Goal: Transaction & Acquisition: Purchase product/service

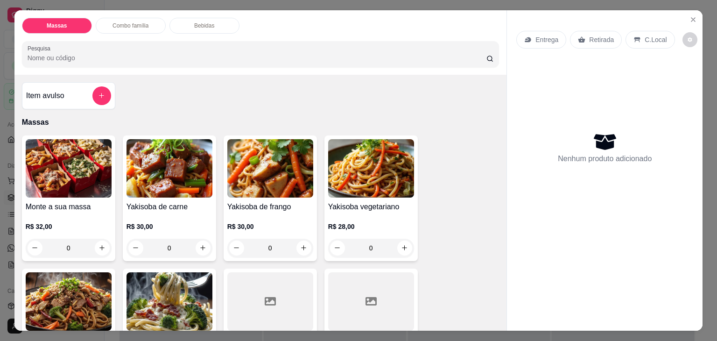
scroll to position [234, 0]
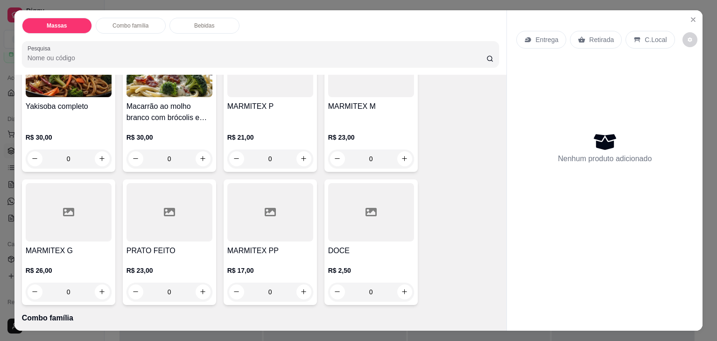
click at [382, 107] on h4 "MARMITEX M" at bounding box center [371, 106] width 86 height 11
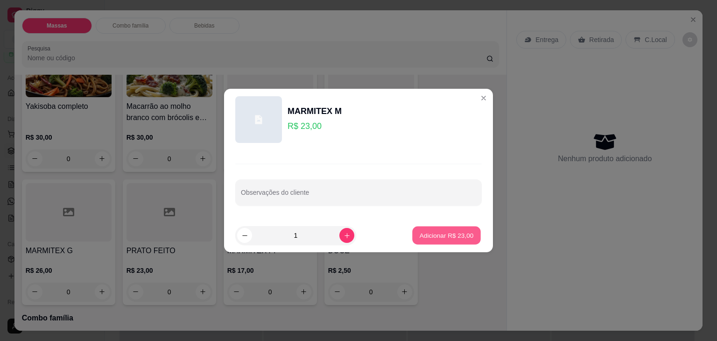
click at [436, 229] on button "Adicionar R$ 23,00" at bounding box center [446, 236] width 69 height 18
type input "1"
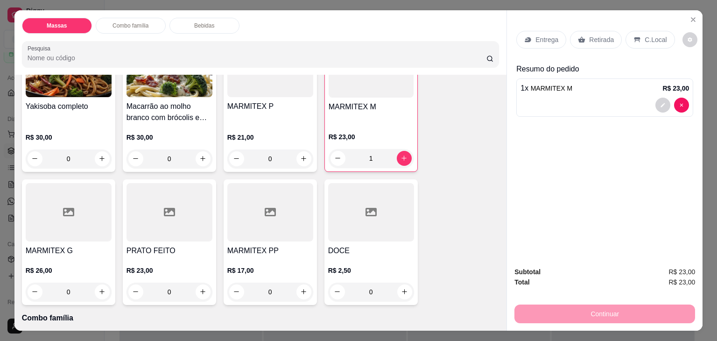
click at [91, 214] on div at bounding box center [69, 212] width 86 height 58
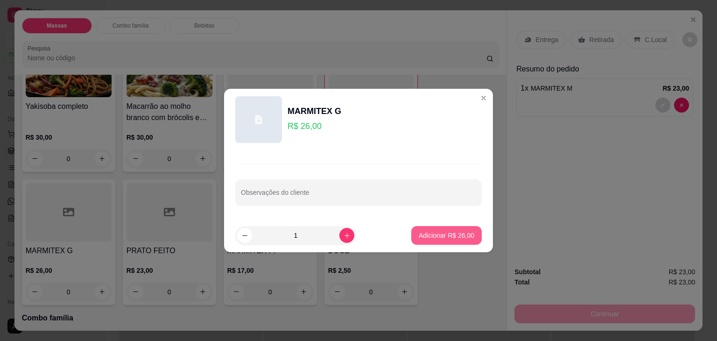
click at [428, 237] on p "Adicionar R$ 26,00" at bounding box center [447, 235] width 56 height 9
type input "1"
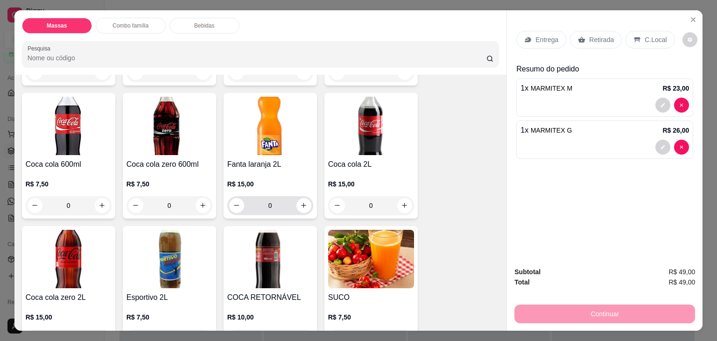
scroll to position [934, 0]
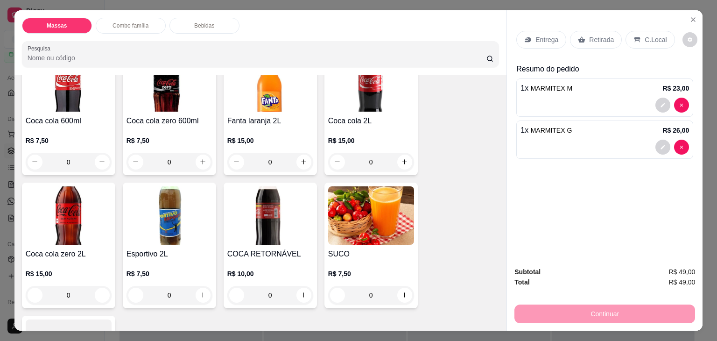
click at [171, 203] on img at bounding box center [170, 215] width 86 height 58
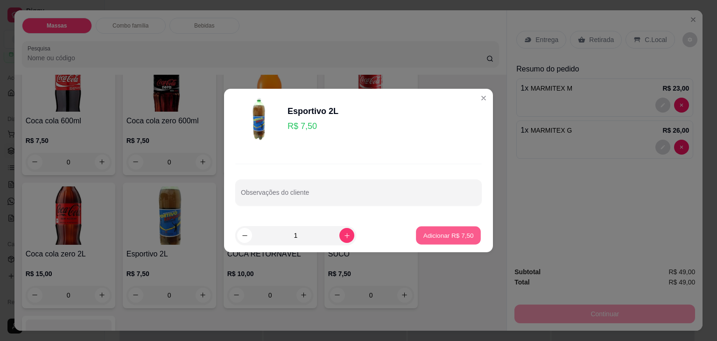
click at [441, 233] on p "Adicionar R$ 7,50" at bounding box center [448, 235] width 50 height 9
type input "1"
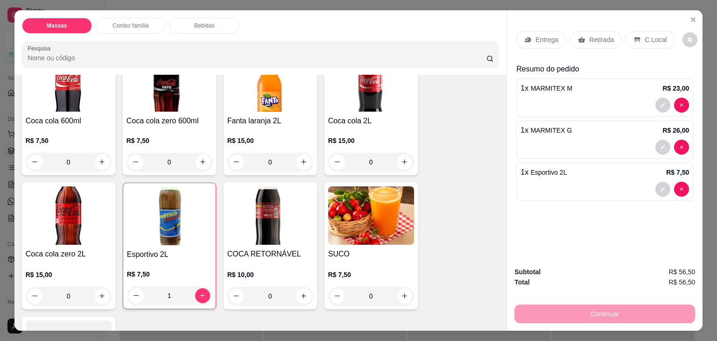
click at [536, 39] on p "Entrega" at bounding box center [547, 39] width 23 height 9
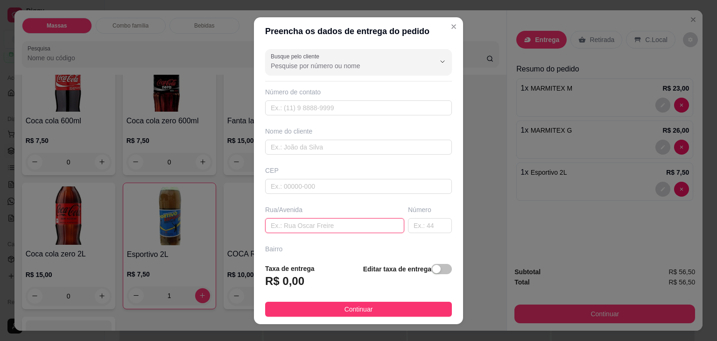
click at [318, 221] on input "text" at bounding box center [334, 225] width 139 height 15
type input "[STREET_ADDRESS]"
drag, startPoint x: 424, startPoint y: 268, endPoint x: 404, endPoint y: 267, distance: 20.1
click at [432, 268] on div "button" at bounding box center [436, 269] width 8 height 8
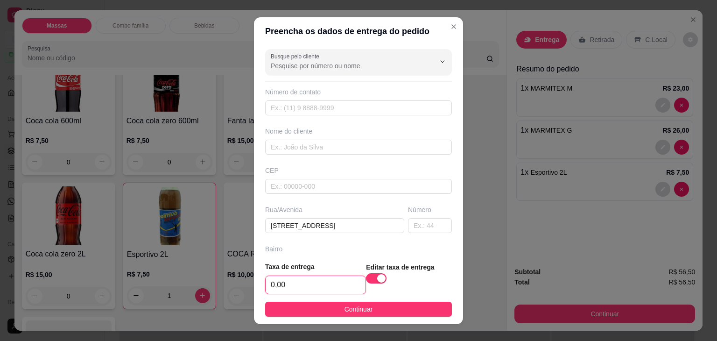
click at [316, 292] on input "0,00" at bounding box center [316, 285] width 100 height 18
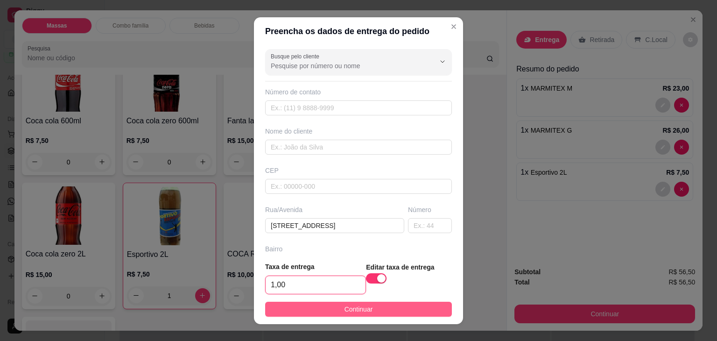
type input "1,00"
click at [379, 305] on button "Continuar" at bounding box center [358, 309] width 187 height 15
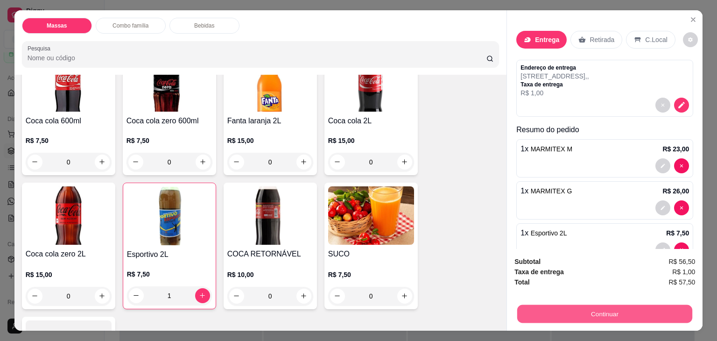
click at [591, 313] on button "Continuar" at bounding box center [605, 314] width 175 height 18
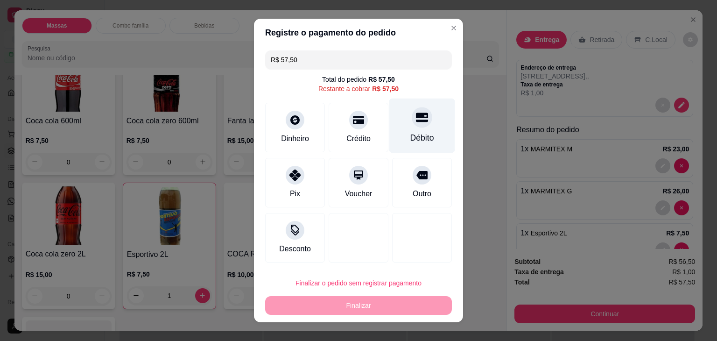
click at [411, 132] on div "Débito" at bounding box center [423, 138] width 24 height 12
type input "R$ 0,00"
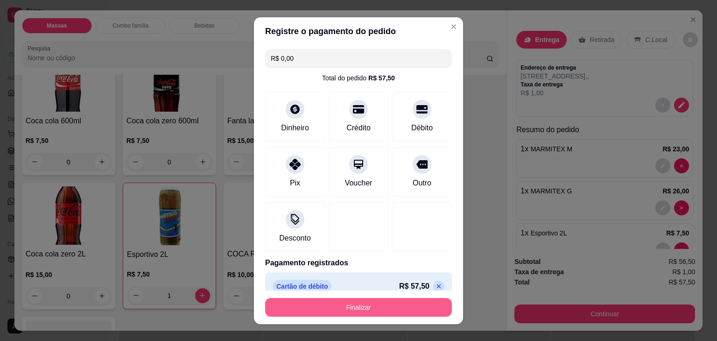
click at [381, 306] on button "Finalizar" at bounding box center [358, 307] width 187 height 19
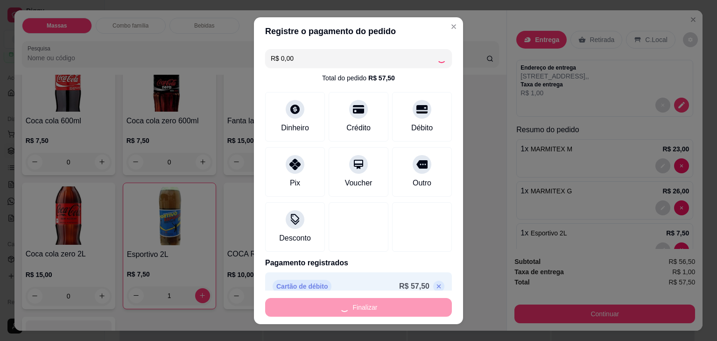
type input "0"
type input "-R$ 57,50"
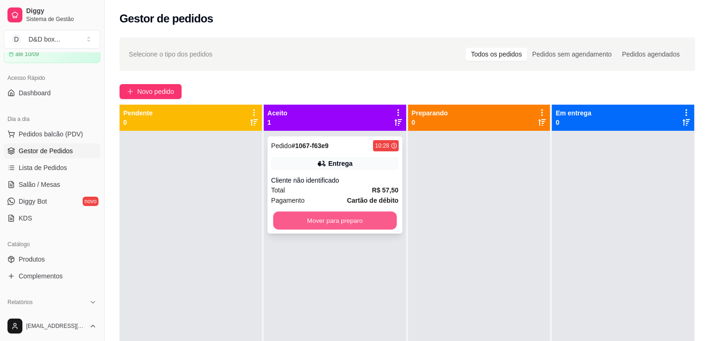
click at [342, 215] on button "Mover para preparo" at bounding box center [335, 221] width 124 height 18
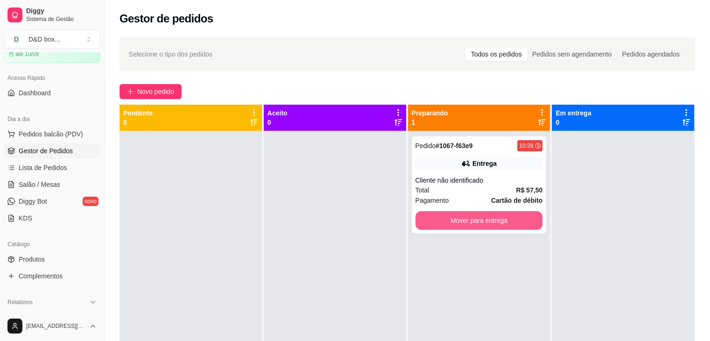
click at [453, 215] on button "Mover para entrega" at bounding box center [480, 220] width 128 height 19
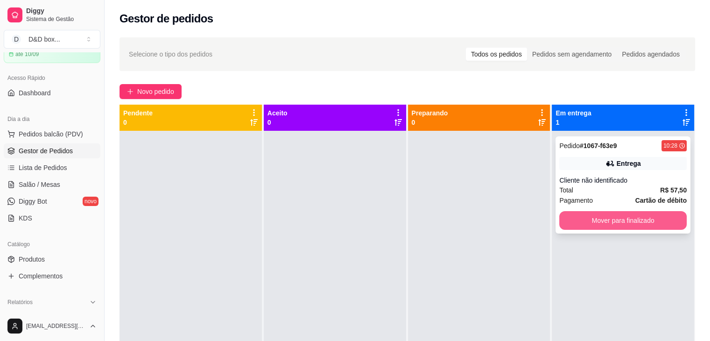
click at [574, 226] on button "Mover para finalizado" at bounding box center [624, 220] width 128 height 19
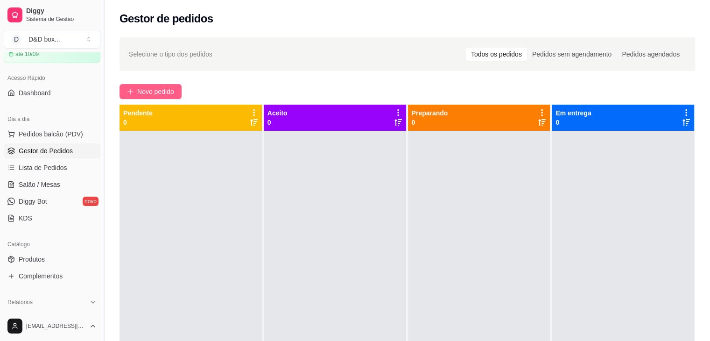
click at [145, 89] on span "Novo pedido" at bounding box center [155, 91] width 37 height 10
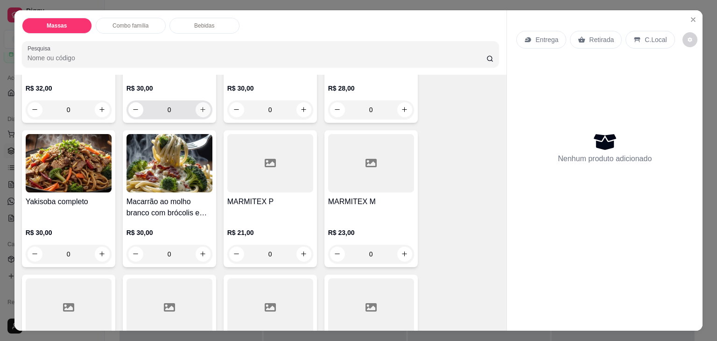
scroll to position [140, 0]
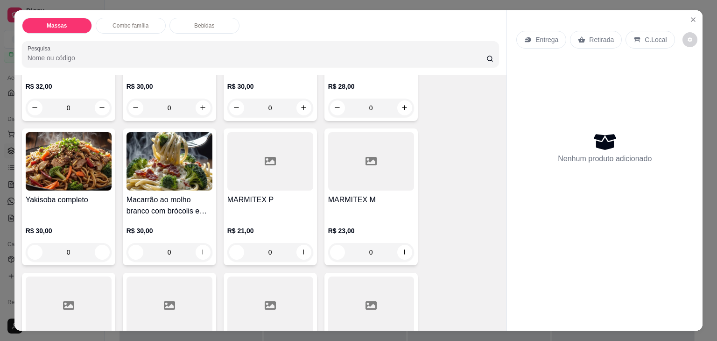
click at [258, 161] on div at bounding box center [270, 161] width 86 height 58
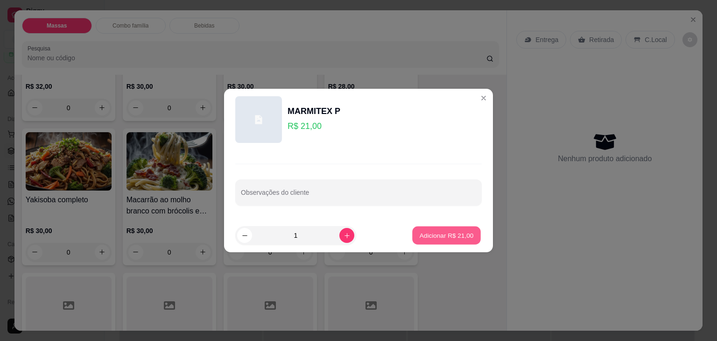
click at [442, 240] on p "Adicionar R$ 21,00" at bounding box center [447, 235] width 54 height 9
type input "1"
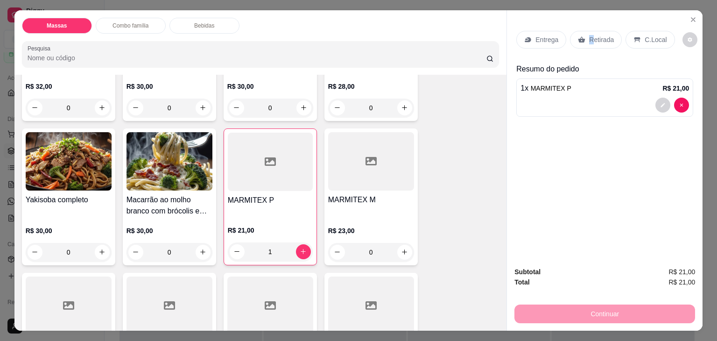
click at [587, 41] on div "Entrega Retirada C.Local" at bounding box center [605, 39] width 177 height 33
click at [603, 39] on p "Retirada" at bounding box center [601, 39] width 25 height 9
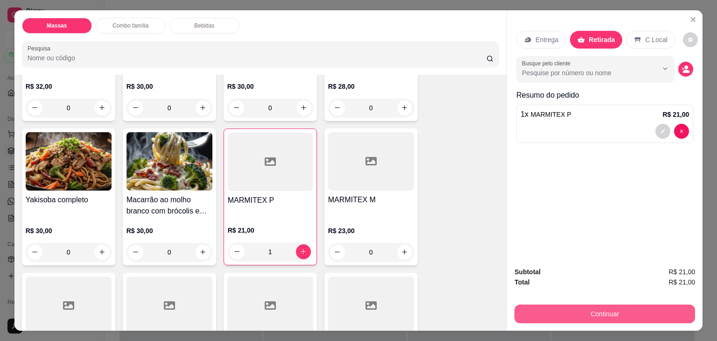
click at [567, 309] on button "Continuar" at bounding box center [605, 314] width 181 height 19
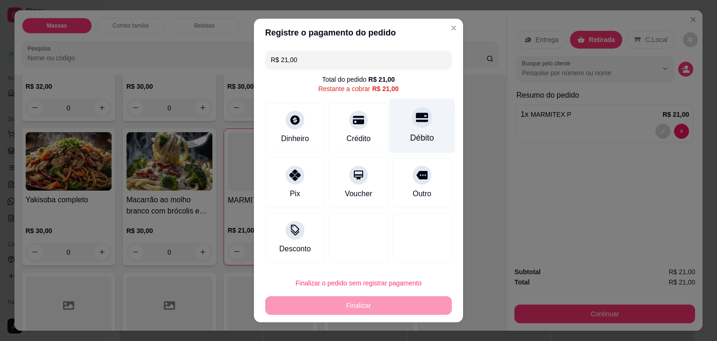
click at [421, 135] on div "Débito" at bounding box center [423, 138] width 24 height 12
type input "R$ 0,00"
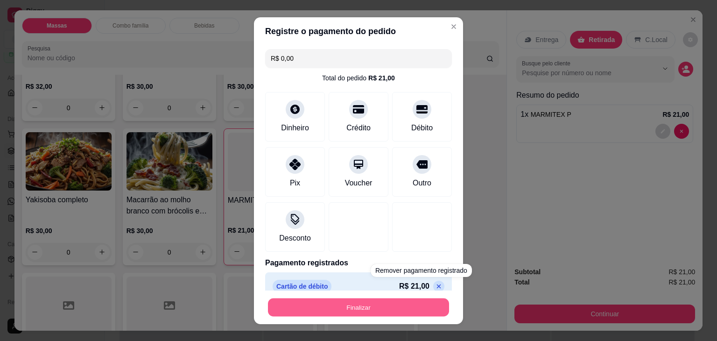
click at [402, 301] on button "Finalizar" at bounding box center [358, 307] width 181 height 18
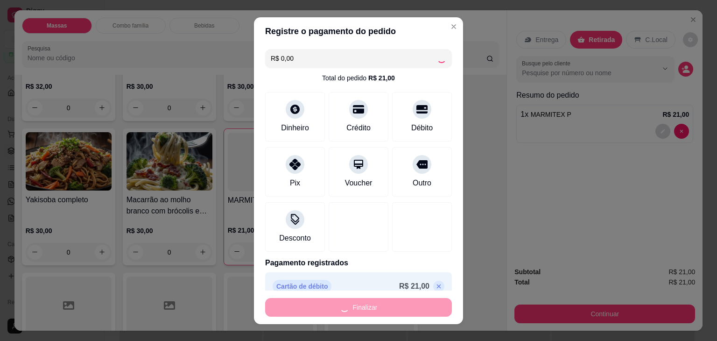
type input "0"
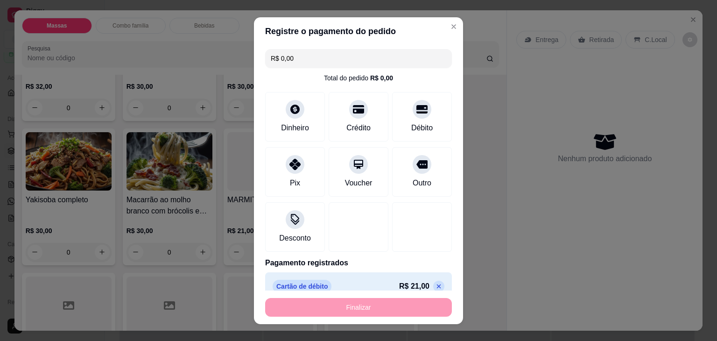
type input "-R$ 21,00"
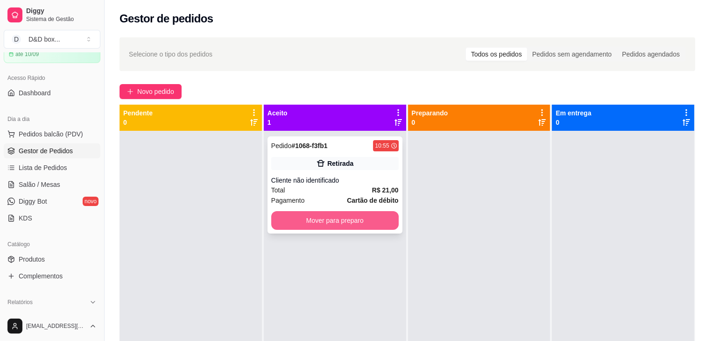
click at [364, 227] on button "Mover para preparo" at bounding box center [335, 220] width 128 height 19
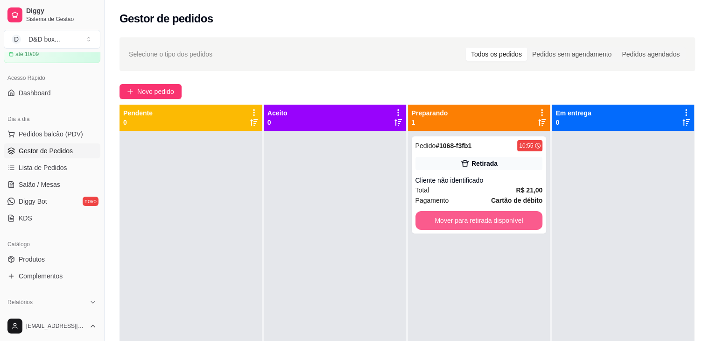
click at [432, 216] on button "Mover para retirada disponível" at bounding box center [480, 220] width 128 height 19
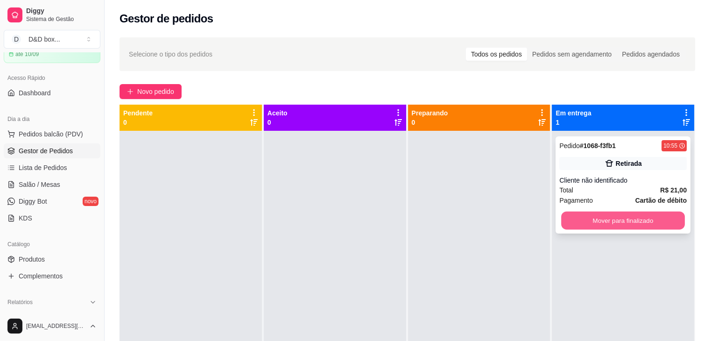
click at [574, 217] on button "Mover para finalizado" at bounding box center [623, 221] width 124 height 18
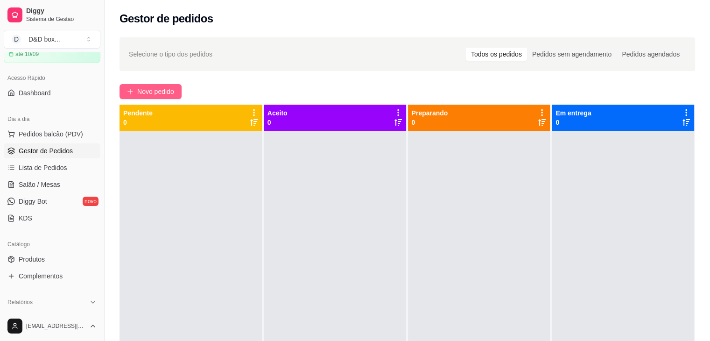
click at [151, 86] on span "Novo pedido" at bounding box center [155, 91] width 37 height 10
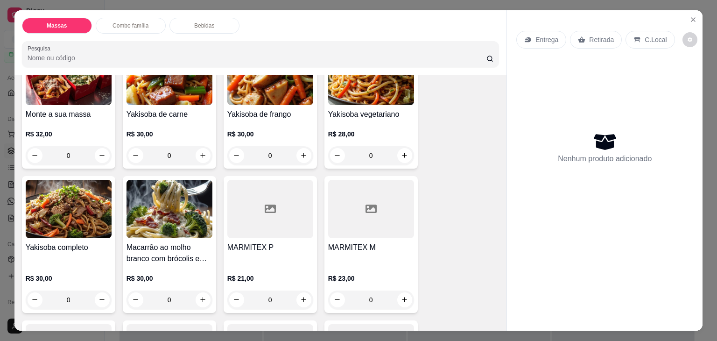
scroll to position [93, 0]
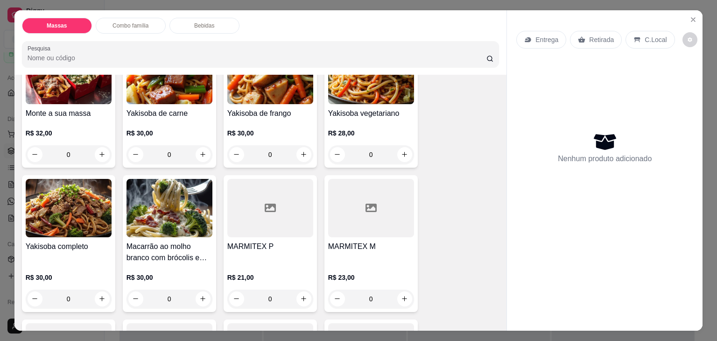
click at [352, 244] on h4 "MARMITEX M" at bounding box center [371, 246] width 86 height 11
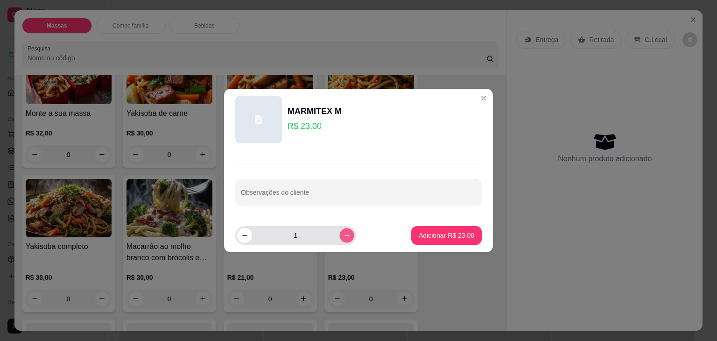
click at [340, 240] on button "increase-product-quantity" at bounding box center [347, 235] width 14 height 14
type input "4"
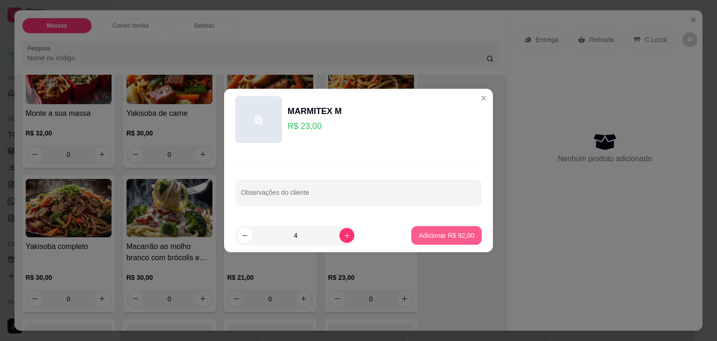
click at [440, 240] on button "Adicionar R$ 92,00" at bounding box center [446, 235] width 71 height 19
type input "4"
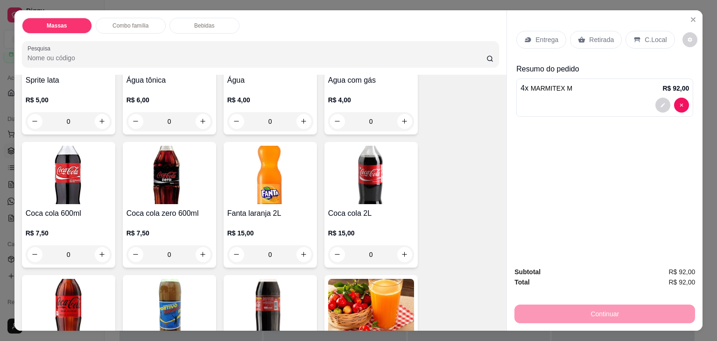
scroll to position [934, 0]
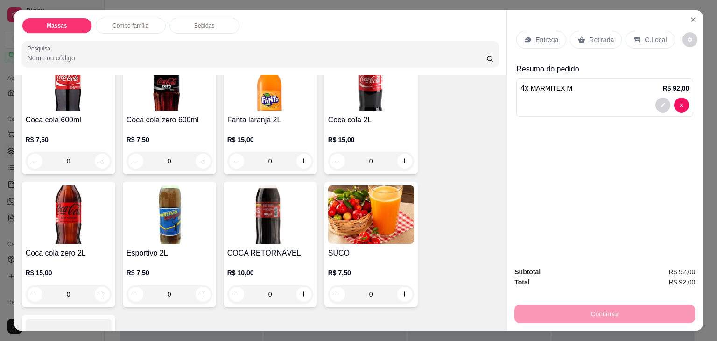
click at [541, 40] on p "Entrega" at bounding box center [547, 39] width 23 height 9
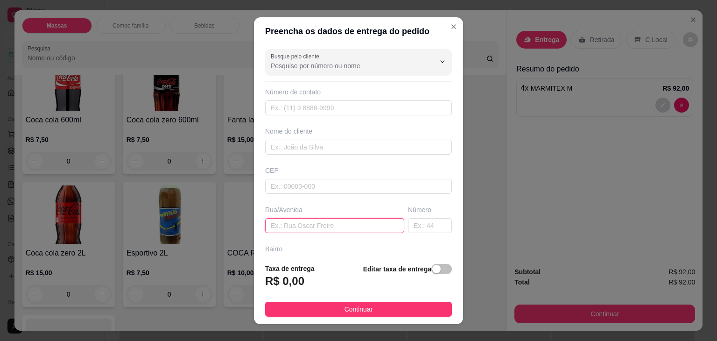
click at [349, 223] on input "text" at bounding box center [334, 225] width 139 height 15
click at [434, 269] on span "button" at bounding box center [442, 269] width 21 height 10
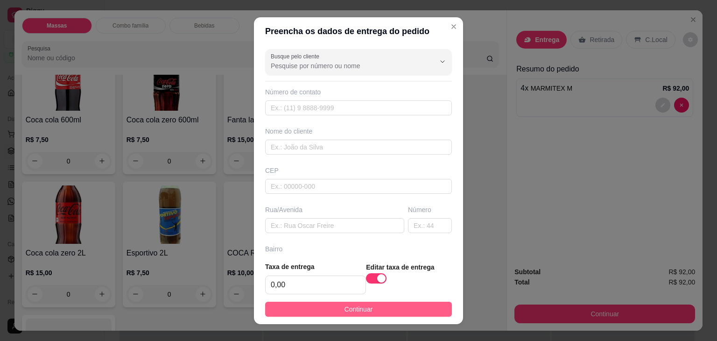
click at [316, 309] on button "Continuar" at bounding box center [358, 309] width 187 height 15
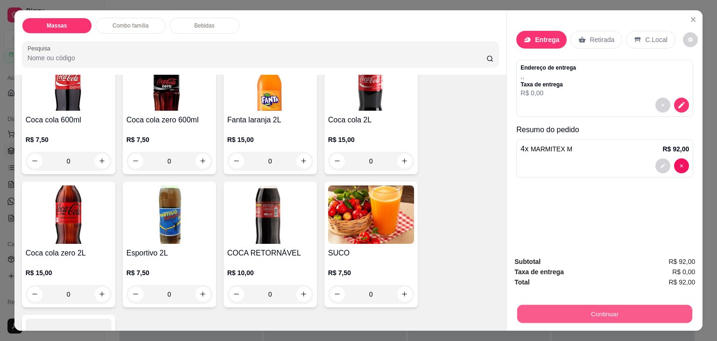
click at [595, 312] on button "Continuar" at bounding box center [605, 314] width 175 height 18
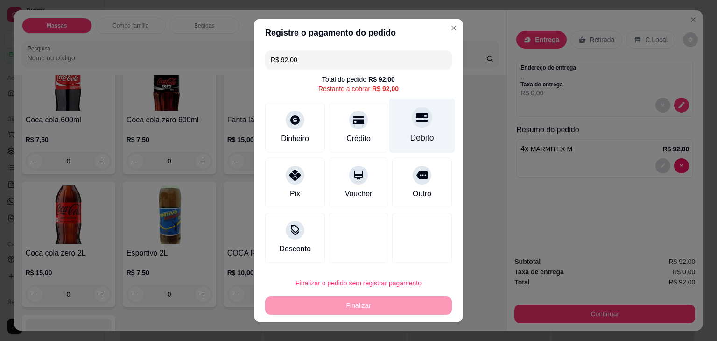
click at [397, 119] on div "Débito" at bounding box center [423, 126] width 66 height 55
type input "R$ 0,00"
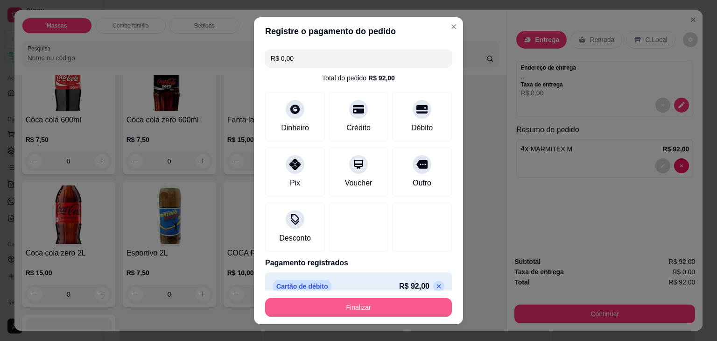
click at [366, 303] on button "Finalizar" at bounding box center [358, 307] width 187 height 19
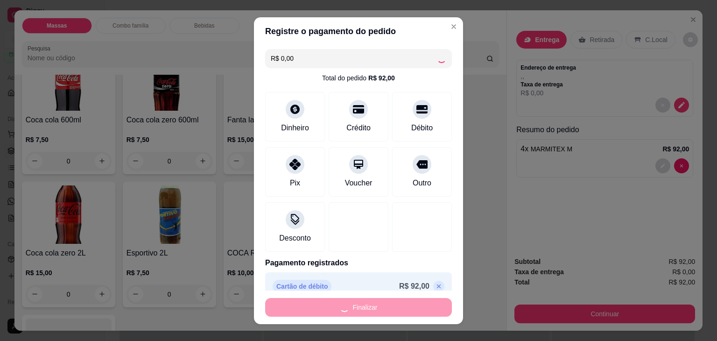
type input "0"
type input "-R$ 92,00"
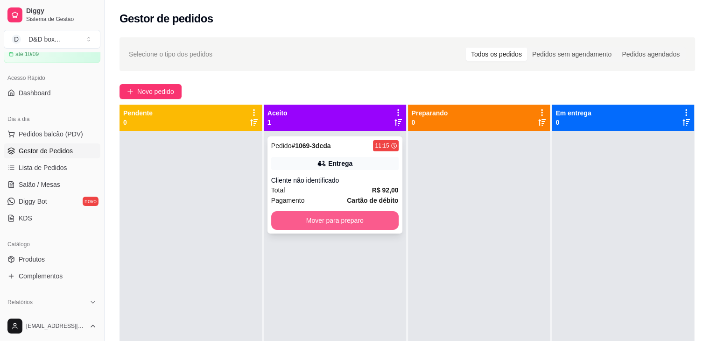
click at [317, 216] on button "Mover para preparo" at bounding box center [335, 220] width 128 height 19
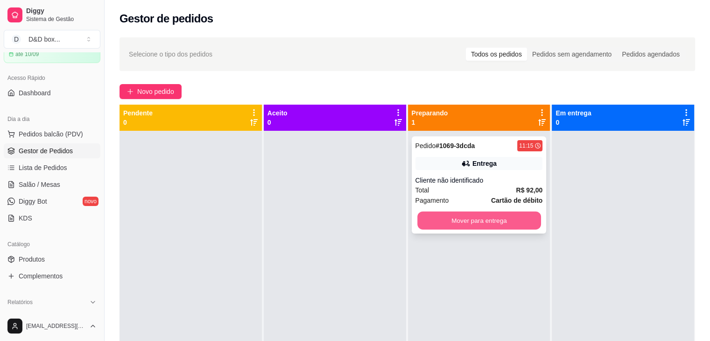
click at [458, 215] on button "Mover para entrega" at bounding box center [480, 221] width 124 height 18
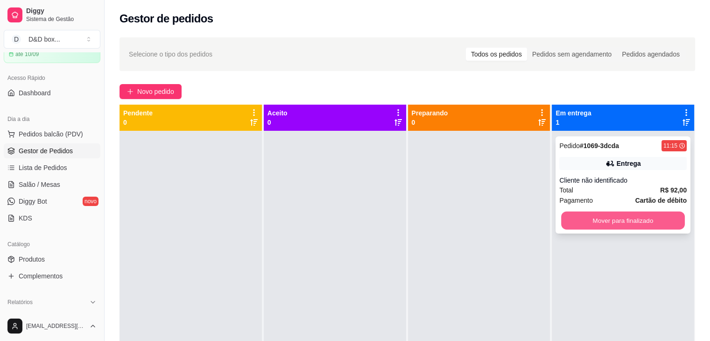
click at [592, 218] on button "Mover para finalizado" at bounding box center [623, 221] width 124 height 18
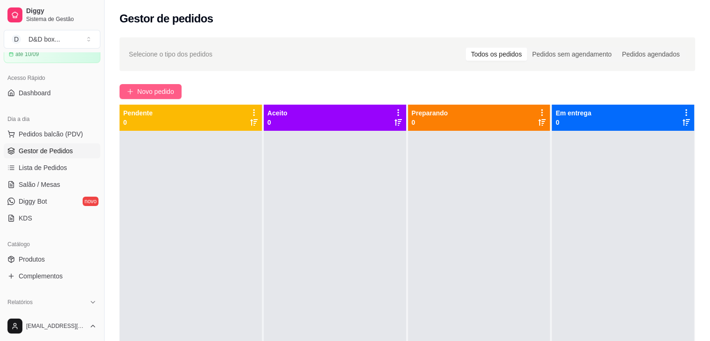
click at [159, 86] on button "Novo pedido" at bounding box center [151, 91] width 62 height 15
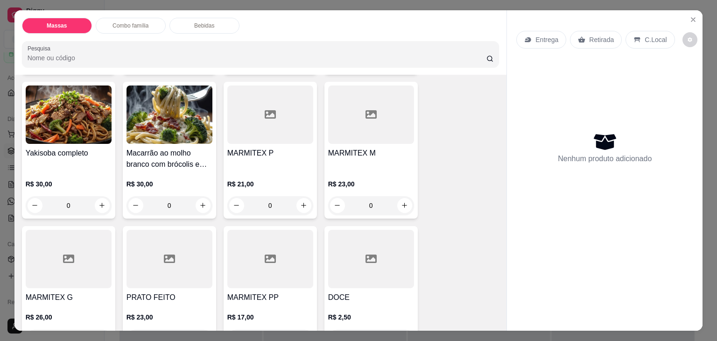
scroll to position [234, 0]
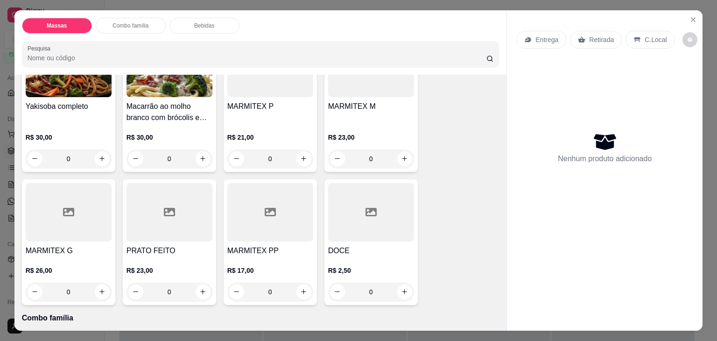
click at [273, 101] on h4 "MARMITEX P" at bounding box center [270, 106] width 86 height 11
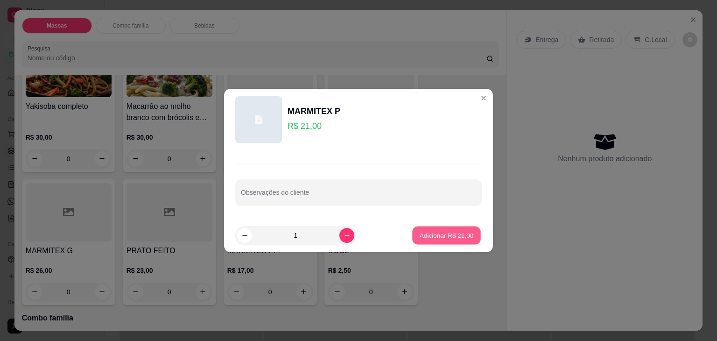
click at [428, 238] on p "Adicionar R$ 21,00" at bounding box center [447, 235] width 54 height 9
type input "1"
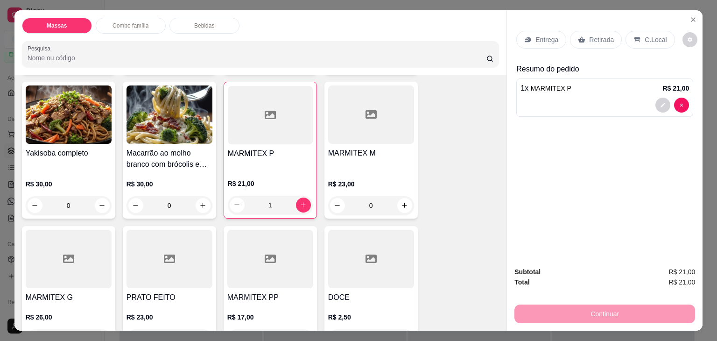
scroll to position [23, 0]
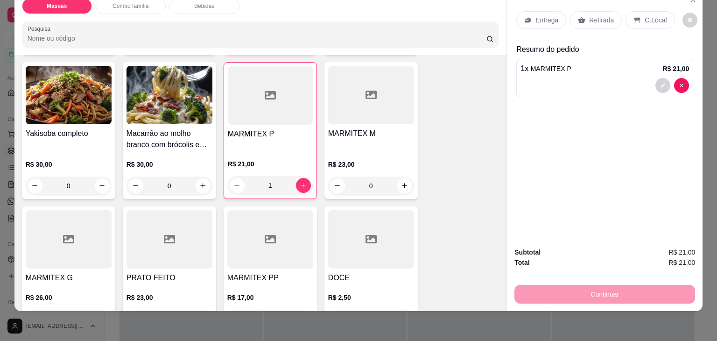
click at [46, 249] on div at bounding box center [69, 239] width 86 height 58
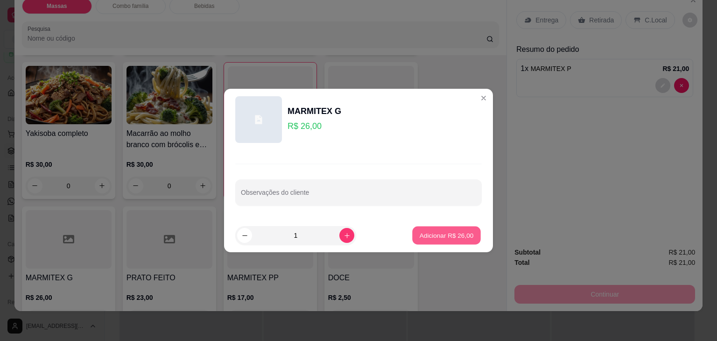
click at [420, 234] on p "Adicionar R$ 26,00" at bounding box center [447, 235] width 54 height 9
type input "1"
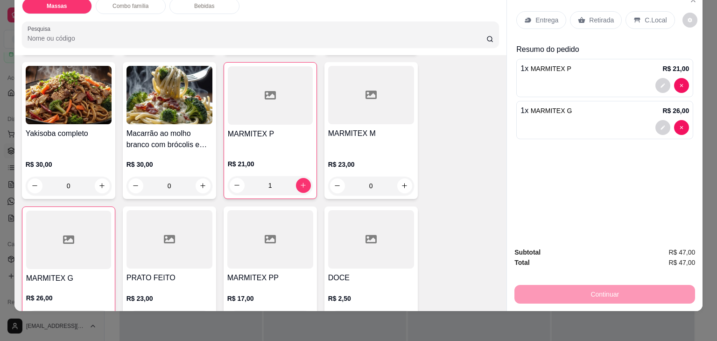
click at [590, 15] on p "Retirada" at bounding box center [601, 19] width 25 height 9
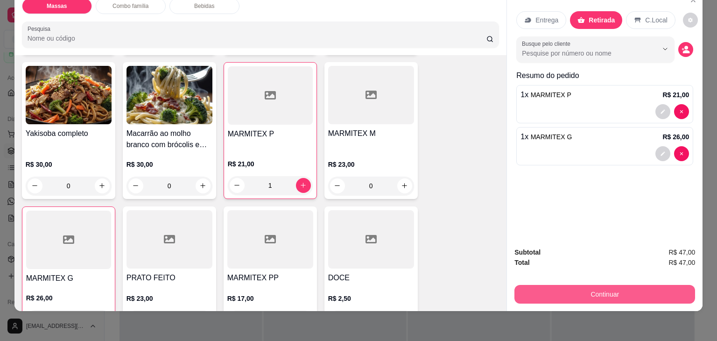
click at [553, 285] on button "Continuar" at bounding box center [605, 294] width 181 height 19
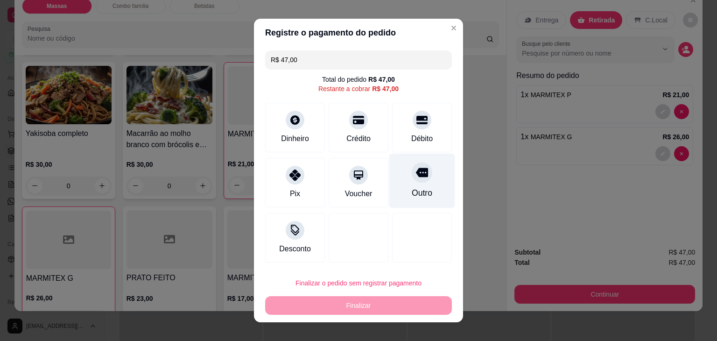
drag, startPoint x: 409, startPoint y: 121, endPoint x: 407, endPoint y: 146, distance: 24.8
click at [409, 131] on div "Débito" at bounding box center [422, 128] width 60 height 50
type input "R$ 0,00"
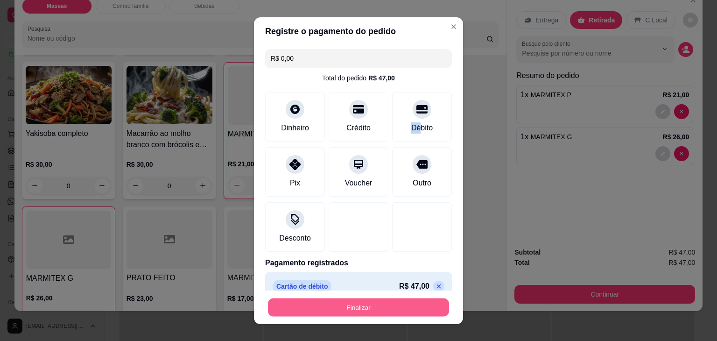
click at [381, 309] on button "Finalizar" at bounding box center [358, 307] width 181 height 18
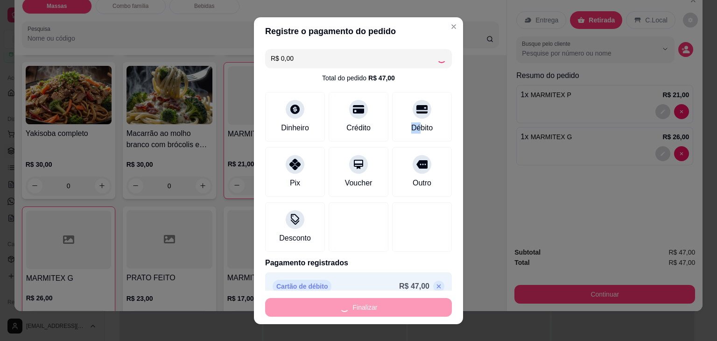
type input "0"
type input "-R$ 47,00"
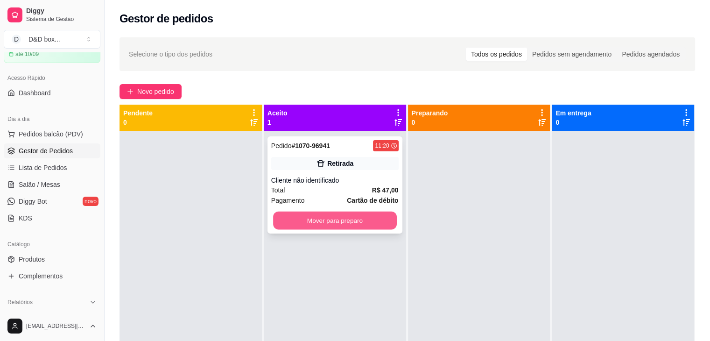
click at [361, 223] on button "Mover para preparo" at bounding box center [335, 221] width 124 height 18
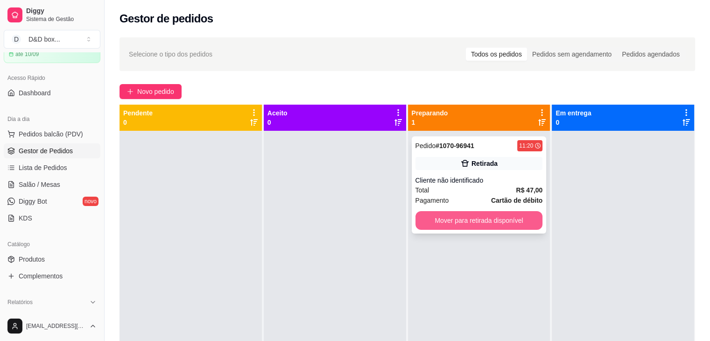
click at [466, 216] on button "Mover para retirada disponível" at bounding box center [480, 220] width 128 height 19
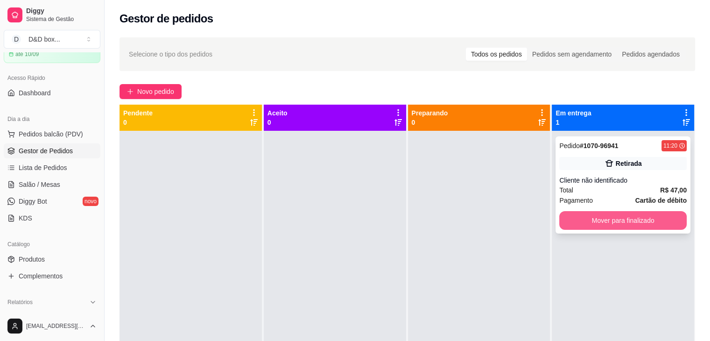
click at [658, 226] on button "Mover para finalizado" at bounding box center [624, 220] width 128 height 19
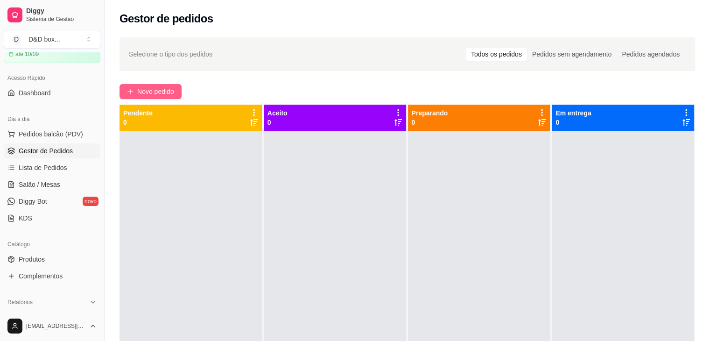
click at [174, 88] on span "Novo pedido" at bounding box center [155, 91] width 37 height 10
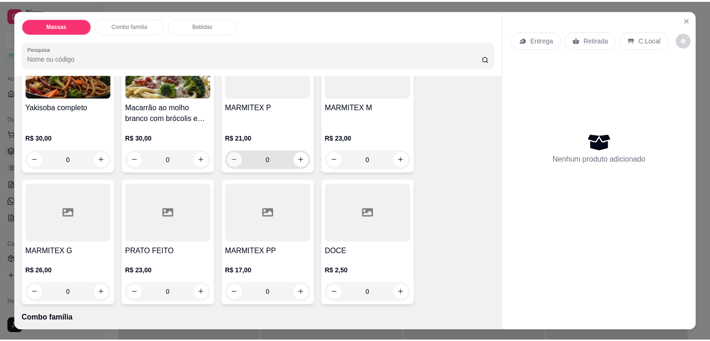
scroll to position [234, 0]
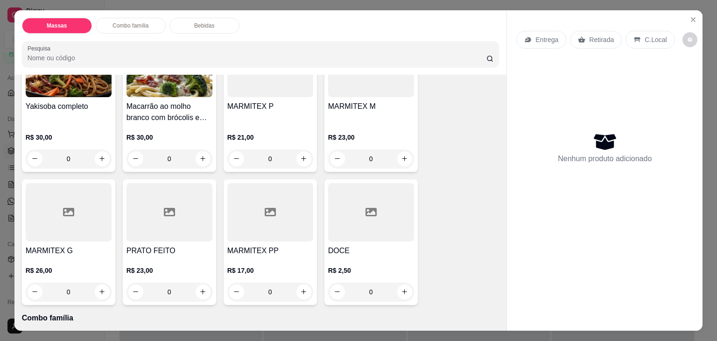
click at [344, 128] on div "R$ 23,00 0" at bounding box center [371, 145] width 86 height 45
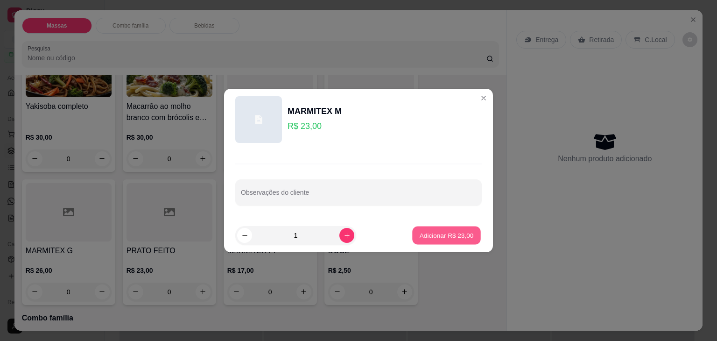
click at [442, 235] on p "Adicionar R$ 23,00" at bounding box center [447, 235] width 54 height 9
type input "1"
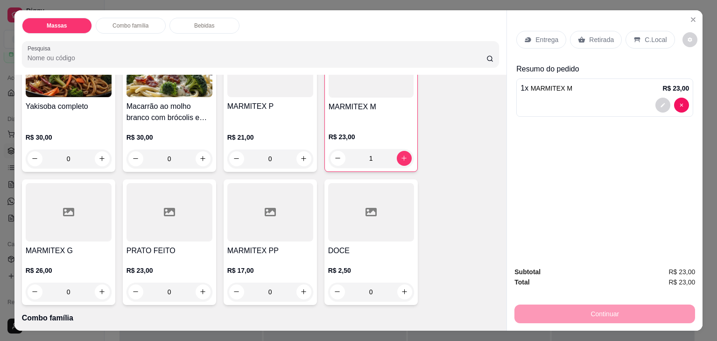
click at [272, 126] on div "R$ 21,00 0" at bounding box center [270, 145] width 86 height 45
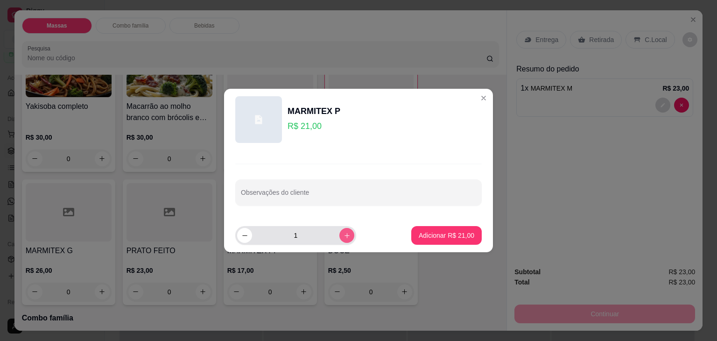
click at [347, 226] on div "1" at bounding box center [295, 235] width 121 height 19
click at [340, 237] on button "increase-product-quantity" at bounding box center [347, 235] width 14 height 14
type input "2"
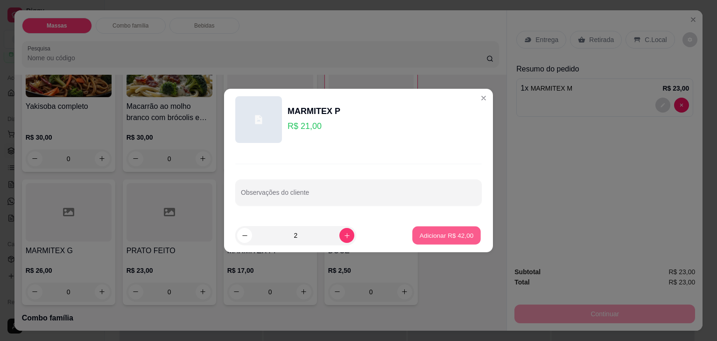
click at [458, 229] on button "Adicionar R$ 42,00" at bounding box center [446, 236] width 69 height 18
type input "2"
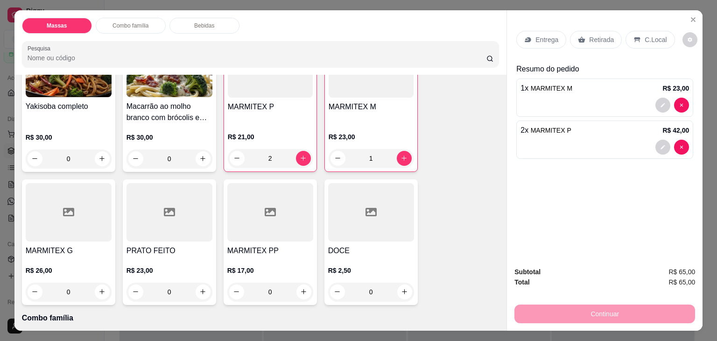
click at [530, 36] on div "Entrega" at bounding box center [542, 40] width 50 height 18
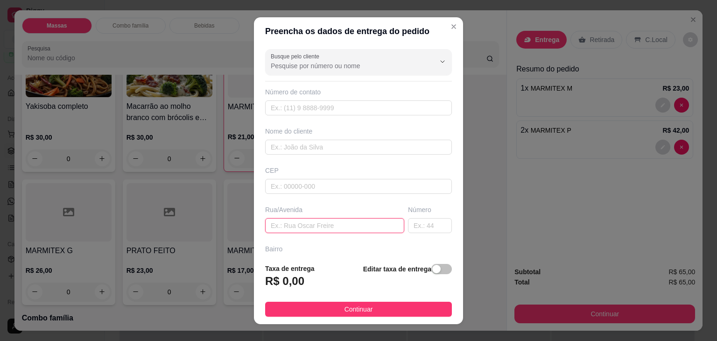
click at [295, 221] on input "text" at bounding box center [334, 225] width 139 height 15
type input "lagos 1"
click at [435, 270] on span "button" at bounding box center [442, 269] width 21 height 10
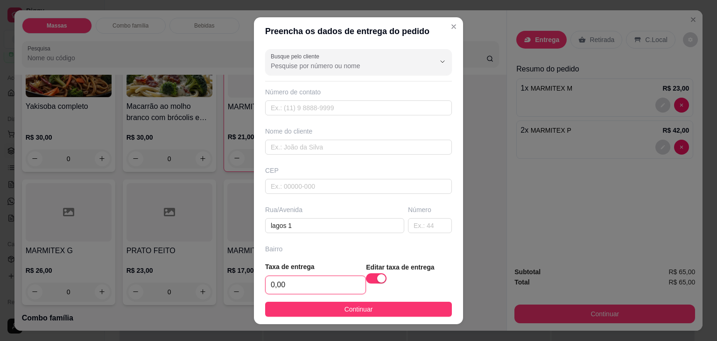
click at [310, 286] on input "0,00" at bounding box center [316, 285] width 100 height 18
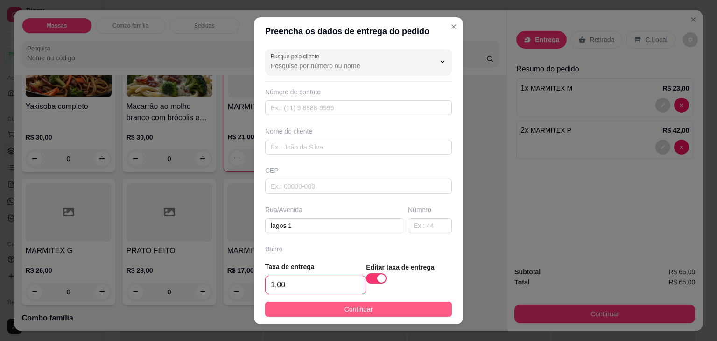
type input "1,00"
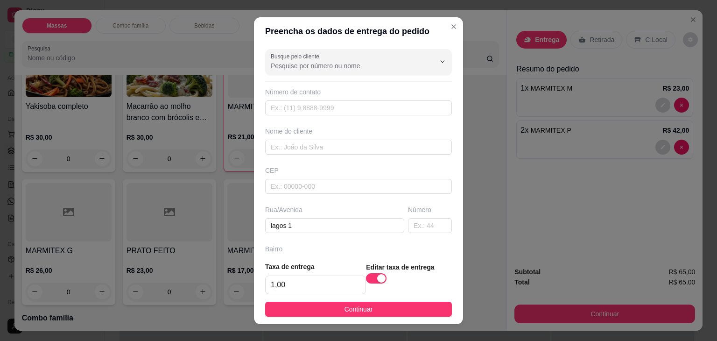
click at [358, 311] on span "Continuar" at bounding box center [359, 309] width 28 height 10
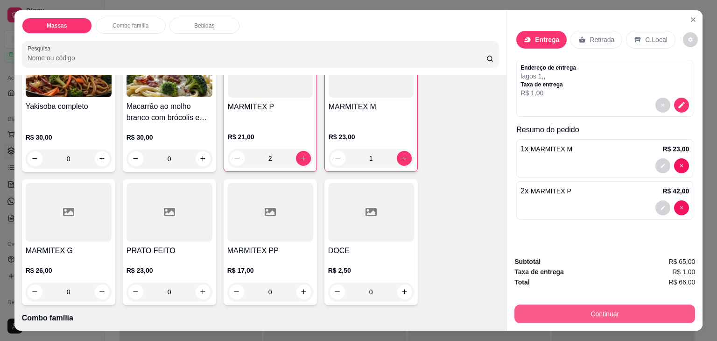
click at [549, 310] on button "Continuar" at bounding box center [605, 314] width 181 height 19
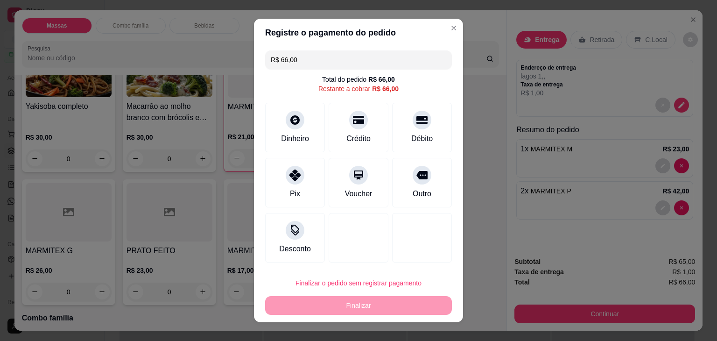
drag, startPoint x: 403, startPoint y: 127, endPoint x: 397, endPoint y: 142, distance: 16.8
click at [403, 127] on div "Débito" at bounding box center [422, 128] width 60 height 50
type input "R$ 0,00"
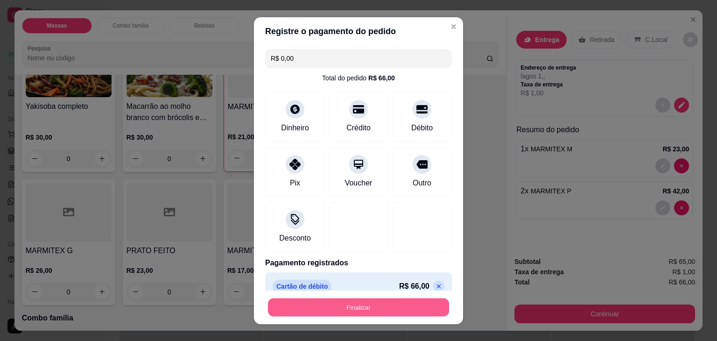
click at [349, 300] on button "Finalizar" at bounding box center [358, 307] width 181 height 18
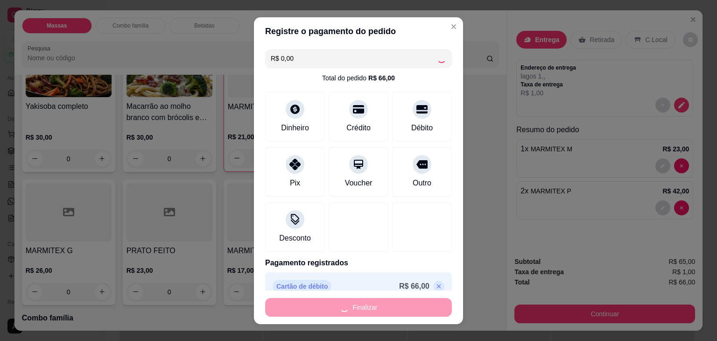
type input "0"
type input "-R$ 66,00"
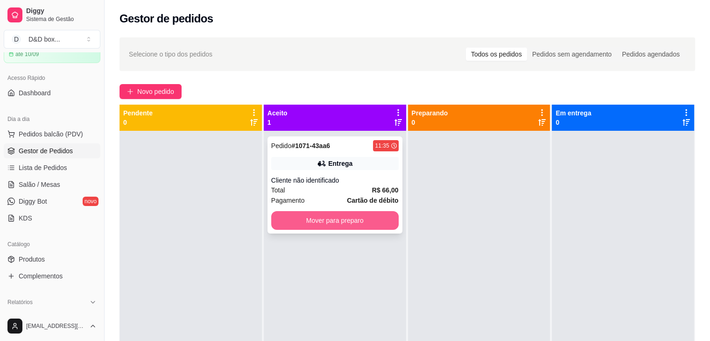
click at [323, 225] on button "Mover para preparo" at bounding box center [335, 220] width 128 height 19
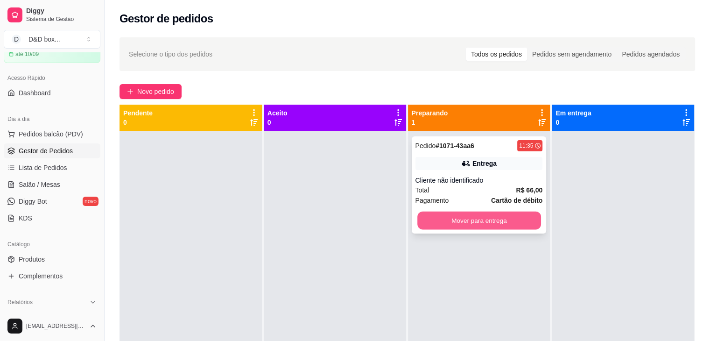
click at [467, 226] on button "Mover para entrega" at bounding box center [480, 221] width 124 height 18
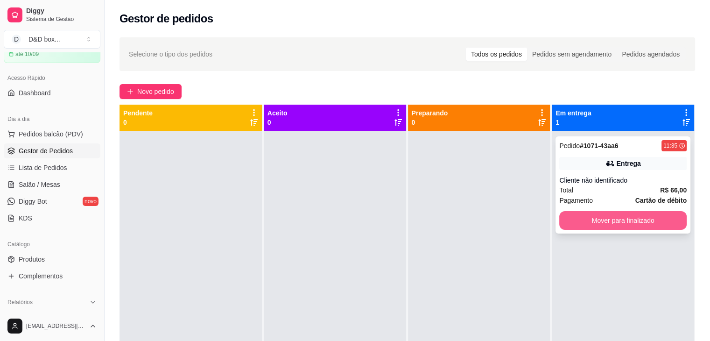
click at [562, 222] on button "Mover para finalizado" at bounding box center [624, 220] width 128 height 19
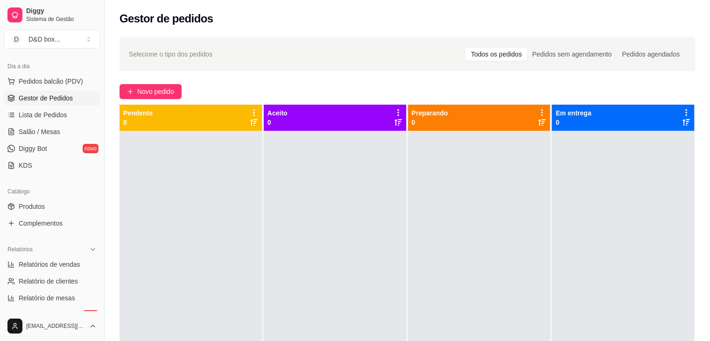
scroll to position [187, 0]
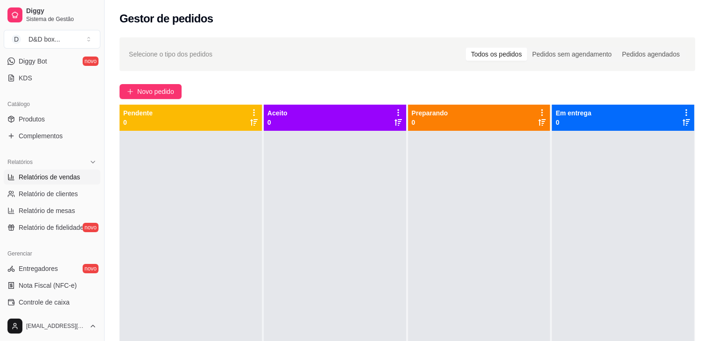
click at [47, 173] on span "Relatórios de vendas" at bounding box center [50, 176] width 62 height 9
select select "ALL"
select select "0"
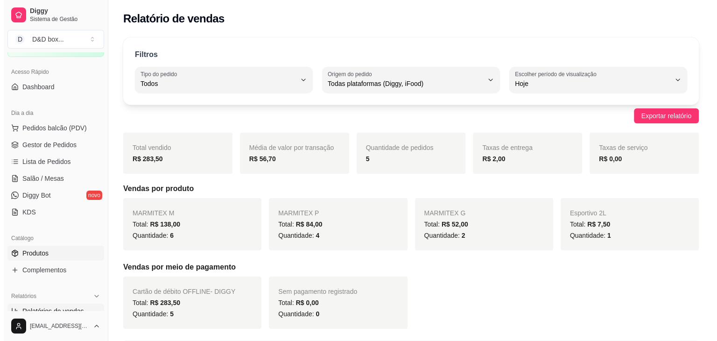
scroll to position [47, 0]
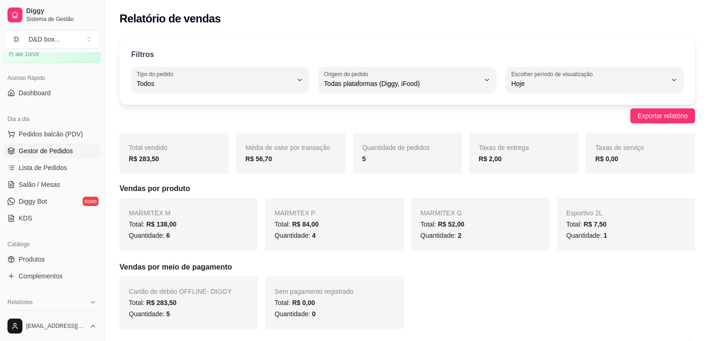
click at [50, 150] on span "Gestor de Pedidos" at bounding box center [46, 150] width 54 height 9
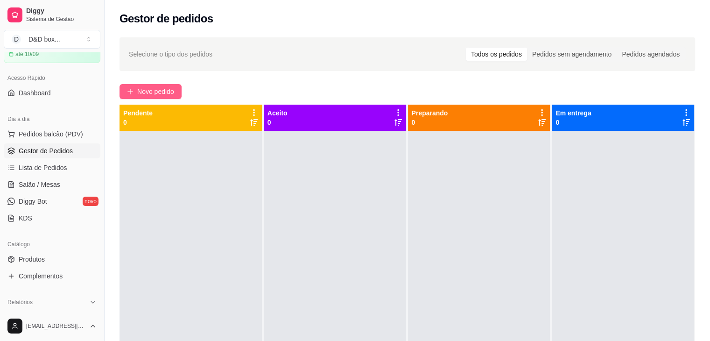
click at [168, 84] on button "Novo pedido" at bounding box center [151, 91] width 62 height 15
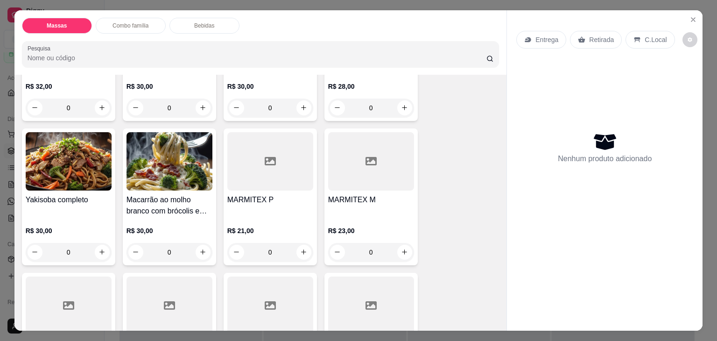
scroll to position [234, 0]
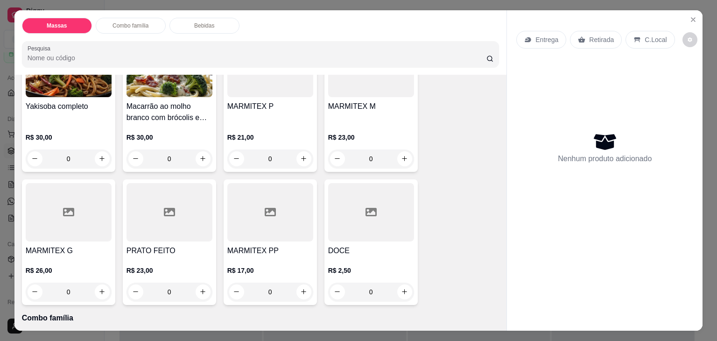
click at [263, 95] on div "MARMITEX P R$ 21,00 0" at bounding box center [270, 103] width 93 height 137
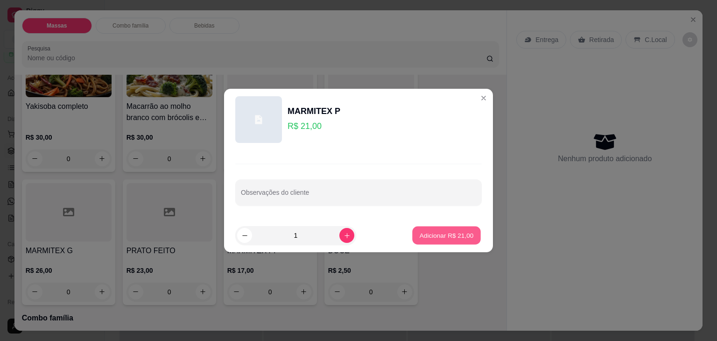
click at [432, 237] on p "Adicionar R$ 21,00" at bounding box center [447, 235] width 54 height 9
type input "1"
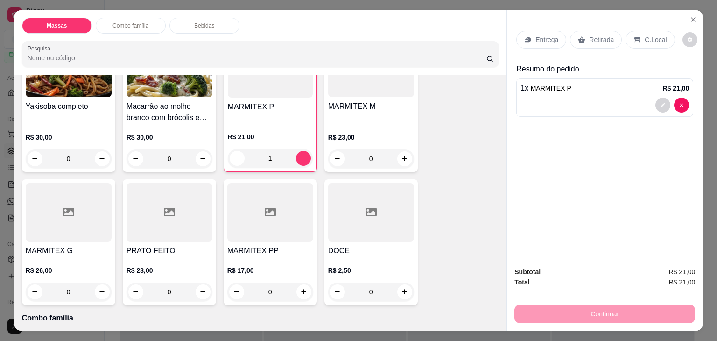
drag, startPoint x: 606, startPoint y: 33, endPoint x: 605, endPoint y: 38, distance: 5.2
click at [606, 35] on p "Retirada" at bounding box center [601, 39] width 25 height 9
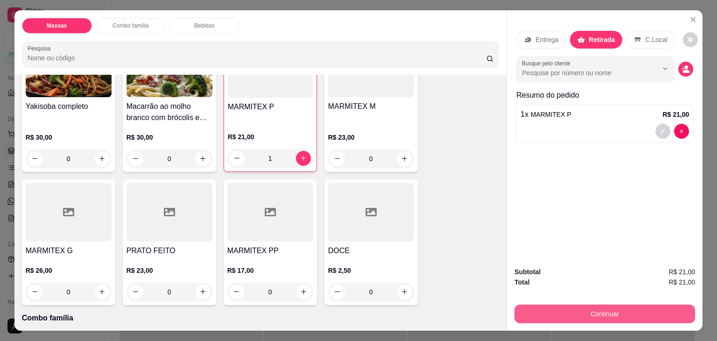
click at [559, 313] on button "Continuar" at bounding box center [605, 314] width 181 height 19
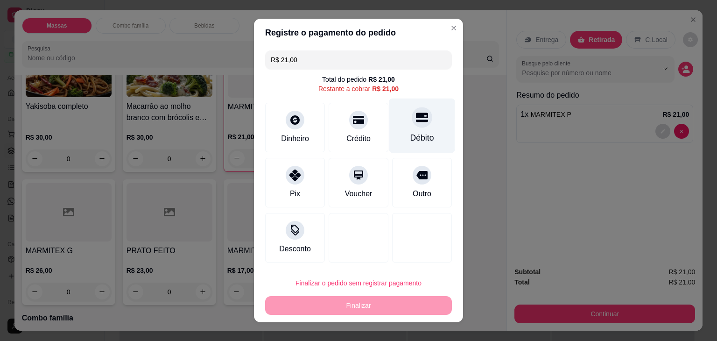
click at [413, 132] on div "Débito" at bounding box center [423, 138] width 24 height 12
type input "R$ 0,00"
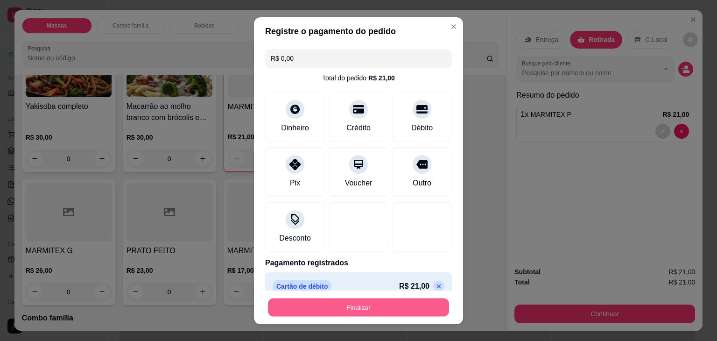
click at [348, 310] on button "Finalizar" at bounding box center [358, 307] width 181 height 18
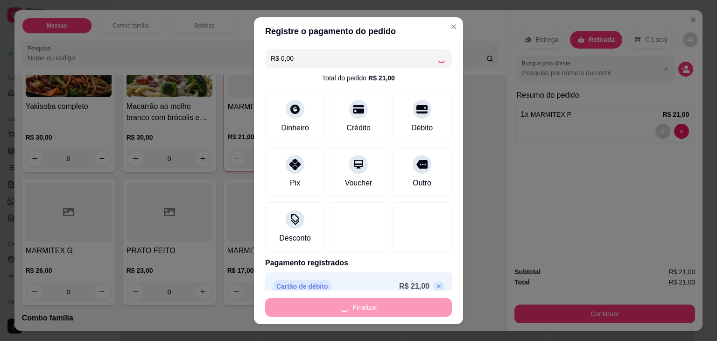
type input "0"
type input "-R$ 21,00"
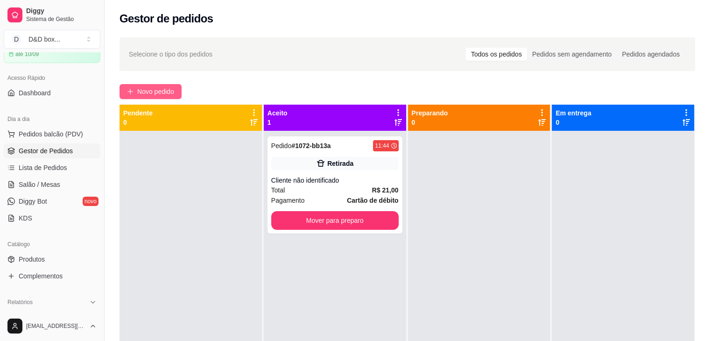
click at [168, 92] on span "Novo pedido" at bounding box center [155, 91] width 37 height 10
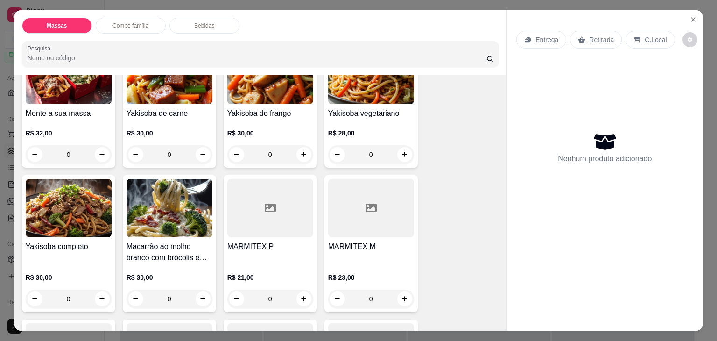
scroll to position [187, 0]
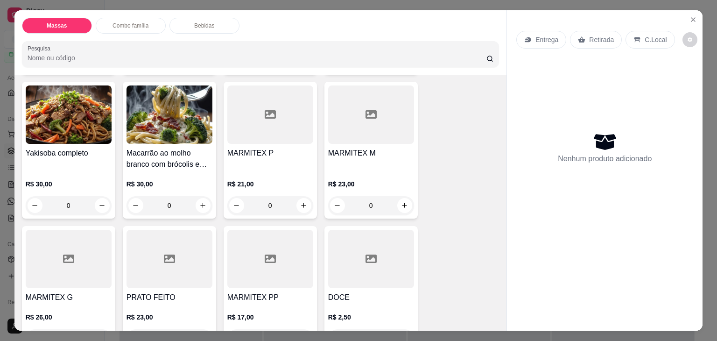
click at [382, 156] on div "MARMITEX M" at bounding box center [371, 159] width 86 height 22
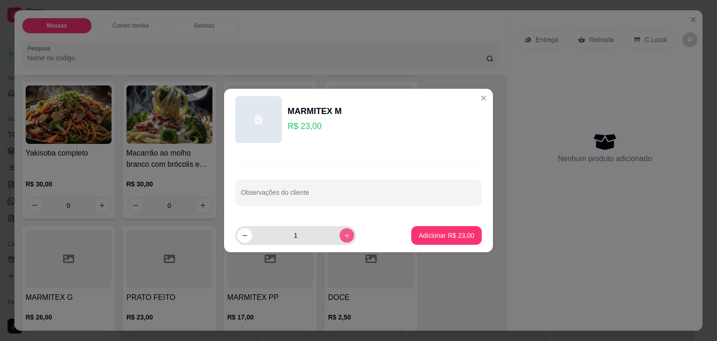
click at [344, 232] on icon "increase-product-quantity" at bounding box center [347, 235] width 7 height 7
type input "4"
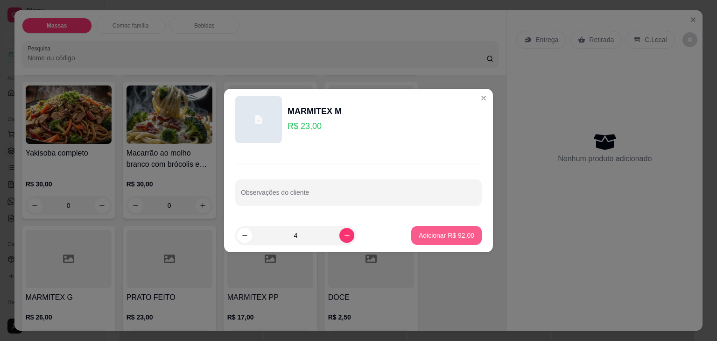
click at [424, 237] on p "Adicionar R$ 92,00" at bounding box center [447, 235] width 56 height 9
type input "4"
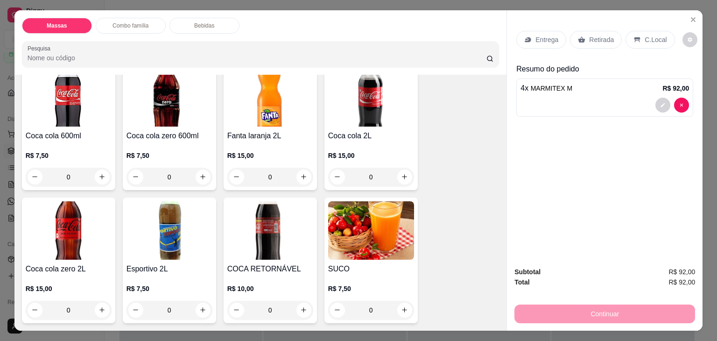
scroll to position [981, 0]
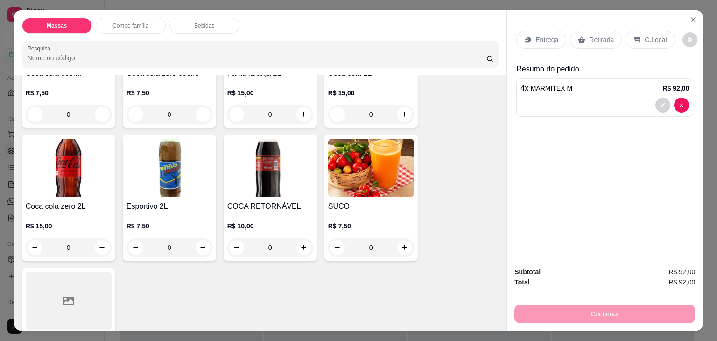
click at [241, 213] on div "R$ 10,00 0" at bounding box center [270, 234] width 86 height 45
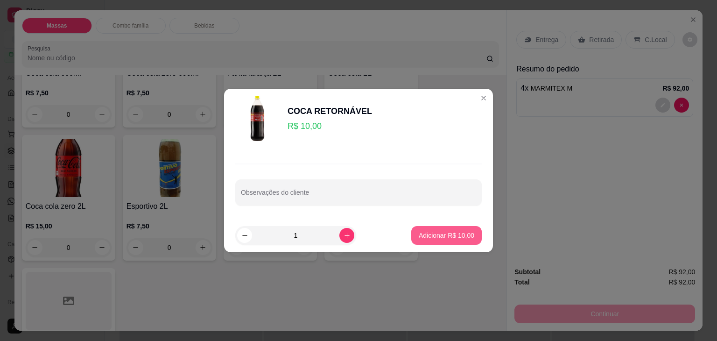
click at [413, 238] on button "Adicionar R$ 10,00" at bounding box center [446, 235] width 71 height 19
type input "1"
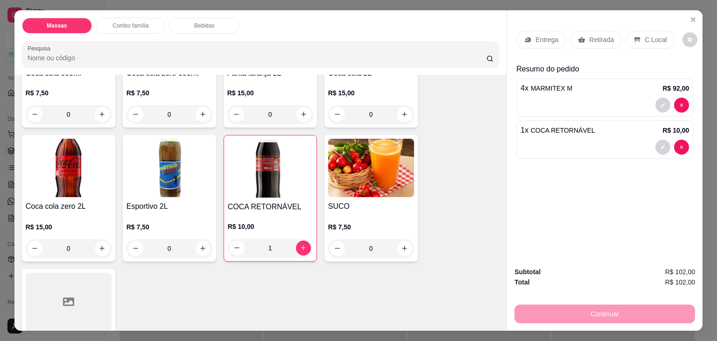
click at [592, 35] on p "Retirada" at bounding box center [601, 39] width 25 height 9
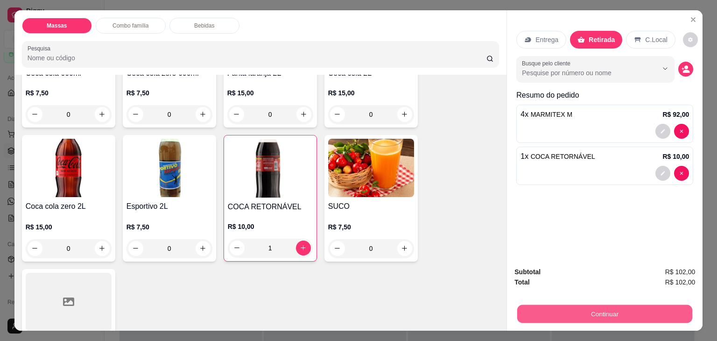
click at [596, 305] on button "Continuar" at bounding box center [605, 314] width 175 height 18
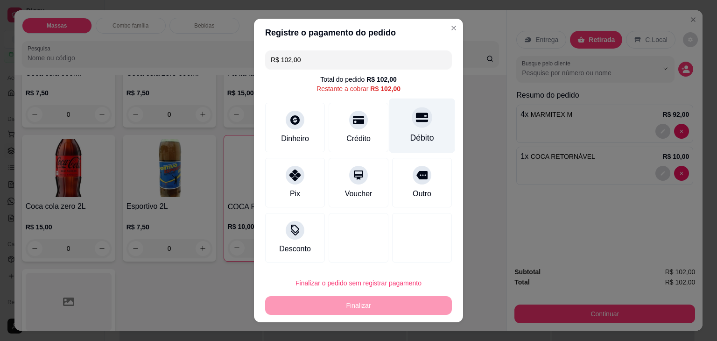
click at [417, 113] on icon at bounding box center [422, 117] width 12 height 9
type input "R$ 0,00"
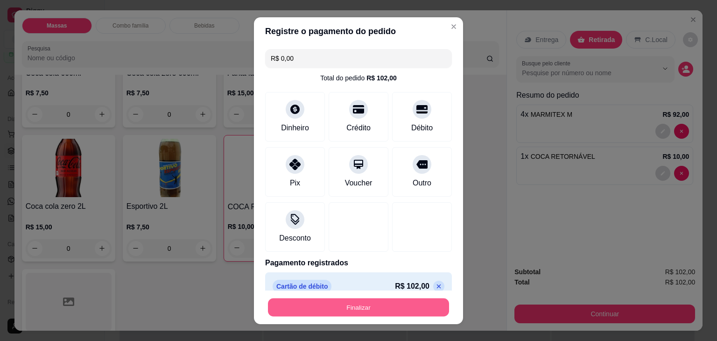
click at [397, 307] on button "Finalizar" at bounding box center [358, 307] width 181 height 18
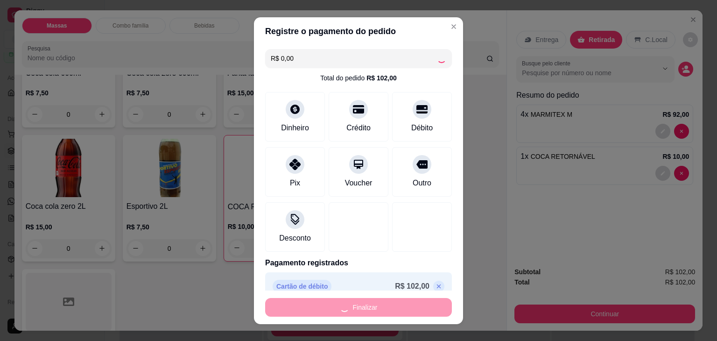
type input "0"
type input "-R$ 102,00"
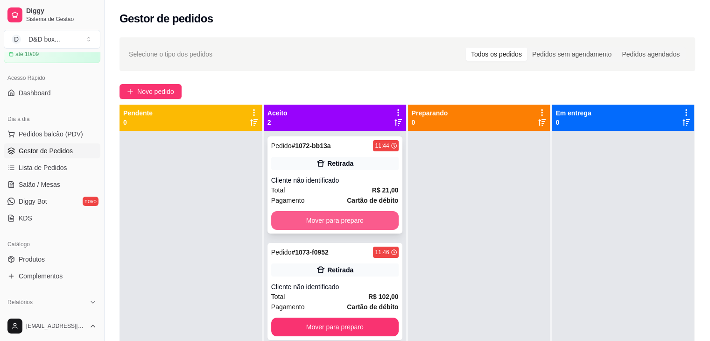
click at [366, 221] on button "Mover para preparo" at bounding box center [335, 220] width 128 height 19
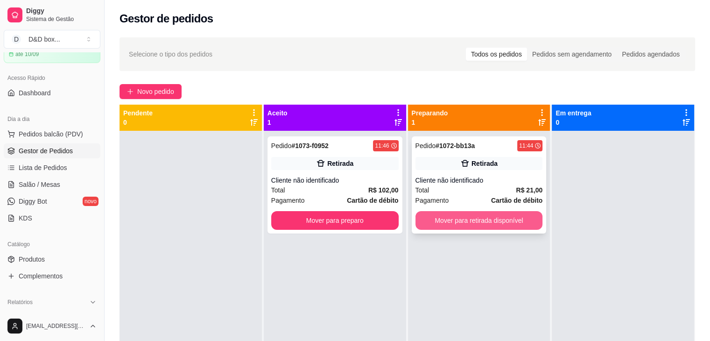
click at [450, 217] on button "Mover para retirada disponível" at bounding box center [480, 220] width 128 height 19
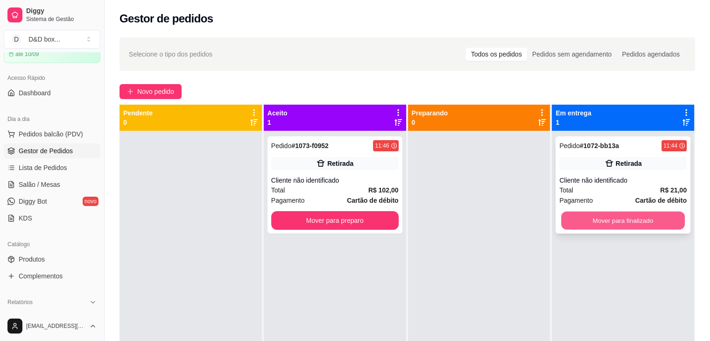
click at [607, 223] on button "Mover para finalizado" at bounding box center [623, 221] width 124 height 18
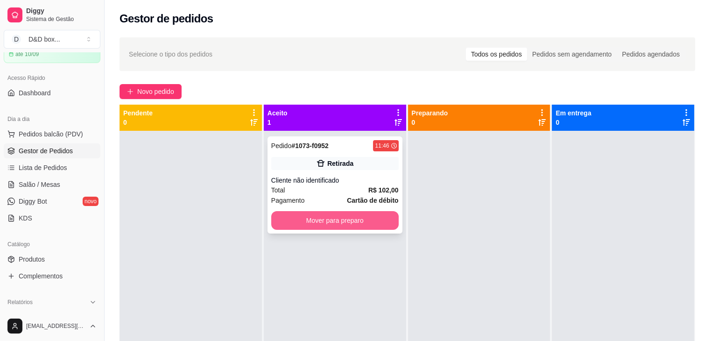
click at [378, 221] on button "Mover para preparo" at bounding box center [335, 220] width 128 height 19
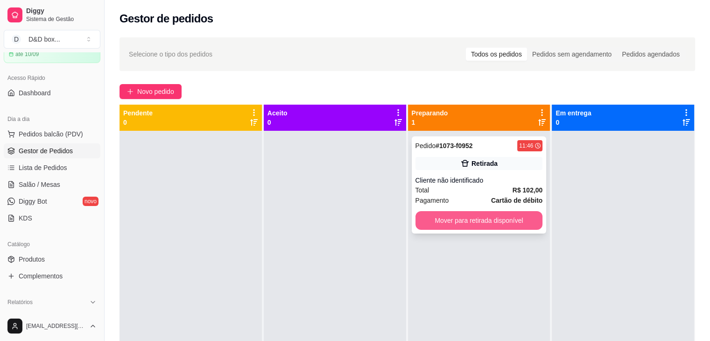
click at [467, 217] on button "Mover para retirada disponível" at bounding box center [480, 220] width 128 height 19
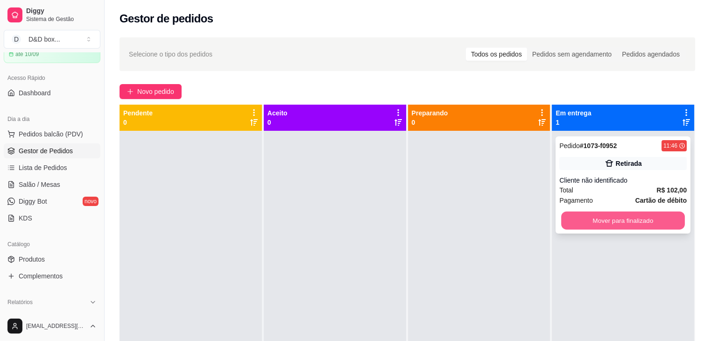
click at [602, 216] on button "Mover para finalizado" at bounding box center [623, 221] width 124 height 18
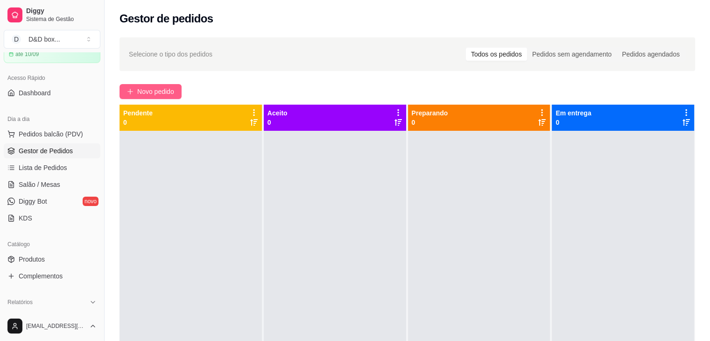
click at [169, 90] on span "Novo pedido" at bounding box center [155, 91] width 37 height 10
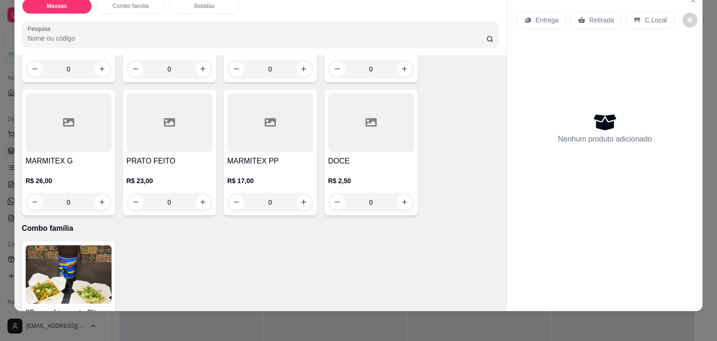
scroll to position [257, 0]
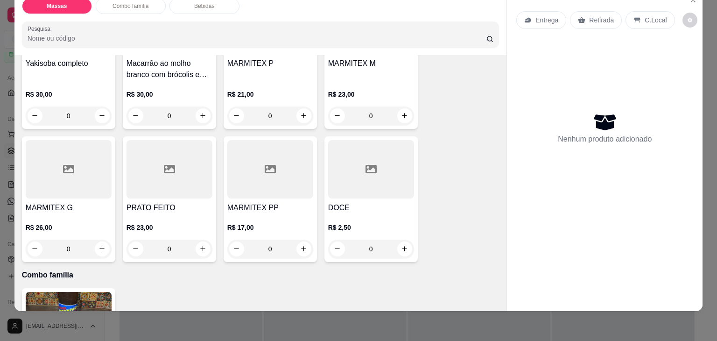
click at [342, 90] on p "R$ 23,00" at bounding box center [371, 94] width 86 height 9
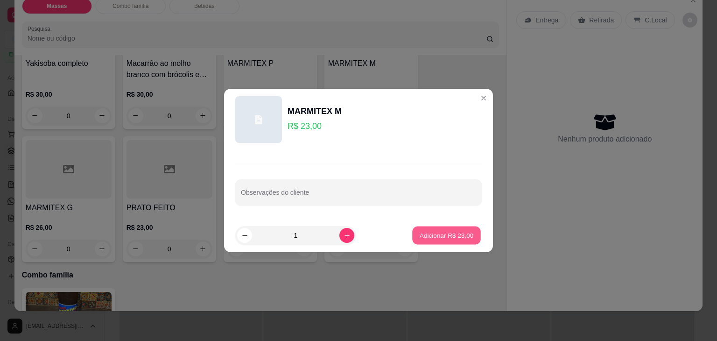
click at [429, 236] on p "Adicionar R$ 23,00" at bounding box center [447, 235] width 54 height 9
type input "1"
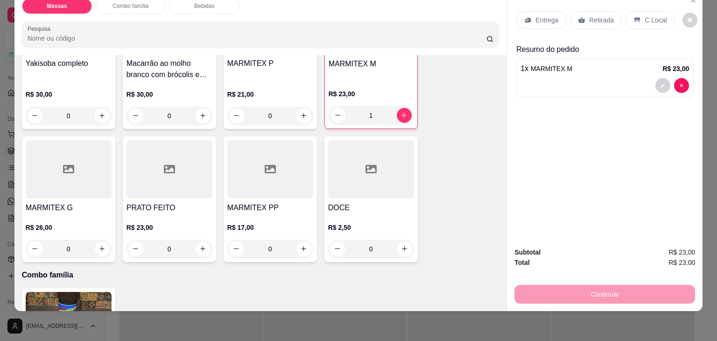
click at [249, 66] on div "MARMITEX P" at bounding box center [270, 69] width 86 height 22
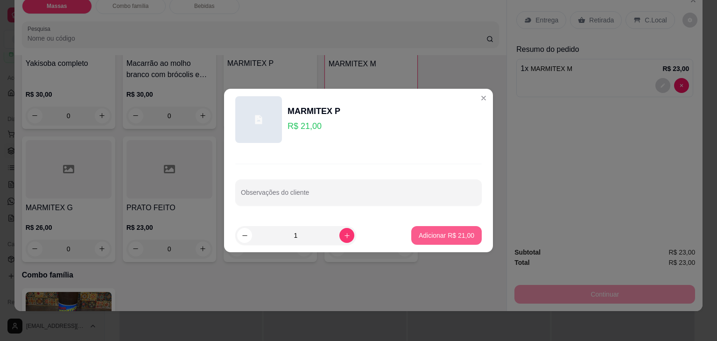
click at [411, 232] on button "Adicionar R$ 21,00" at bounding box center [446, 235] width 71 height 19
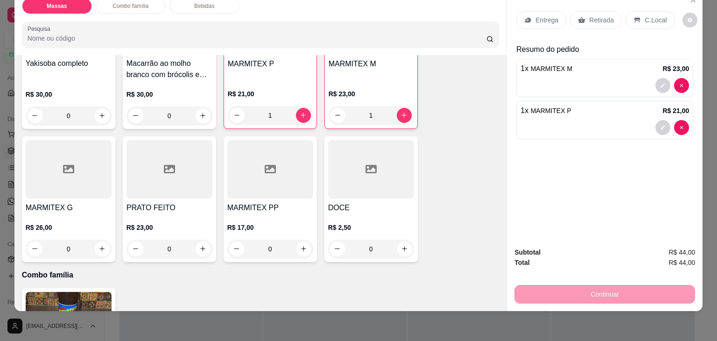
type input "1"
click at [600, 15] on p "Retirada" at bounding box center [601, 19] width 25 height 9
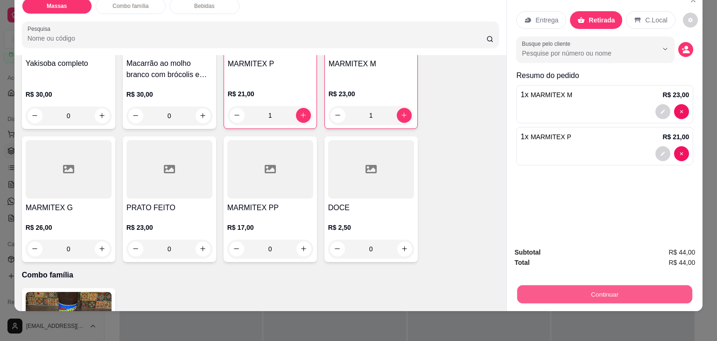
click at [577, 285] on button "Continuar" at bounding box center [605, 294] width 175 height 18
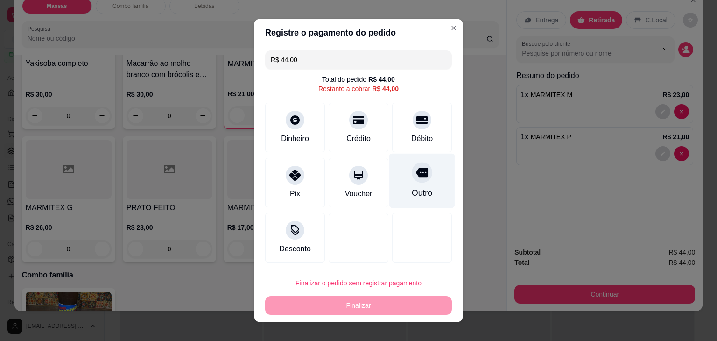
drag, startPoint x: 401, startPoint y: 135, endPoint x: 400, endPoint y: 153, distance: 18.2
click at [402, 148] on div "Débito" at bounding box center [422, 128] width 60 height 50
type input "R$ 0,00"
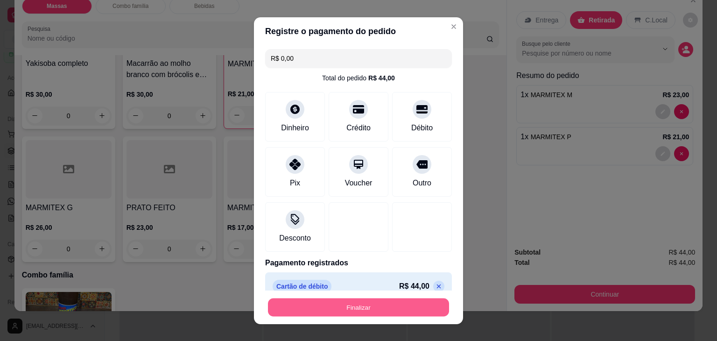
click at [368, 305] on button "Finalizar" at bounding box center [358, 307] width 181 height 18
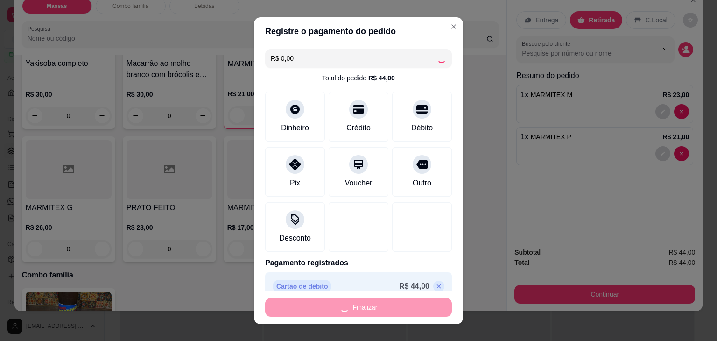
type input "0"
type input "-R$ 44,00"
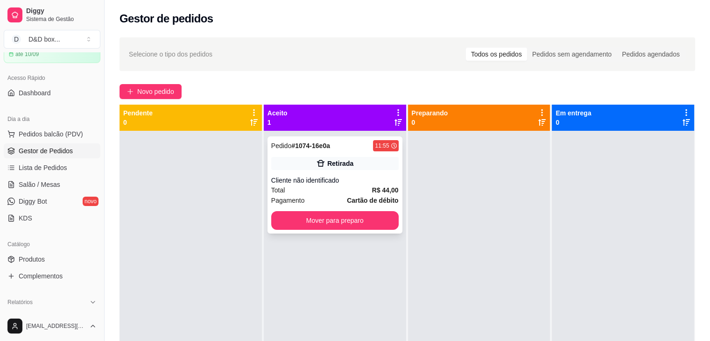
click at [359, 185] on div "Total R$ 44,00" at bounding box center [335, 190] width 128 height 10
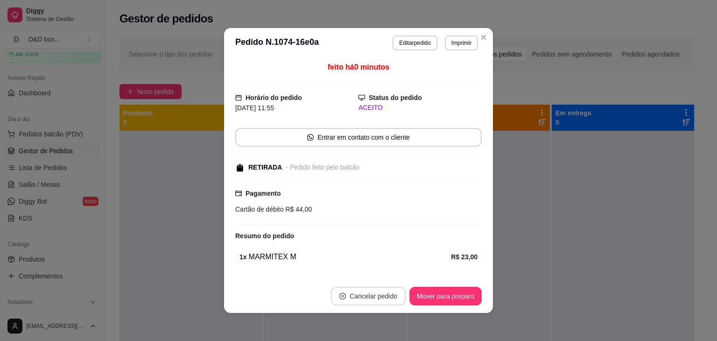
click at [379, 293] on button "Cancelar pedido" at bounding box center [368, 296] width 75 height 19
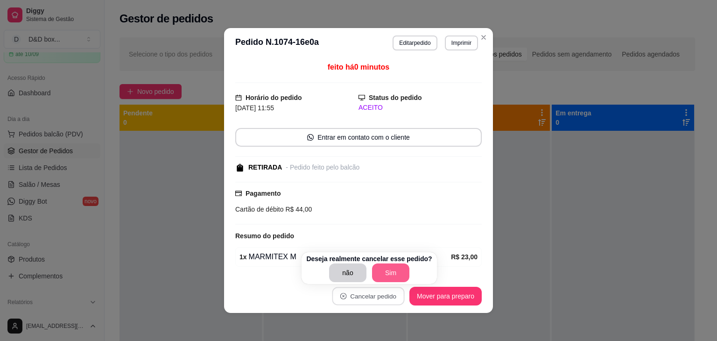
click at [394, 268] on button "Sim" at bounding box center [390, 272] width 37 height 19
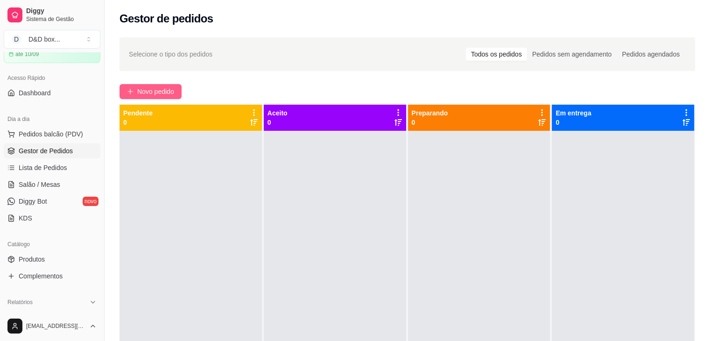
click at [162, 94] on span "Novo pedido" at bounding box center [155, 91] width 37 height 10
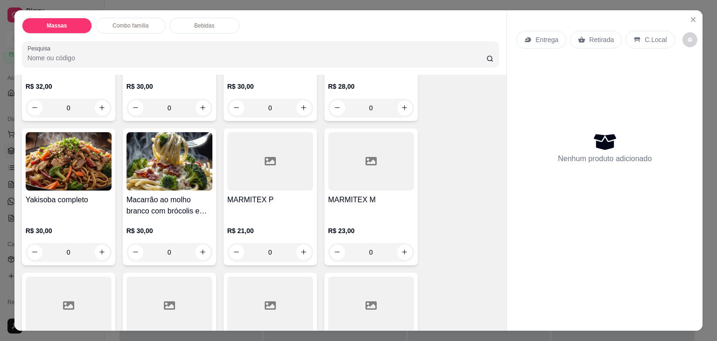
scroll to position [187, 0]
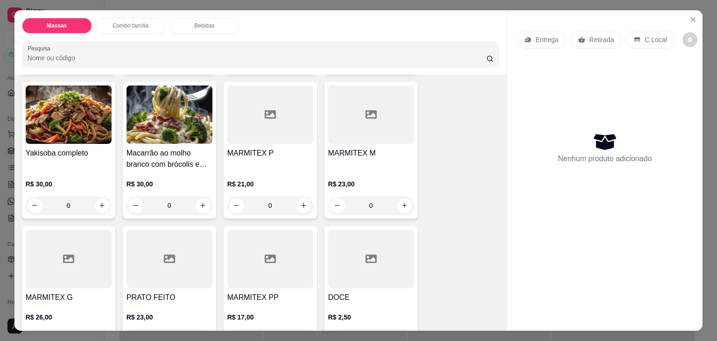
click at [364, 118] on div at bounding box center [371, 114] width 86 height 58
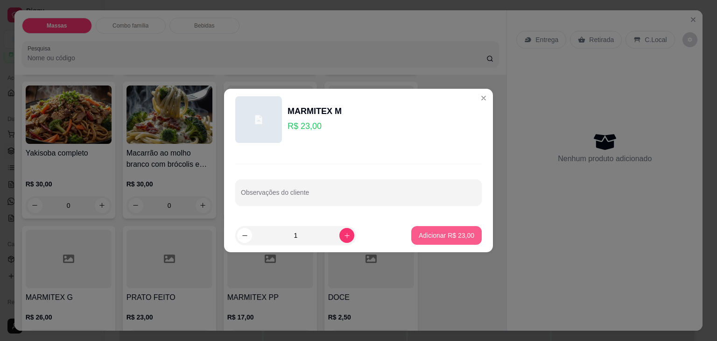
click at [422, 237] on p "Adicionar R$ 23,00" at bounding box center [447, 235] width 56 height 9
type input "1"
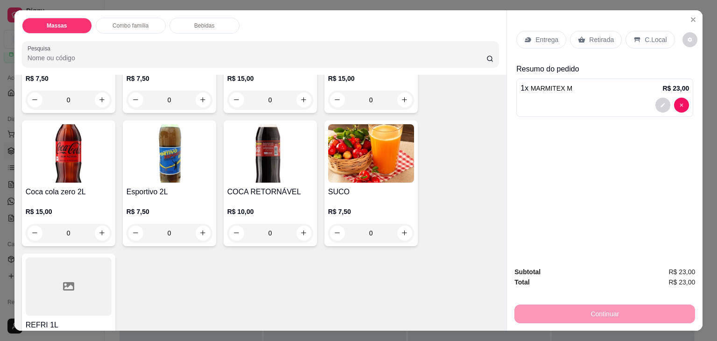
scroll to position [1028, 0]
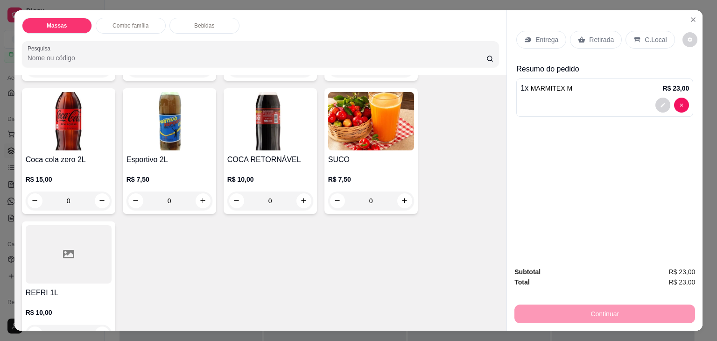
click at [305, 165] on div "R$ 10,00 0" at bounding box center [270, 187] width 86 height 45
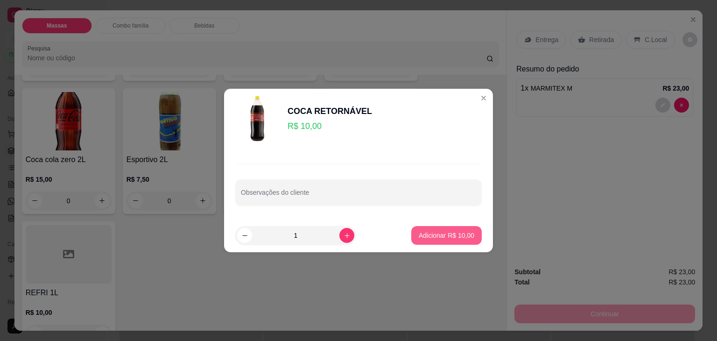
click at [419, 233] on p "Adicionar R$ 10,00" at bounding box center [447, 235] width 56 height 9
type input "1"
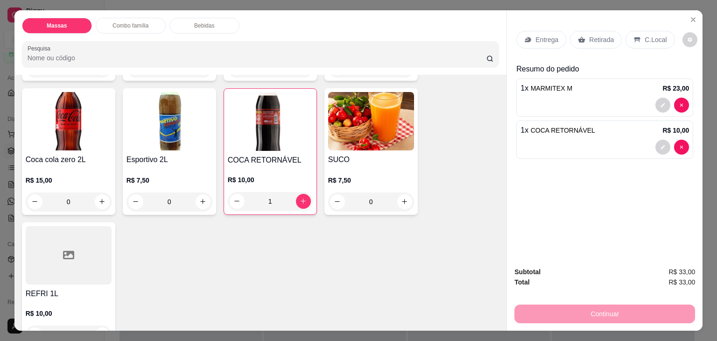
drag, startPoint x: 594, startPoint y: 35, endPoint x: 593, endPoint y: 46, distance: 11.2
click at [594, 35] on p "Retirada" at bounding box center [601, 39] width 25 height 9
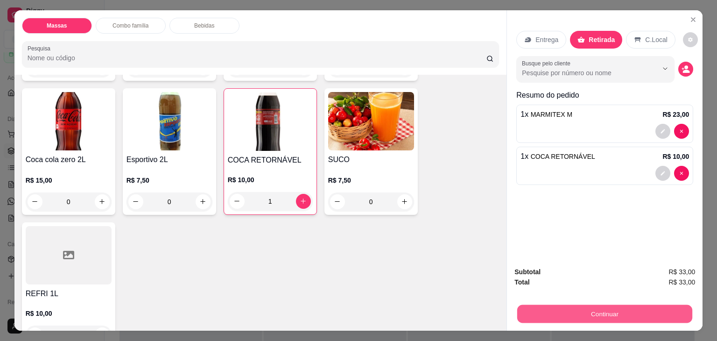
click at [575, 312] on button "Continuar" at bounding box center [605, 314] width 175 height 18
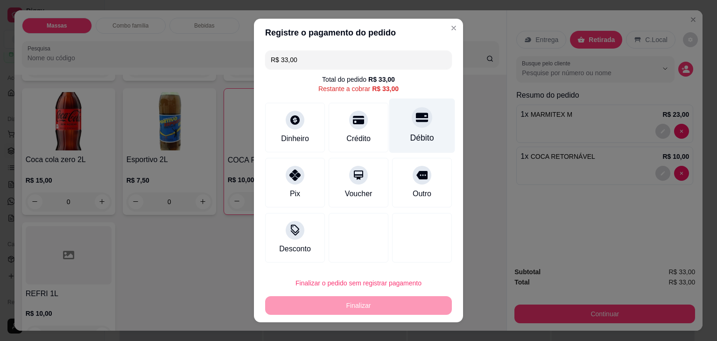
click at [397, 120] on div "Débito" at bounding box center [423, 126] width 66 height 55
type input "R$ 0,00"
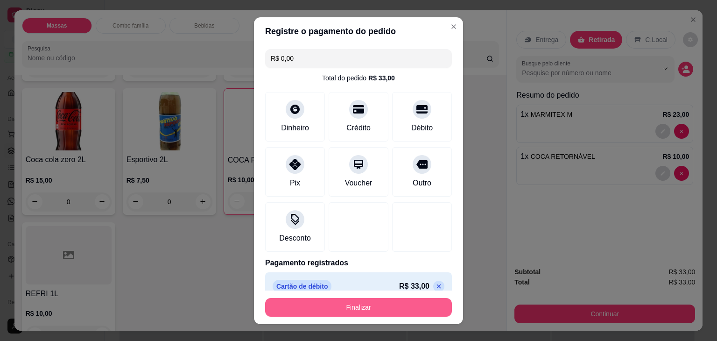
click at [357, 305] on button "Finalizar" at bounding box center [358, 307] width 187 height 19
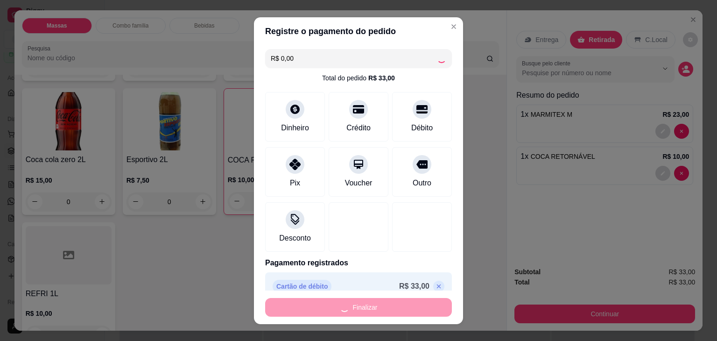
type input "0"
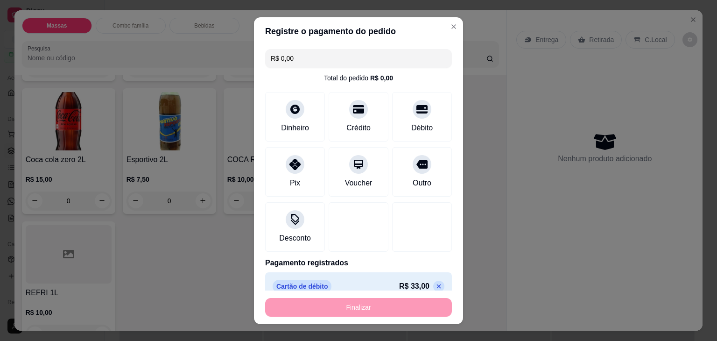
type input "-R$ 33,00"
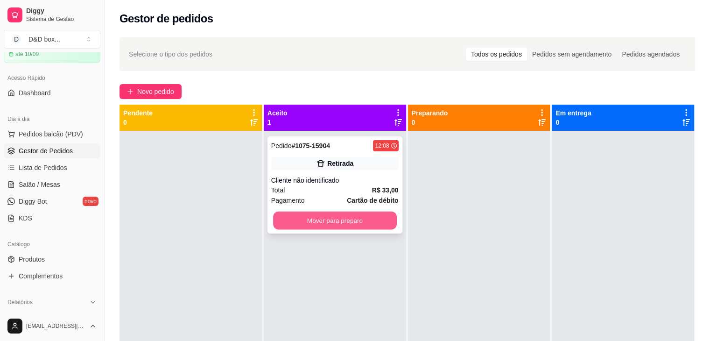
click at [376, 214] on button "Mover para preparo" at bounding box center [335, 221] width 124 height 18
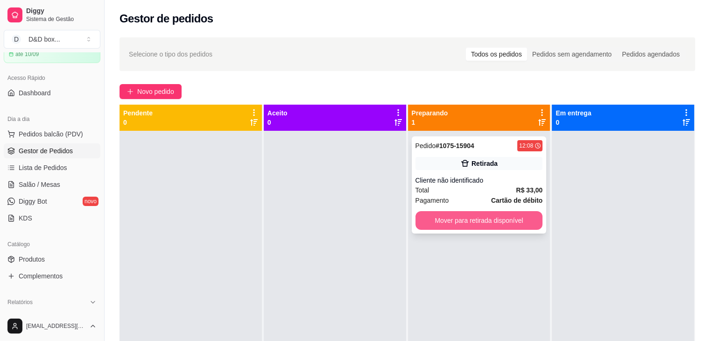
click at [477, 217] on button "Mover para retirada disponível" at bounding box center [480, 220] width 128 height 19
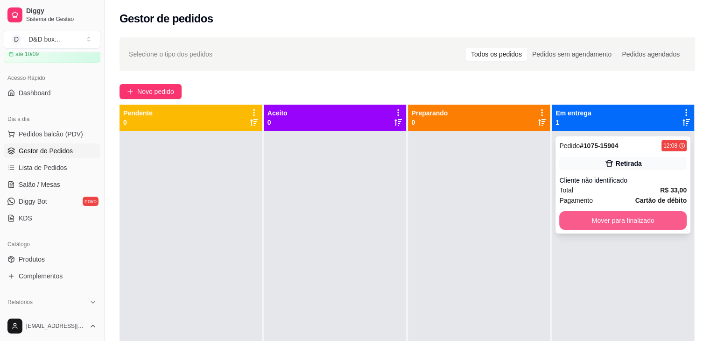
click at [615, 216] on button "Mover para finalizado" at bounding box center [624, 220] width 128 height 19
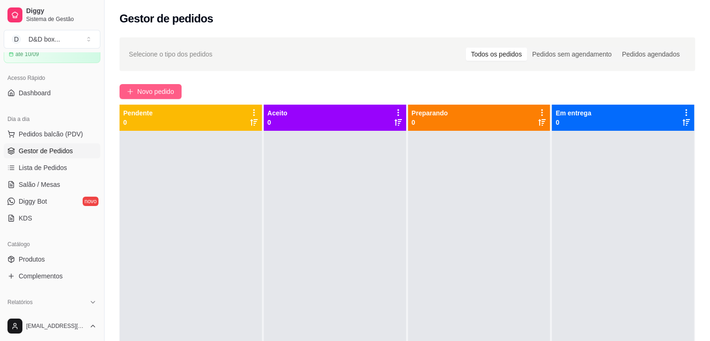
click at [155, 91] on span "Novo pedido" at bounding box center [155, 91] width 37 height 10
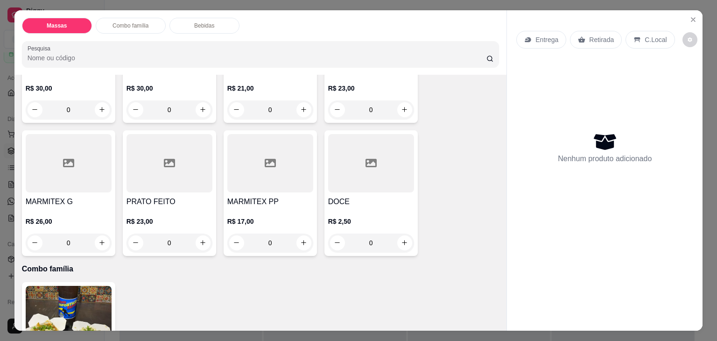
scroll to position [327, 0]
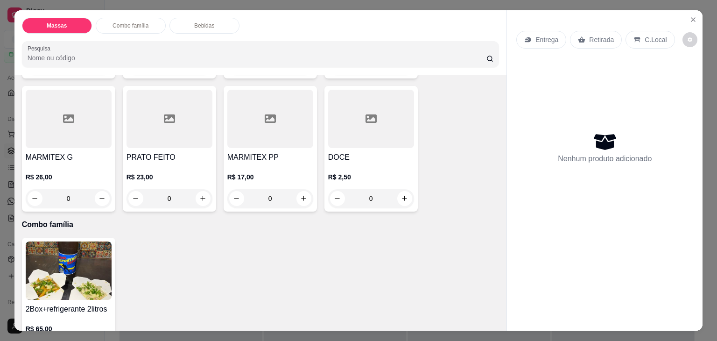
click at [161, 132] on div at bounding box center [170, 119] width 86 height 58
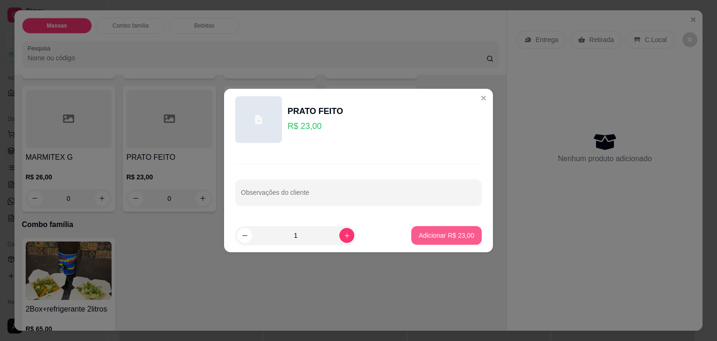
click at [418, 228] on button "Adicionar R$ 23,00" at bounding box center [446, 235] width 71 height 19
type input "1"
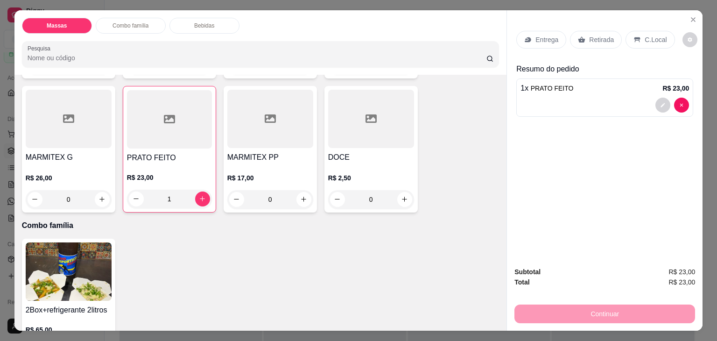
click at [589, 35] on p "Retirada" at bounding box center [601, 39] width 25 height 9
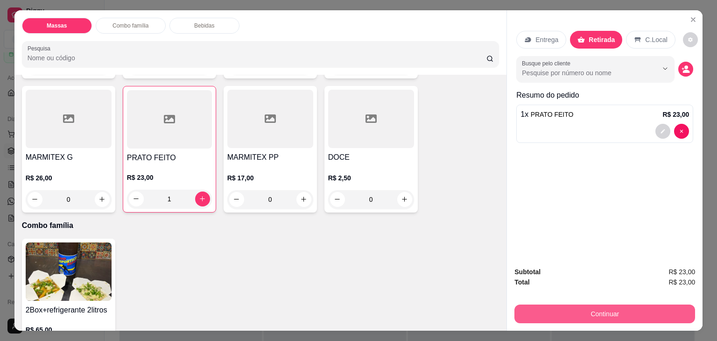
click at [594, 310] on button "Continuar" at bounding box center [605, 314] width 181 height 19
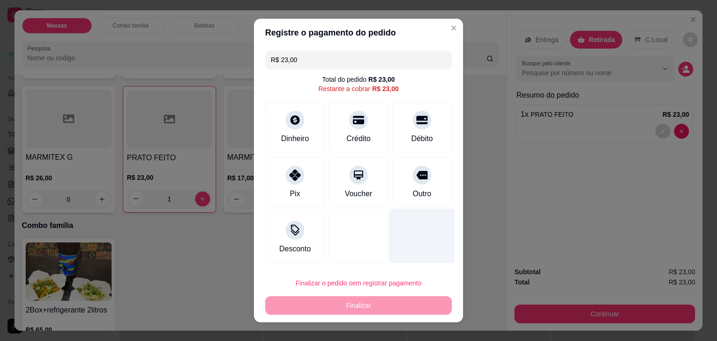
drag, startPoint x: 413, startPoint y: 140, endPoint x: 405, endPoint y: 218, distance: 78.8
click at [413, 144] on div "Débito" at bounding box center [421, 138] width 21 height 11
type input "R$ 0,00"
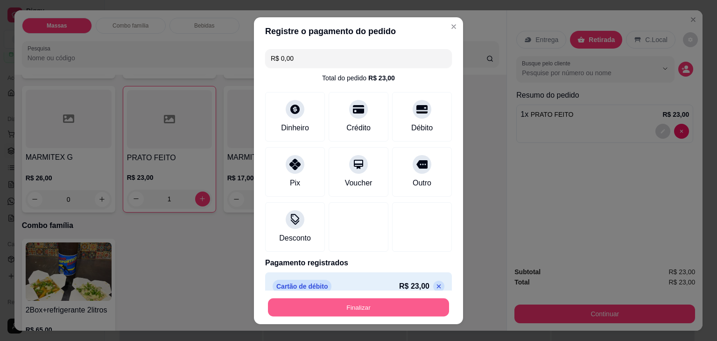
click at [386, 310] on button "Finalizar" at bounding box center [358, 307] width 181 height 18
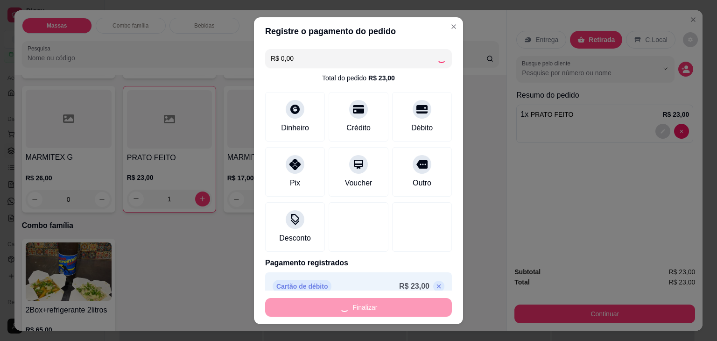
type input "0"
type input "-R$ 23,00"
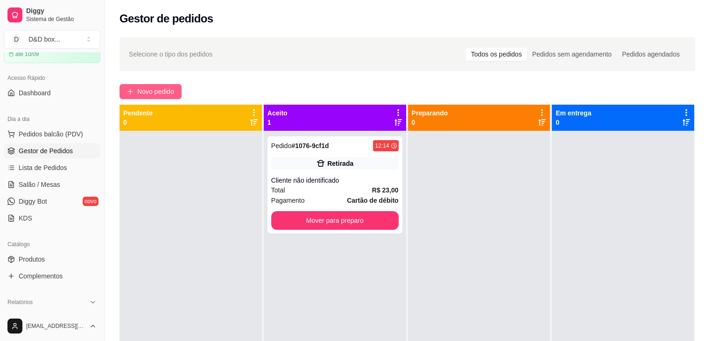
click at [166, 90] on span "Novo pedido" at bounding box center [155, 91] width 37 height 10
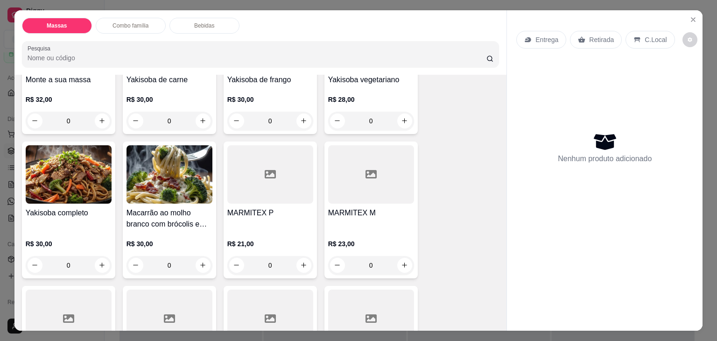
scroll to position [140, 0]
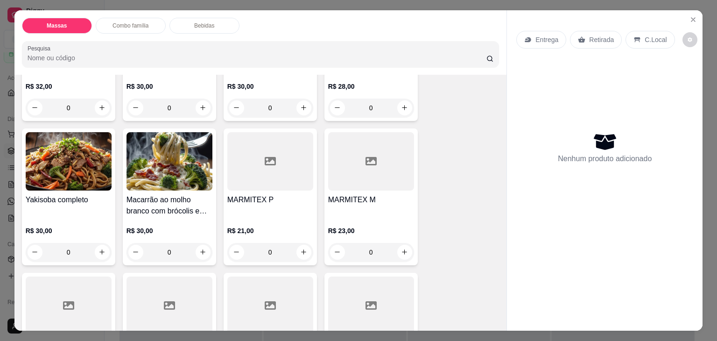
click at [370, 194] on h4 "MARMITEX M" at bounding box center [371, 199] width 86 height 11
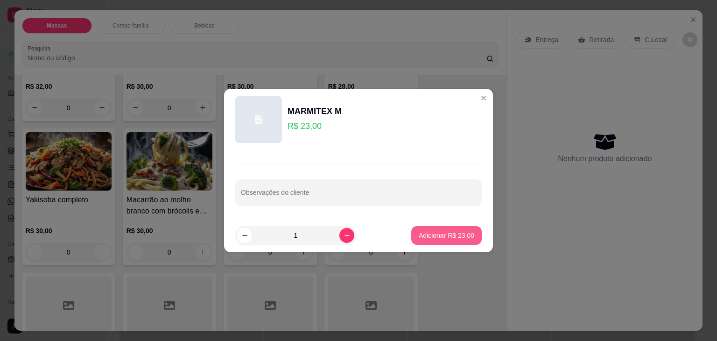
click at [429, 232] on p "Adicionar R$ 23,00" at bounding box center [447, 235] width 56 height 9
type input "1"
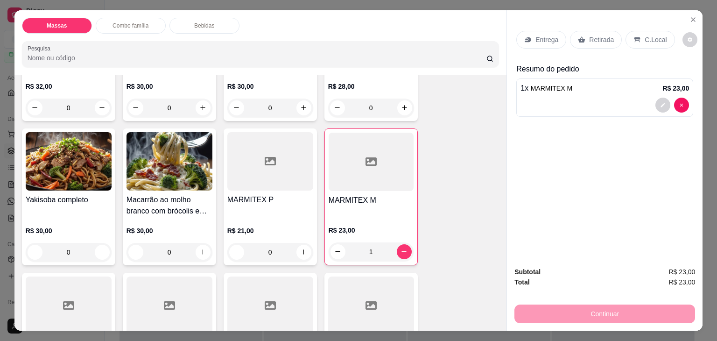
click at [589, 35] on p "Retirada" at bounding box center [601, 39] width 25 height 9
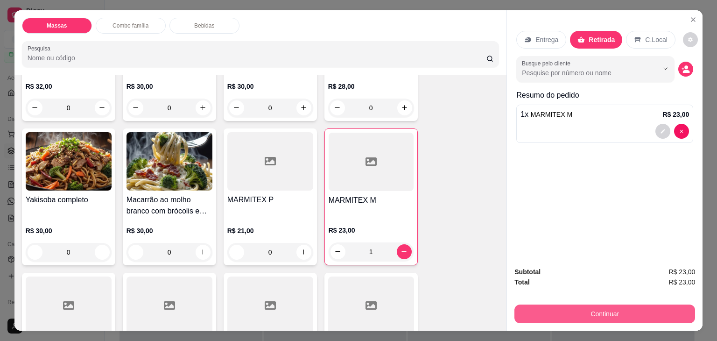
click at [589, 305] on button "Continuar" at bounding box center [605, 314] width 181 height 19
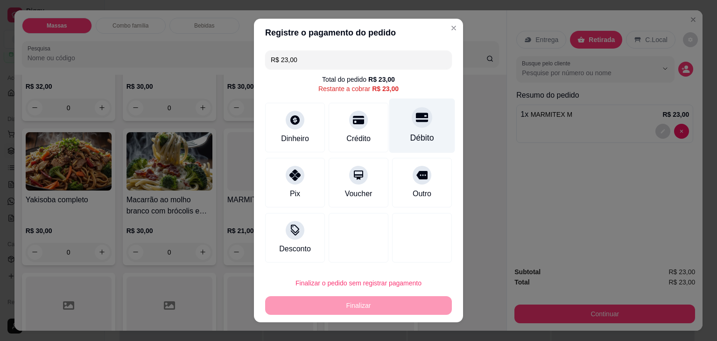
click at [403, 126] on div "Débito" at bounding box center [423, 126] width 66 height 55
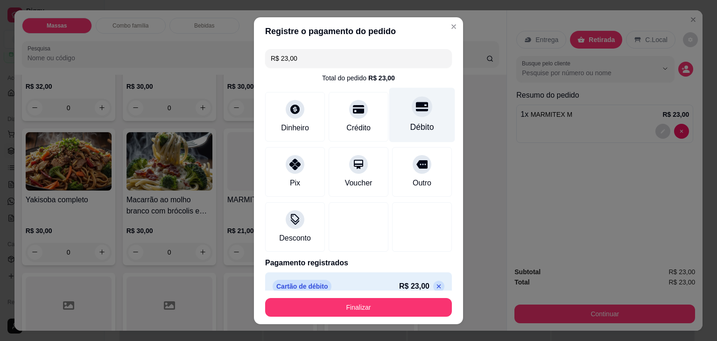
type input "R$ 0,00"
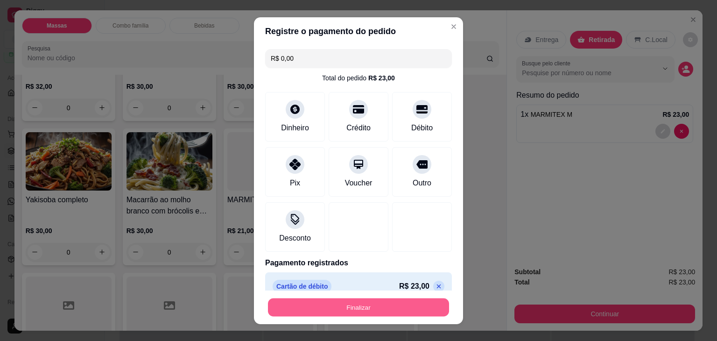
click at [358, 304] on button "Finalizar" at bounding box center [358, 307] width 181 height 18
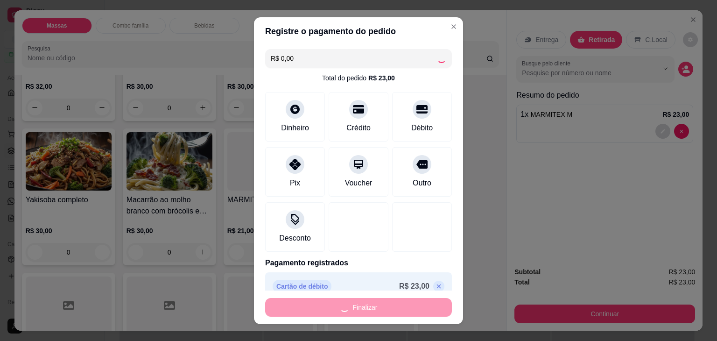
type input "0"
type input "-R$ 23,00"
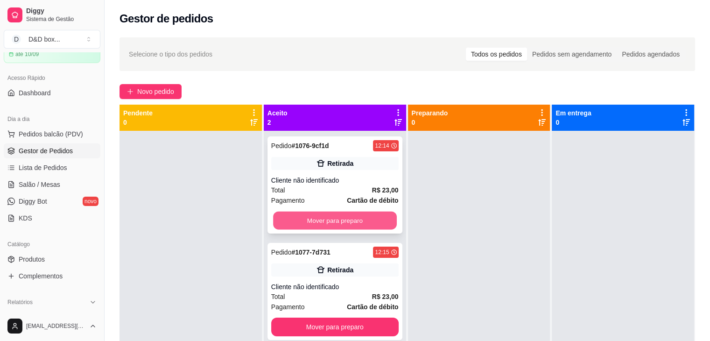
click at [349, 222] on button "Mover para preparo" at bounding box center [335, 221] width 124 height 18
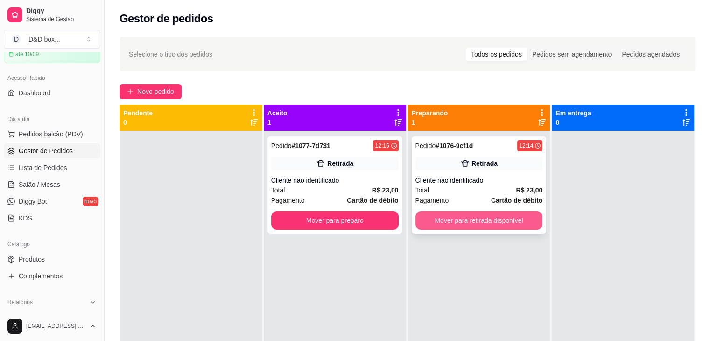
click at [473, 215] on button "Mover para retirada disponível" at bounding box center [480, 220] width 128 height 19
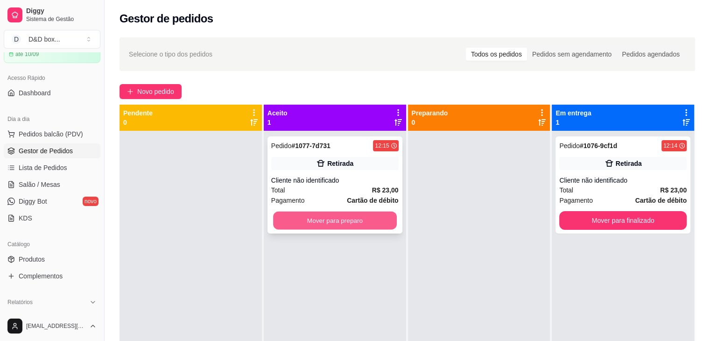
click at [347, 221] on button "Mover para preparo" at bounding box center [335, 221] width 124 height 18
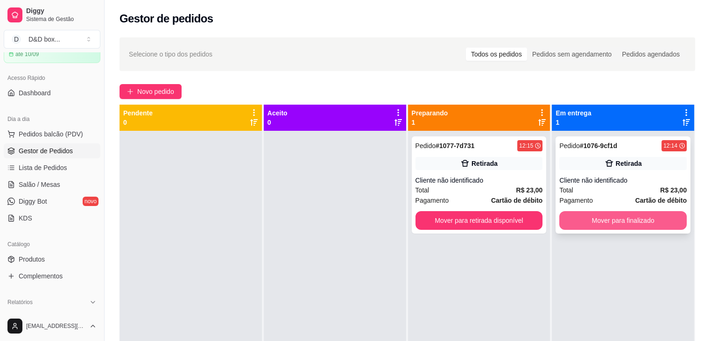
click at [602, 223] on button "Mover para finalizado" at bounding box center [624, 220] width 128 height 19
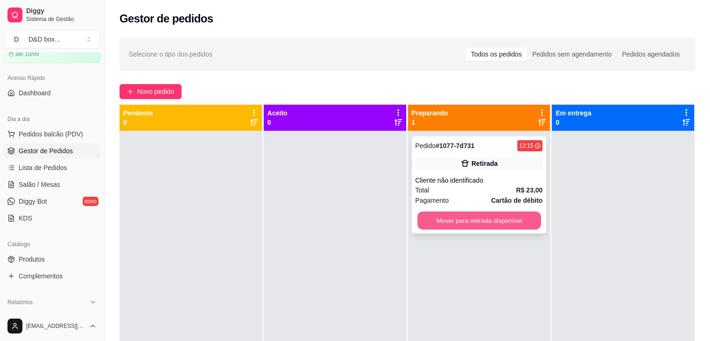
click at [526, 218] on button "Mover para retirada disponível" at bounding box center [480, 221] width 124 height 18
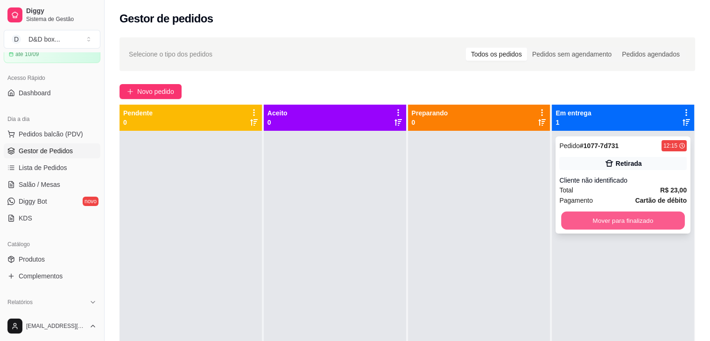
click at [602, 221] on button "Mover para finalizado" at bounding box center [623, 221] width 124 height 18
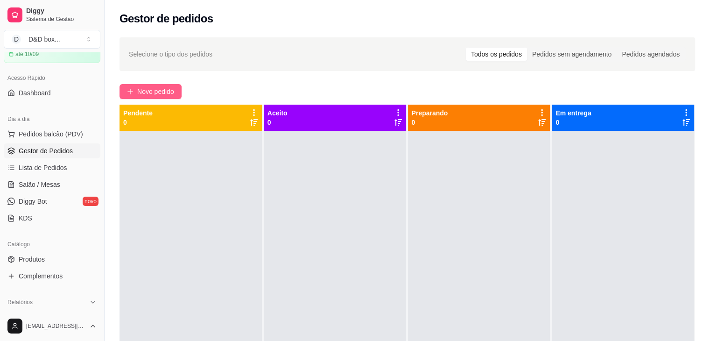
click at [149, 88] on span "Novo pedido" at bounding box center [155, 91] width 37 height 10
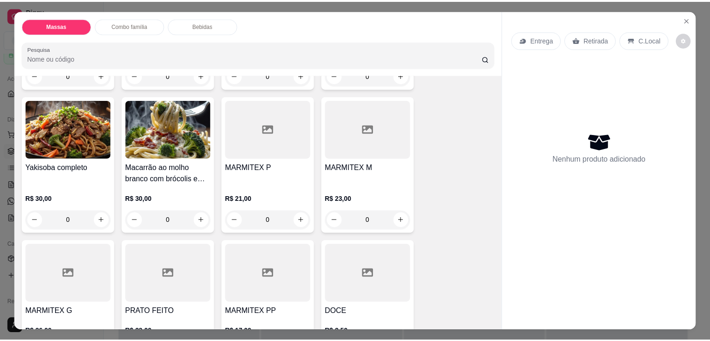
scroll to position [234, 0]
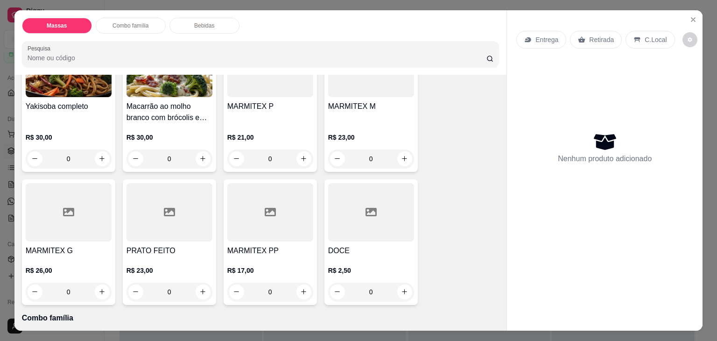
click at [142, 237] on div at bounding box center [170, 212] width 86 height 58
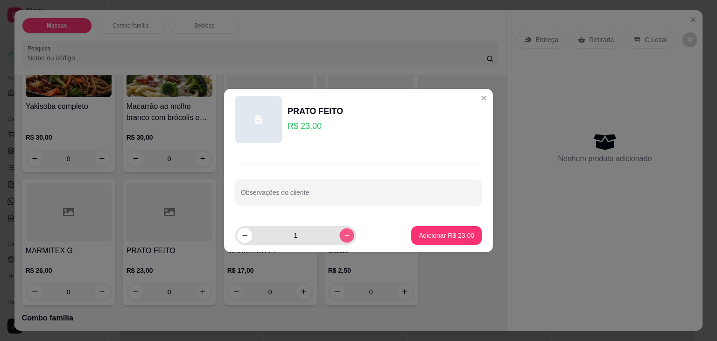
click at [343, 232] on button "increase-product-quantity" at bounding box center [347, 235] width 14 height 14
type input "2"
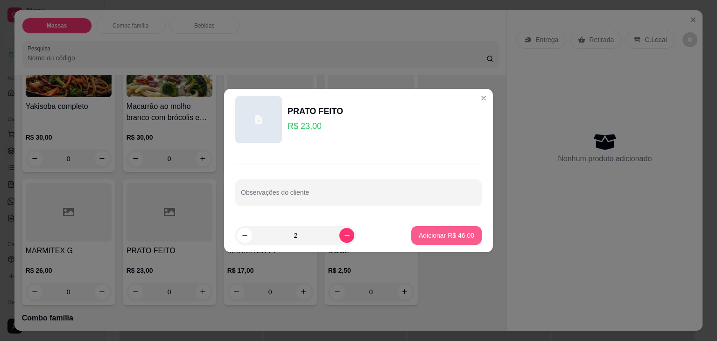
click at [450, 235] on p "Adicionar R$ 46,00" at bounding box center [447, 235] width 56 height 9
type input "2"
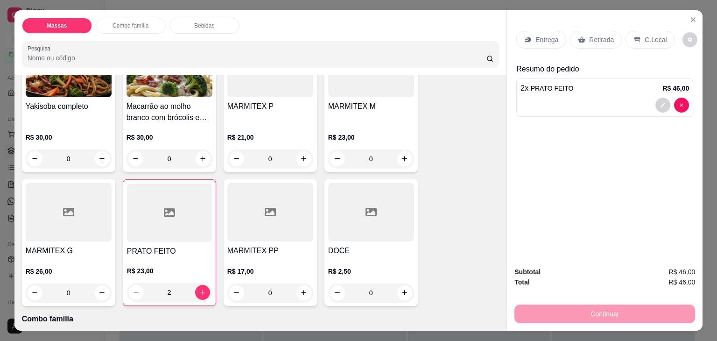
click at [609, 40] on div "Retirada" at bounding box center [596, 40] width 52 height 18
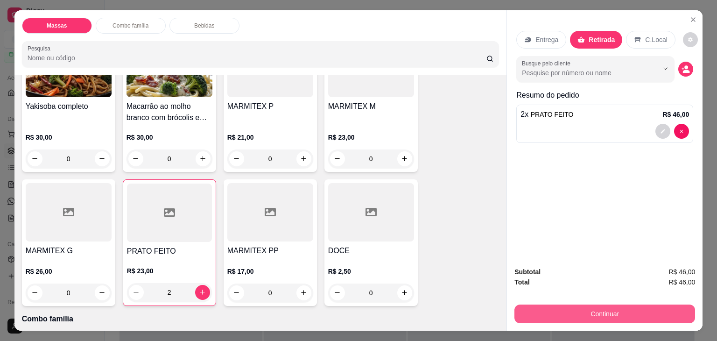
click at [553, 312] on button "Continuar" at bounding box center [605, 314] width 181 height 19
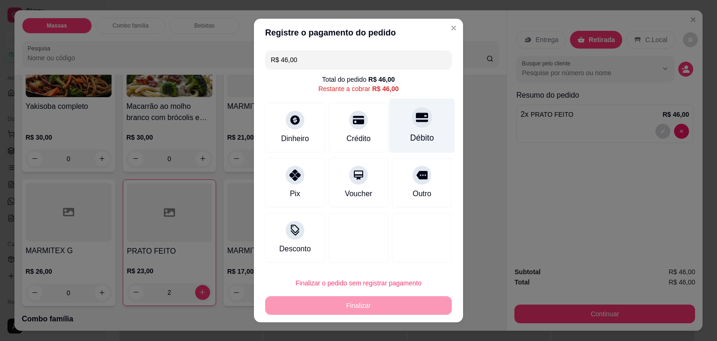
click at [399, 128] on div "Débito" at bounding box center [423, 126] width 66 height 55
type input "R$ 0,00"
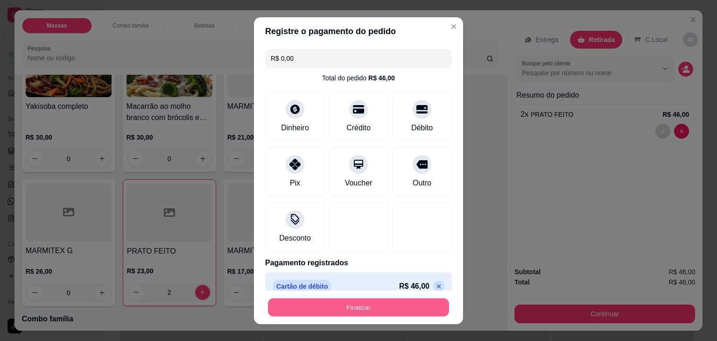
click at [349, 303] on button "Finalizar" at bounding box center [358, 307] width 181 height 18
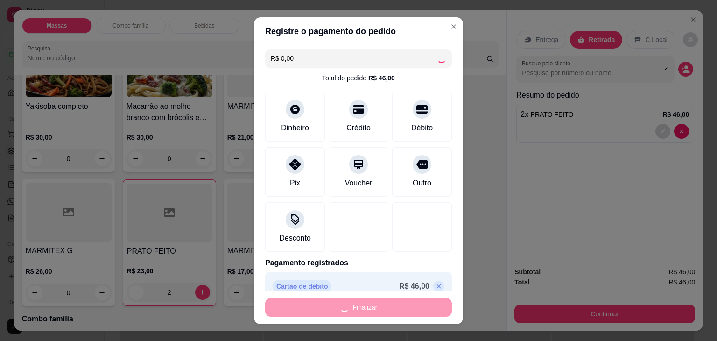
type input "0"
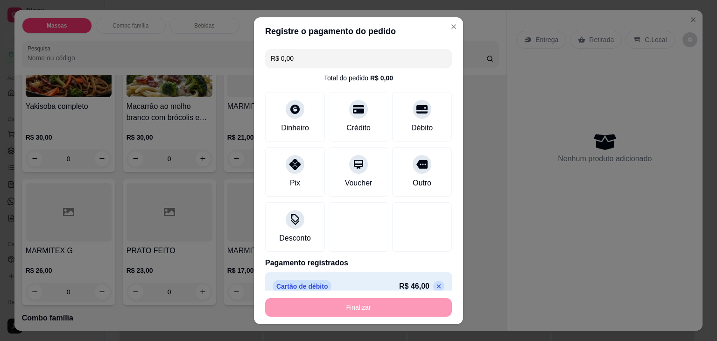
type input "-R$ 46,00"
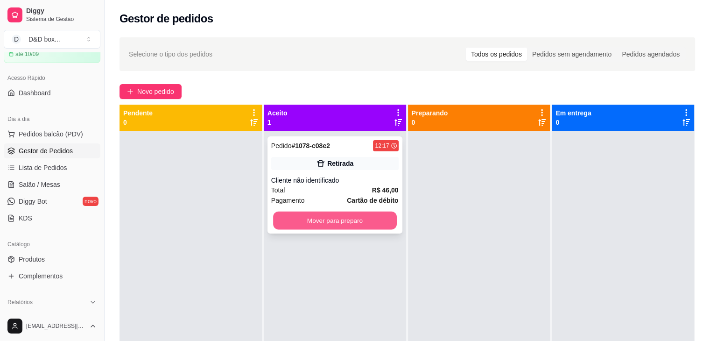
click at [352, 221] on button "Mover para preparo" at bounding box center [335, 221] width 124 height 18
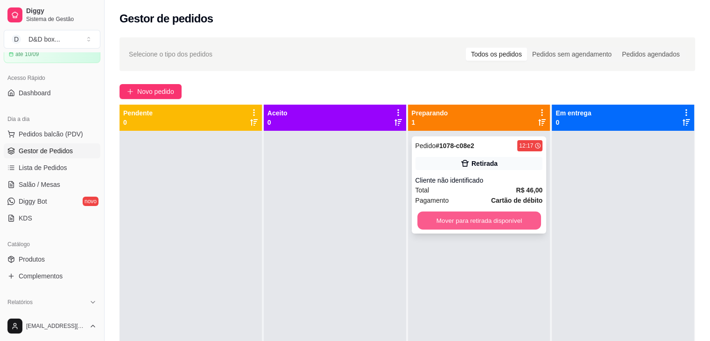
click at [476, 223] on button "Mover para retirada disponível" at bounding box center [480, 221] width 124 height 18
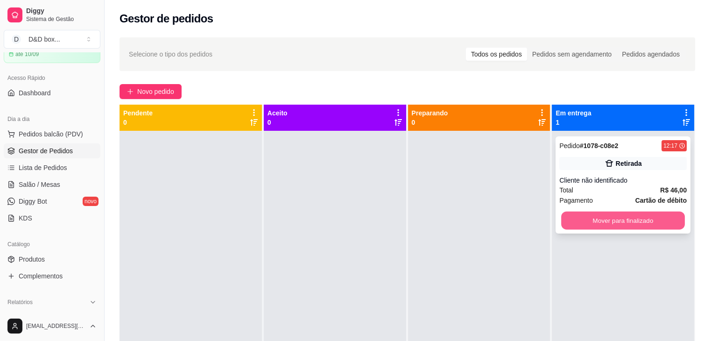
click at [668, 216] on button "Mover para finalizado" at bounding box center [623, 221] width 124 height 18
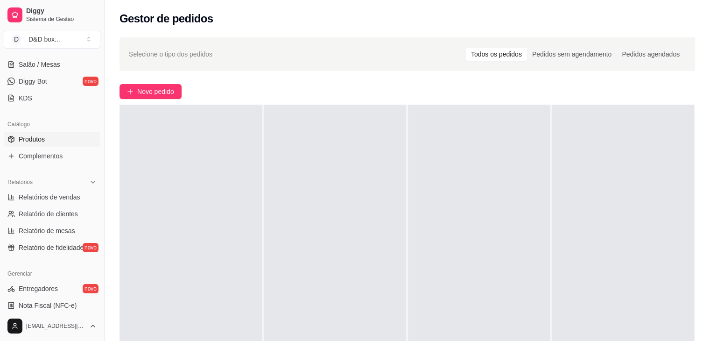
scroll to position [187, 0]
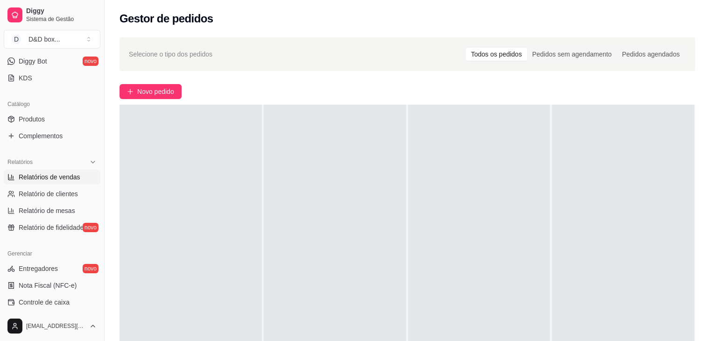
click at [31, 173] on span "Relatórios de vendas" at bounding box center [50, 176] width 62 height 9
select select "ALL"
select select "0"
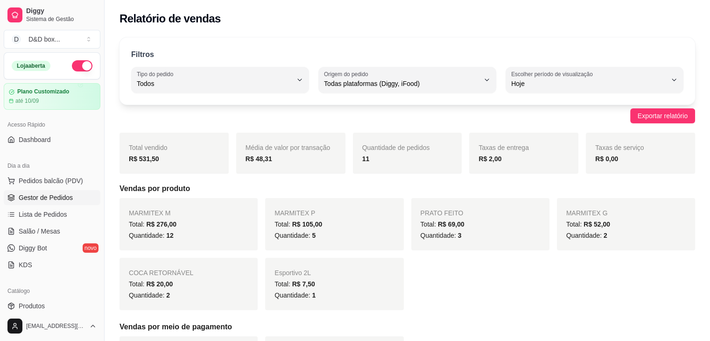
click at [64, 195] on span "Gestor de Pedidos" at bounding box center [46, 197] width 54 height 9
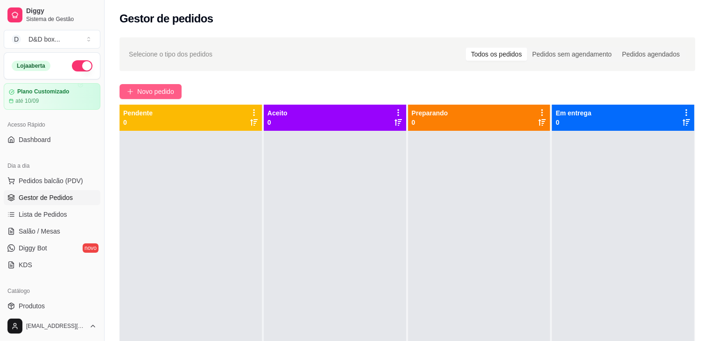
click at [148, 90] on span "Novo pedido" at bounding box center [155, 91] width 37 height 10
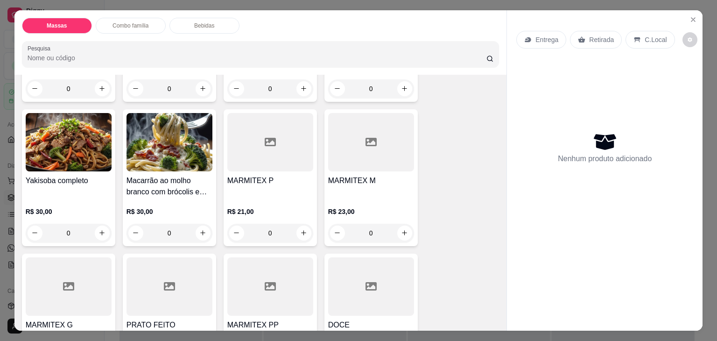
scroll to position [187, 0]
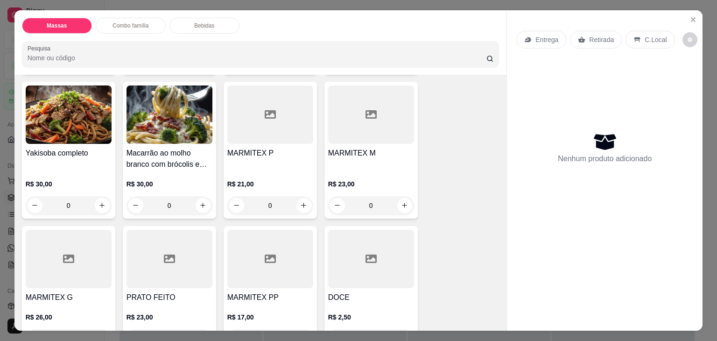
click at [277, 137] on div at bounding box center [270, 114] width 86 height 58
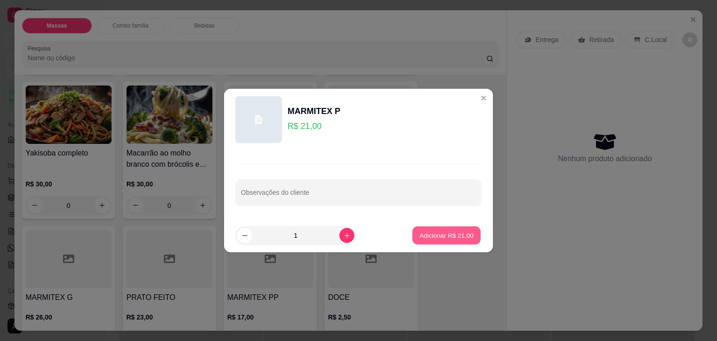
click at [434, 230] on button "Adicionar R$ 21,00" at bounding box center [446, 236] width 69 height 18
type input "1"
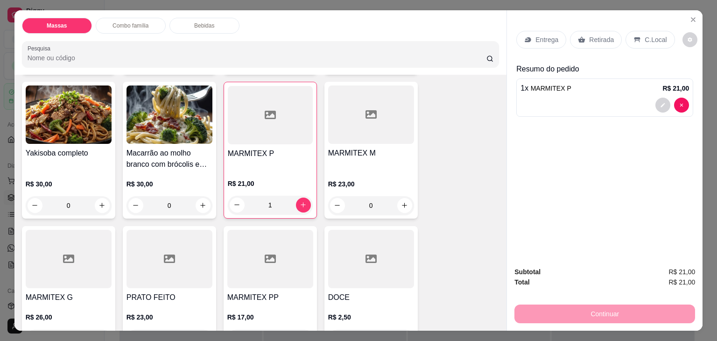
click at [255, 163] on div "MARMITEX P" at bounding box center [270, 158] width 85 height 21
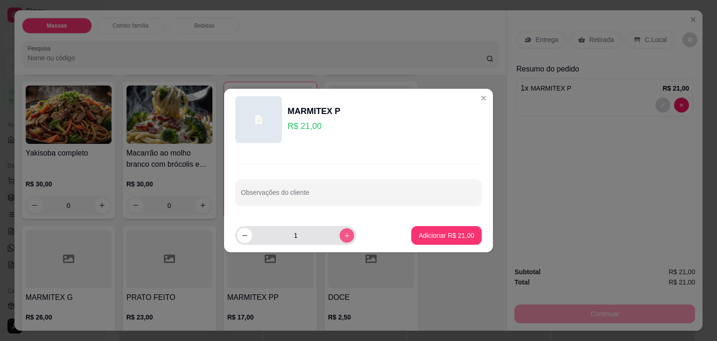
click at [344, 235] on button "increase-product-quantity" at bounding box center [347, 235] width 14 height 14
type input "2"
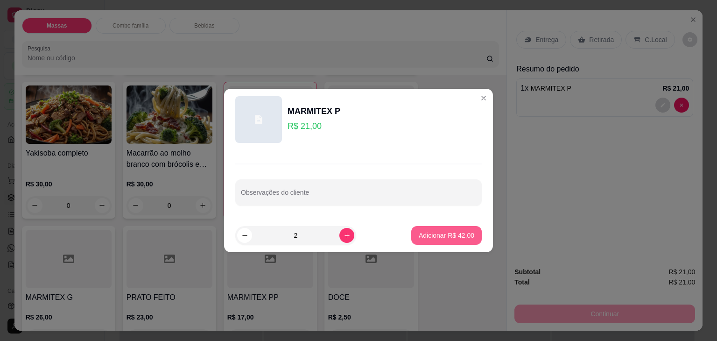
click at [441, 241] on button "Adicionar R$ 42,00" at bounding box center [446, 235] width 71 height 19
type input "3"
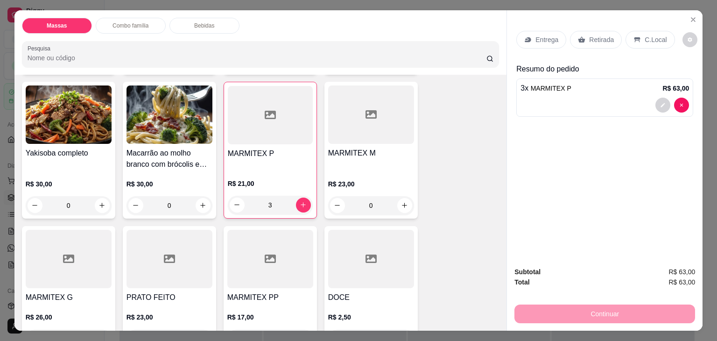
click at [551, 36] on p "Entrega" at bounding box center [547, 39] width 23 height 9
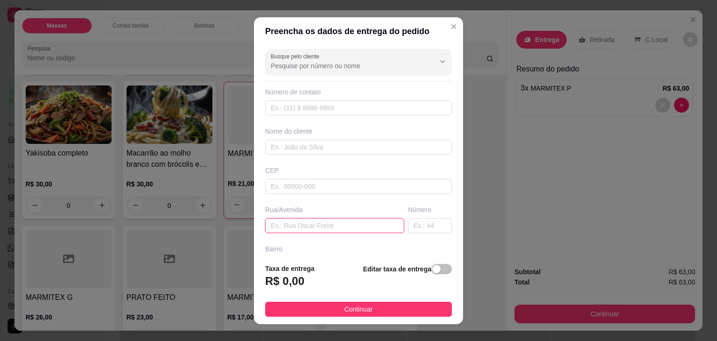
click at [299, 222] on input "text" at bounding box center [334, 225] width 139 height 15
type input "lava rapido"
click at [433, 272] on span "button" at bounding box center [442, 269] width 21 height 10
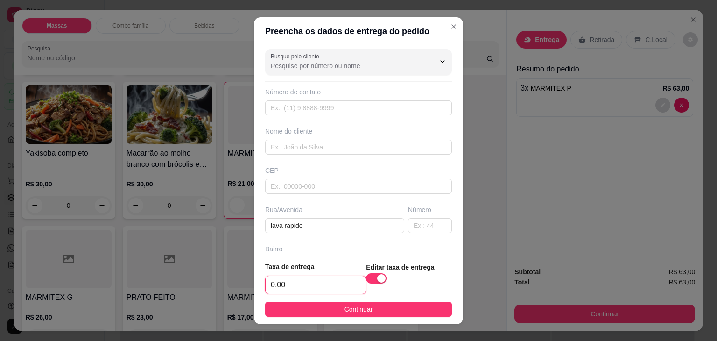
click at [333, 283] on input "0,00" at bounding box center [316, 285] width 100 height 18
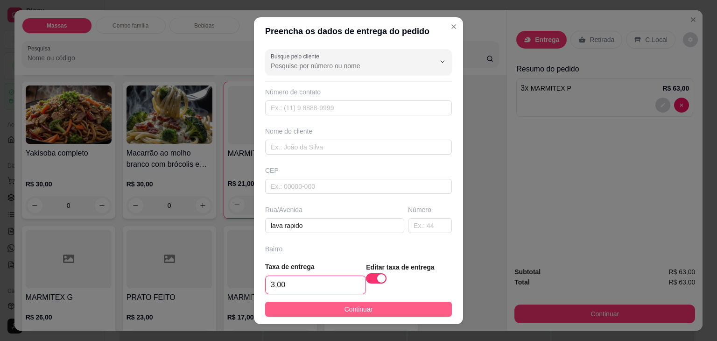
type input "3,00"
click at [321, 310] on button "Continuar" at bounding box center [358, 309] width 187 height 15
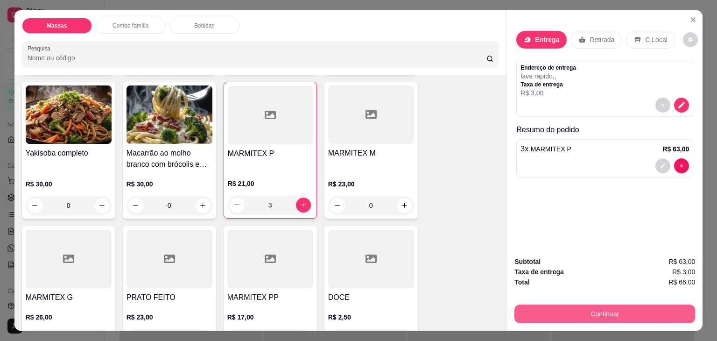
click at [568, 308] on button "Continuar" at bounding box center [605, 314] width 181 height 19
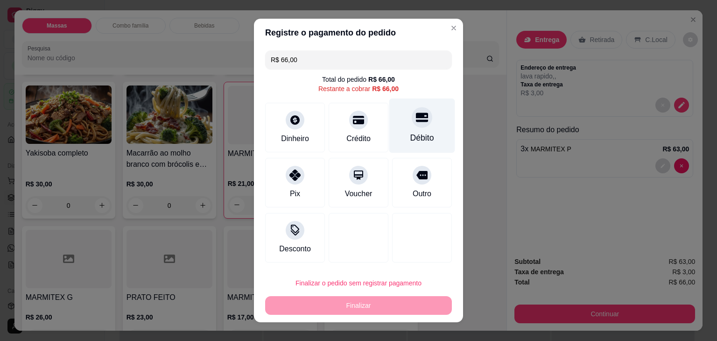
click at [416, 121] on icon at bounding box center [422, 117] width 12 height 9
type input "R$ 0,00"
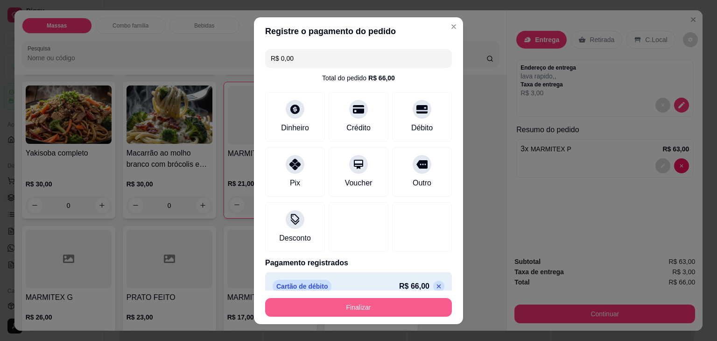
click at [359, 305] on button "Finalizar" at bounding box center [358, 307] width 187 height 19
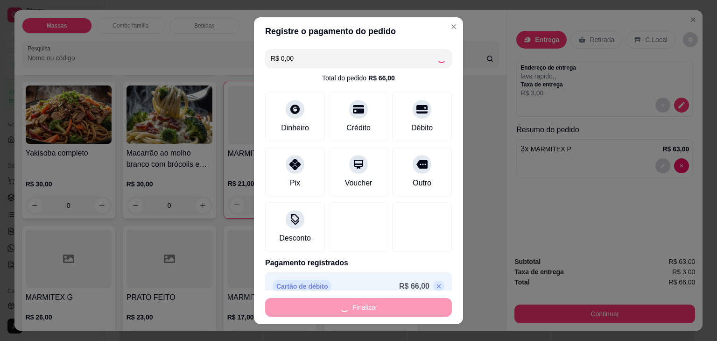
type input "0"
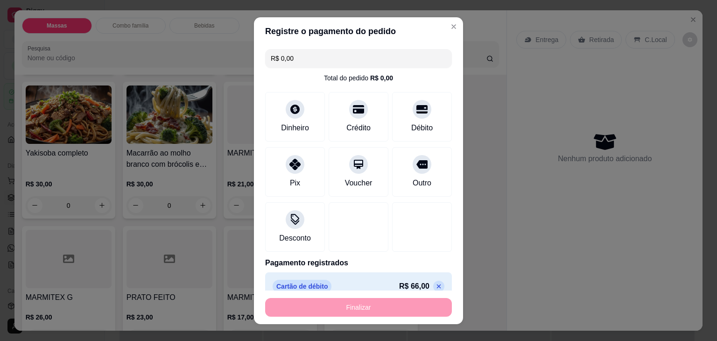
type input "-R$ 66,00"
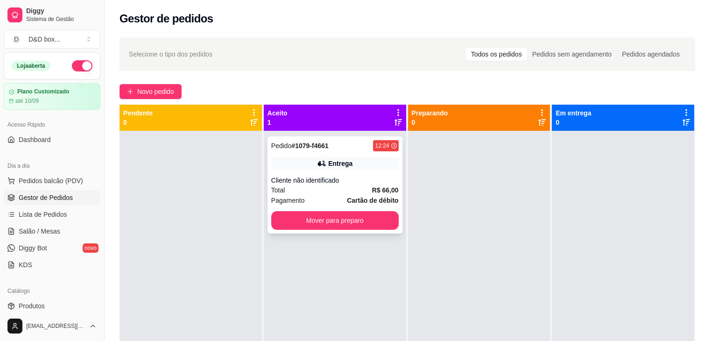
click at [296, 169] on div "Entrega" at bounding box center [335, 163] width 128 height 13
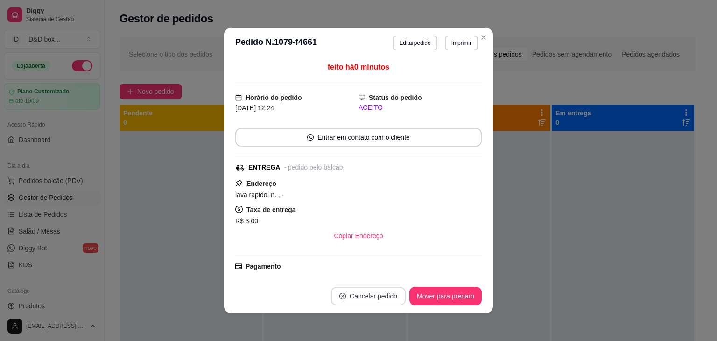
drag, startPoint x: 352, startPoint y: 285, endPoint x: 351, endPoint y: 290, distance: 5.2
click at [351, 290] on footer "Cancelar pedido Mover para preparo" at bounding box center [358, 296] width 269 height 34
click at [351, 291] on button "Cancelar pedido" at bounding box center [368, 296] width 72 height 18
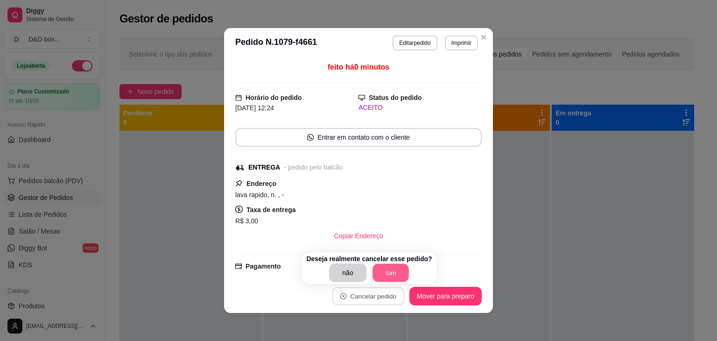
click at [381, 270] on button "Sim" at bounding box center [391, 273] width 36 height 18
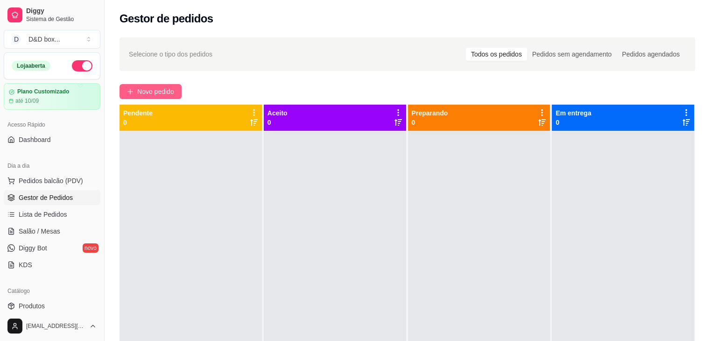
click at [143, 94] on span "Novo pedido" at bounding box center [155, 91] width 37 height 10
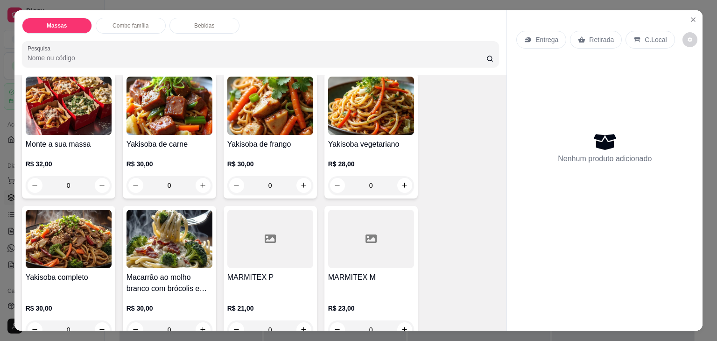
scroll to position [140, 0]
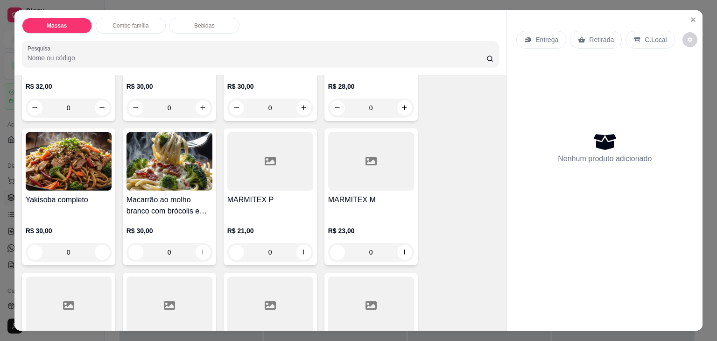
click at [278, 184] on div at bounding box center [270, 161] width 86 height 58
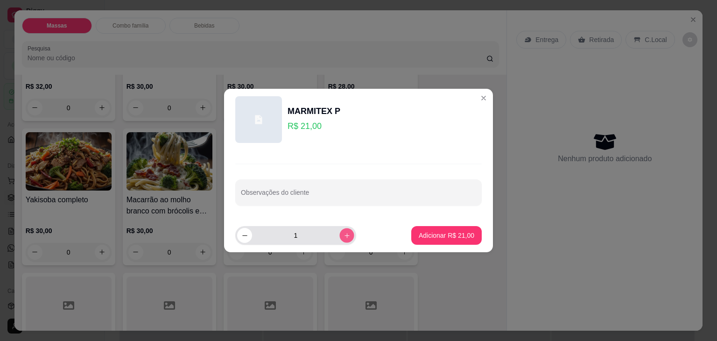
click at [344, 237] on icon "increase-product-quantity" at bounding box center [347, 235] width 7 height 7
type input "2"
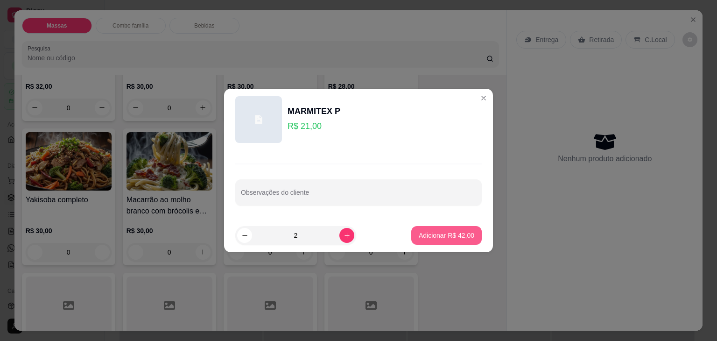
click at [419, 233] on p "Adicionar R$ 42,00" at bounding box center [447, 235] width 56 height 9
type input "2"
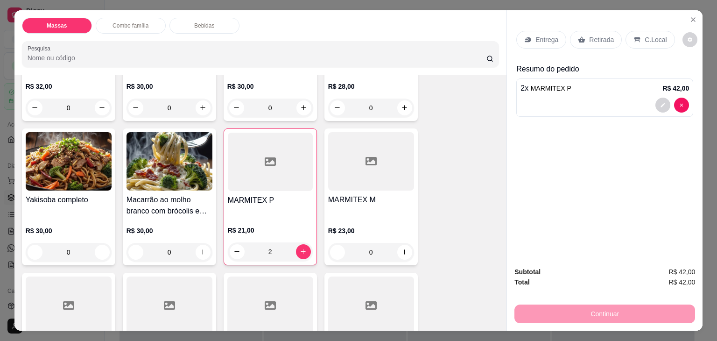
click at [544, 31] on div "Entrega" at bounding box center [542, 40] width 50 height 18
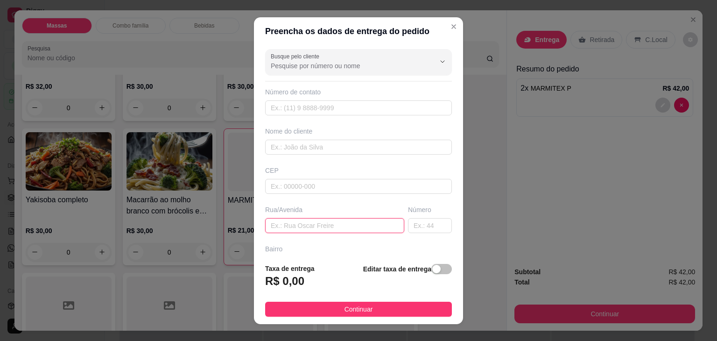
click at [377, 222] on input "text" at bounding box center [334, 225] width 139 height 15
type input "lava rapido"
click at [435, 269] on span "button" at bounding box center [442, 269] width 21 height 10
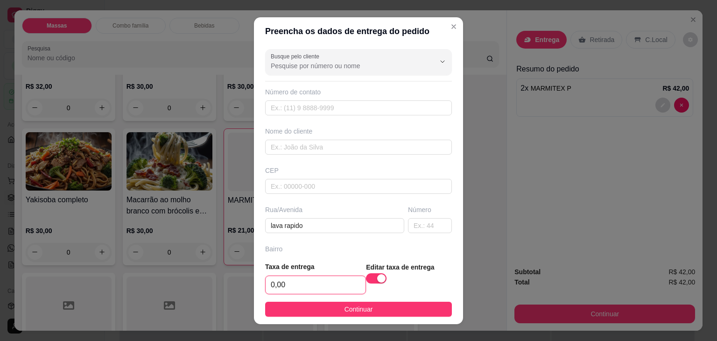
click at [336, 288] on input "0,00" at bounding box center [316, 285] width 100 height 18
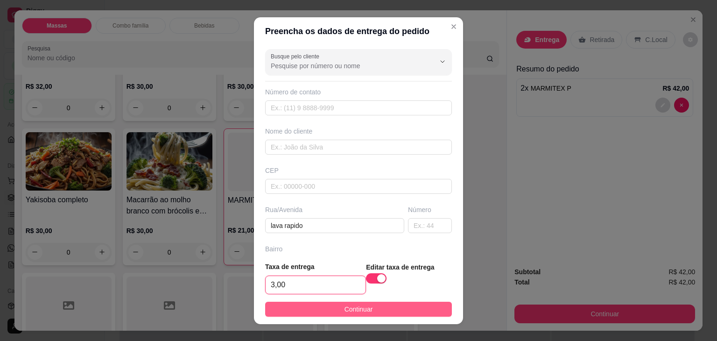
type input "3,00"
click at [336, 309] on button "Continuar" at bounding box center [358, 309] width 187 height 15
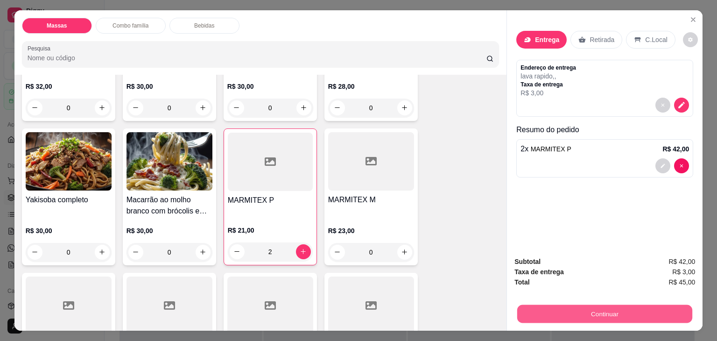
click at [518, 307] on button "Continuar" at bounding box center [605, 314] width 175 height 18
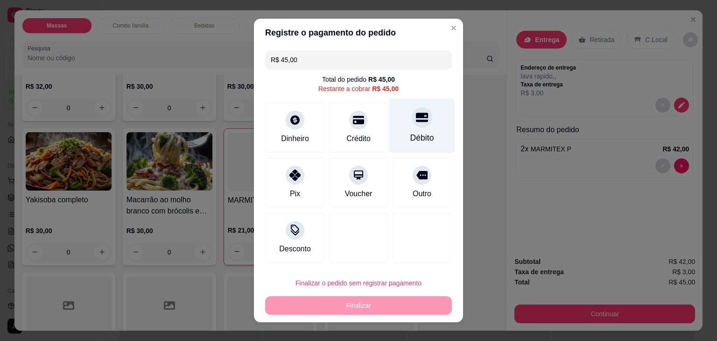
click at [402, 119] on div "Débito" at bounding box center [423, 126] width 66 height 55
type input "R$ 0,00"
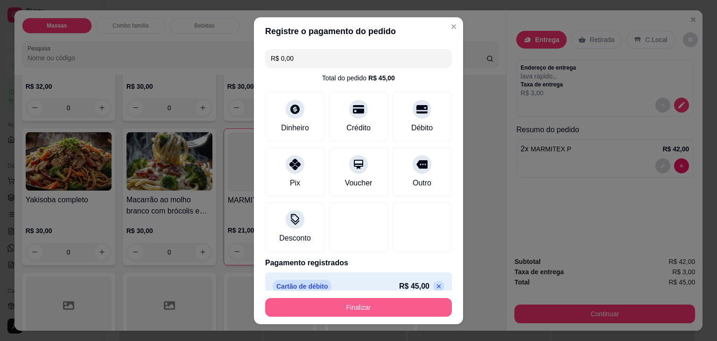
click at [357, 312] on button "Finalizar" at bounding box center [358, 307] width 187 height 19
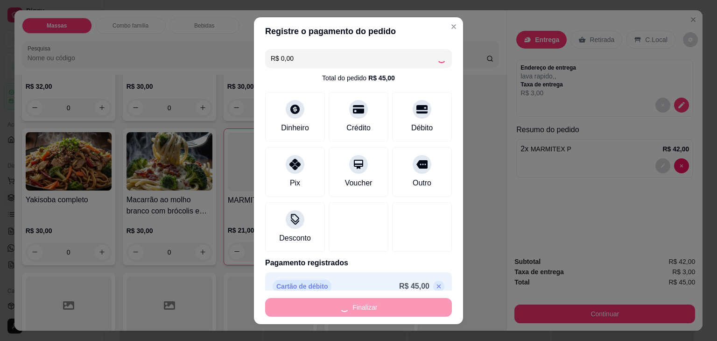
type input "0"
type input "-R$ 45,00"
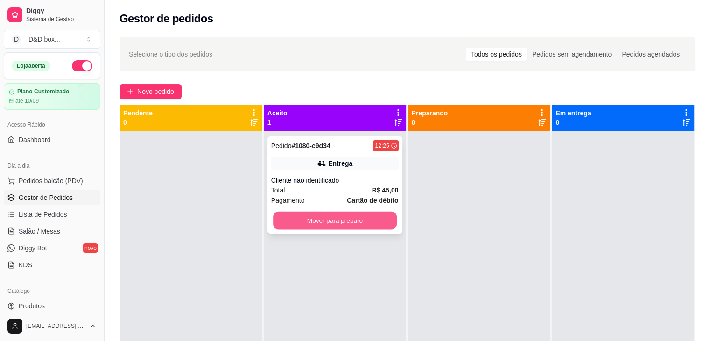
click at [348, 212] on button "Mover para preparo" at bounding box center [335, 221] width 124 height 18
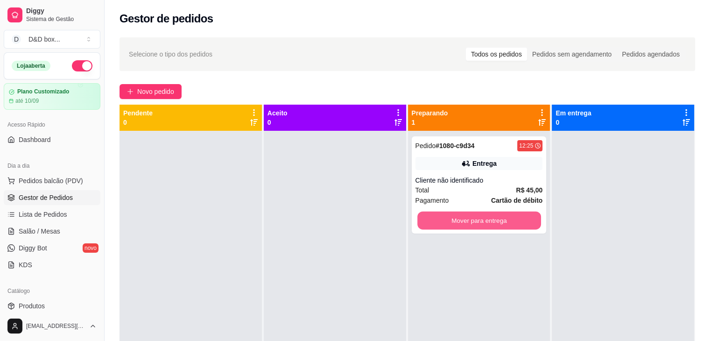
click at [449, 222] on button "Mover para entrega" at bounding box center [480, 221] width 124 height 18
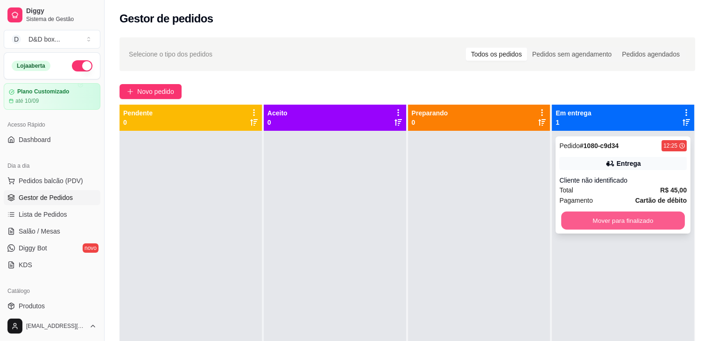
click at [625, 212] on button "Mover para finalizado" at bounding box center [623, 221] width 124 height 18
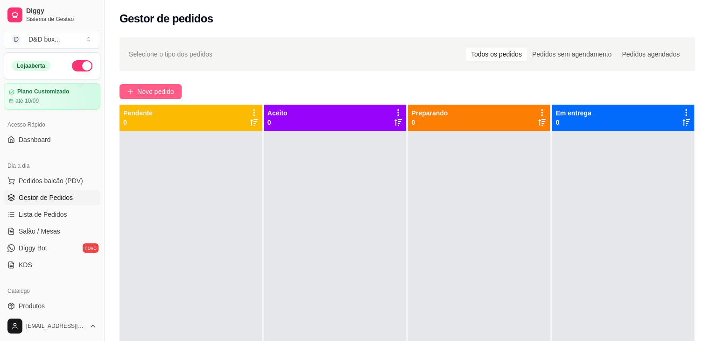
click at [137, 92] on span "Novo pedido" at bounding box center [155, 91] width 37 height 10
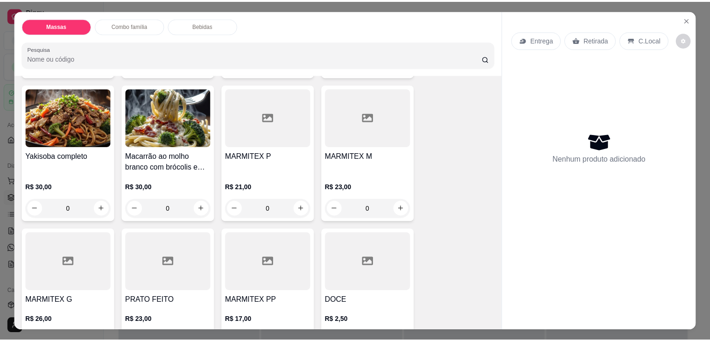
scroll to position [187, 0]
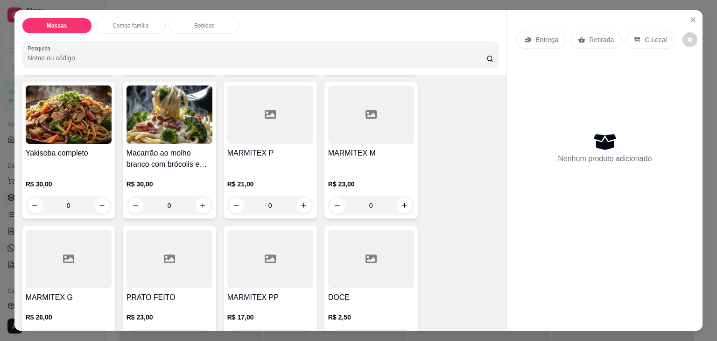
click at [254, 119] on div at bounding box center [270, 114] width 86 height 58
click at [366, 156] on div "MARMITEX M" at bounding box center [371, 159] width 86 height 22
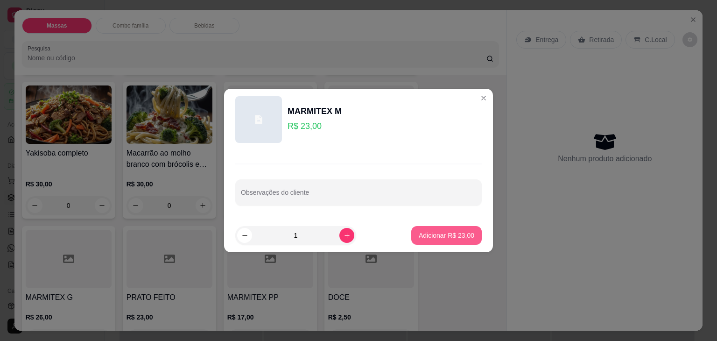
click at [438, 232] on p "Adicionar R$ 23,00" at bounding box center [447, 235] width 56 height 9
type input "1"
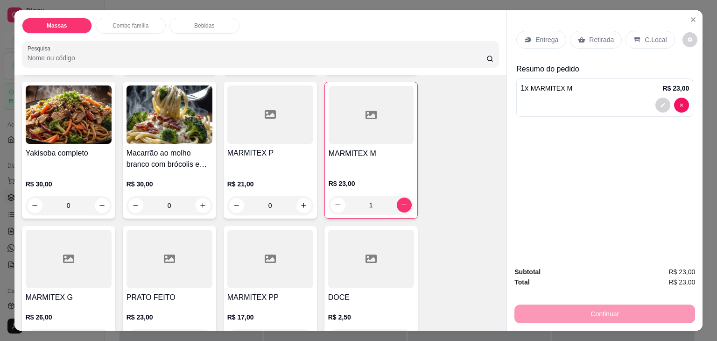
click at [254, 142] on div "MARMITEX P R$ 21,00 0" at bounding box center [270, 150] width 93 height 137
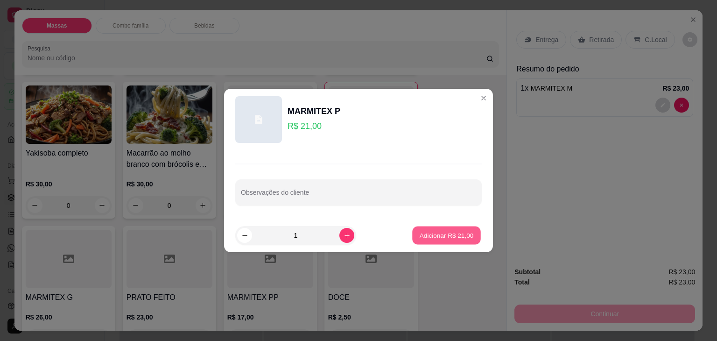
click at [441, 231] on p "Adicionar R$ 21,00" at bounding box center [447, 235] width 54 height 9
type input "1"
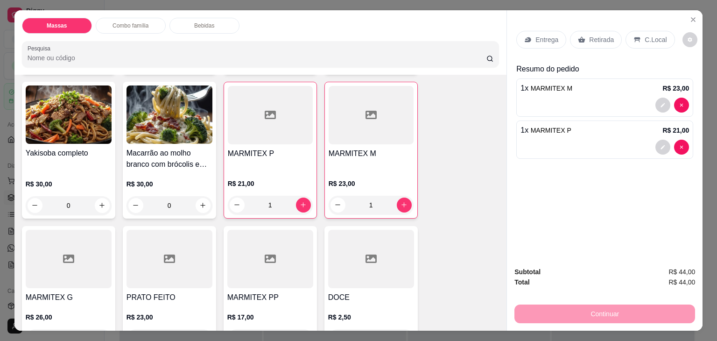
click at [585, 31] on div "Retirada" at bounding box center [596, 40] width 52 height 18
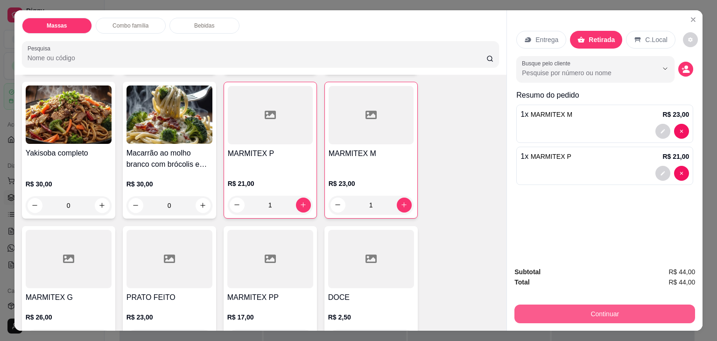
click at [553, 313] on button "Continuar" at bounding box center [605, 314] width 181 height 19
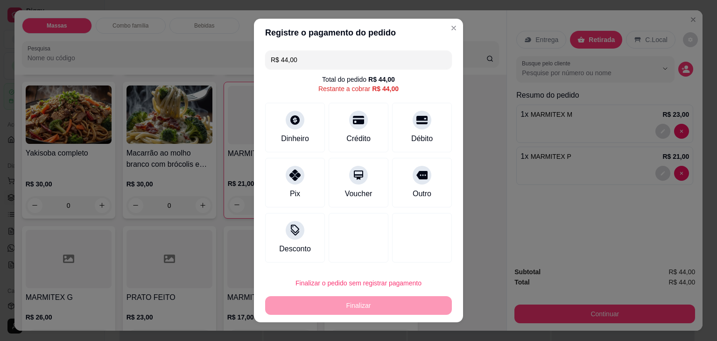
drag, startPoint x: 406, startPoint y: 132, endPoint x: 400, endPoint y: 146, distance: 15.3
click at [411, 133] on div "Débito" at bounding box center [421, 138] width 21 height 11
type input "R$ 0,00"
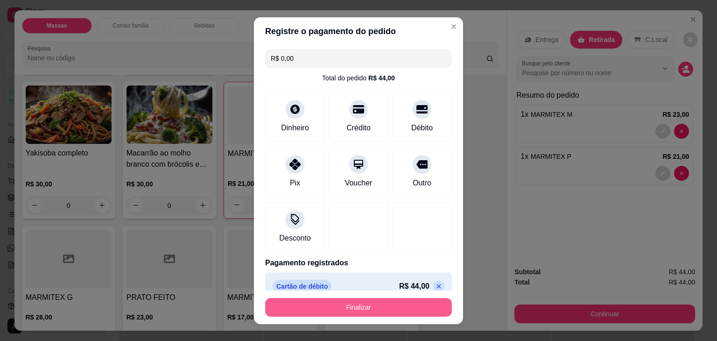
click at [358, 305] on button "Finalizar" at bounding box center [358, 307] width 187 height 19
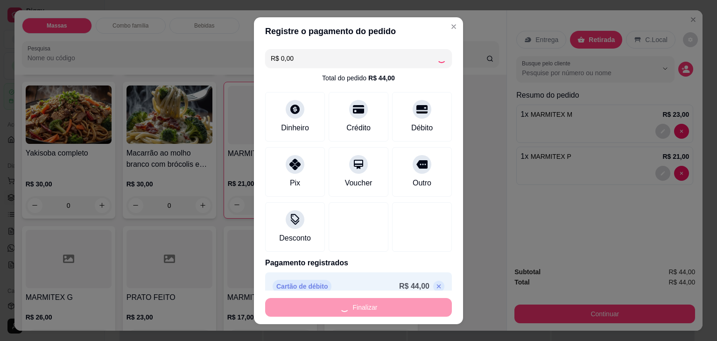
type input "0"
type input "-R$ 44,00"
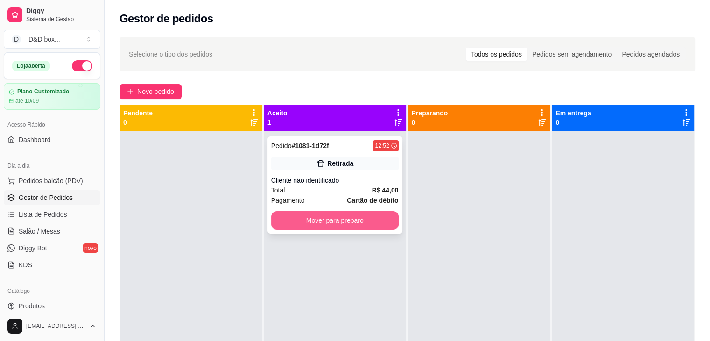
click at [340, 222] on button "Mover para preparo" at bounding box center [335, 220] width 128 height 19
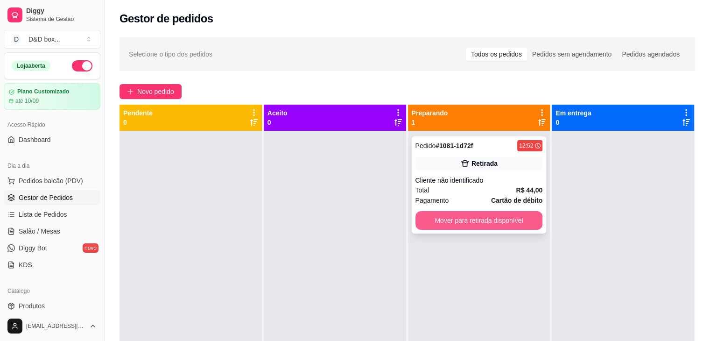
click at [442, 225] on button "Mover para retirada disponível" at bounding box center [480, 220] width 128 height 19
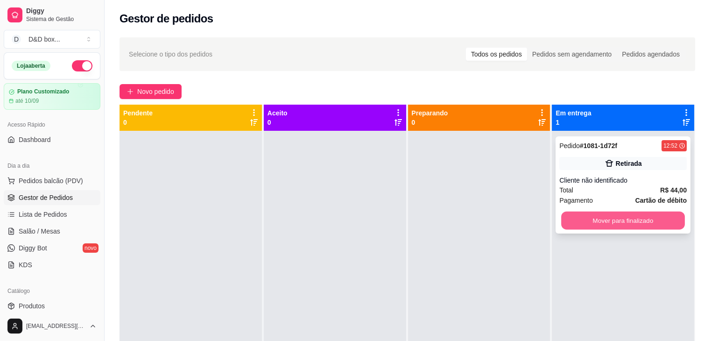
click at [580, 219] on button "Mover para finalizado" at bounding box center [623, 221] width 124 height 18
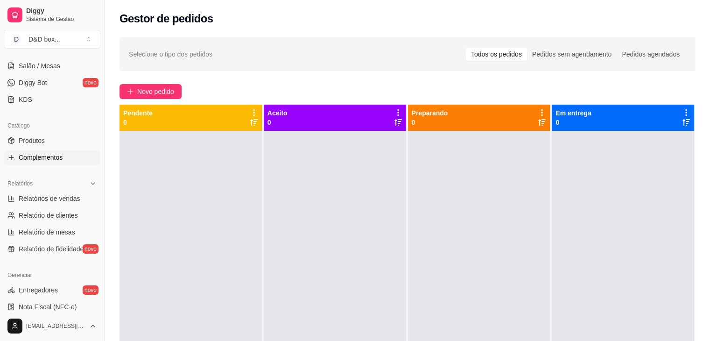
scroll to position [187, 0]
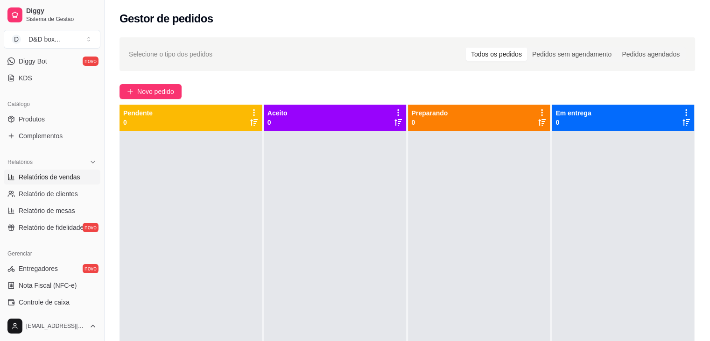
click at [65, 175] on span "Relatórios de vendas" at bounding box center [50, 176] width 62 height 9
select select "ALL"
select select "0"
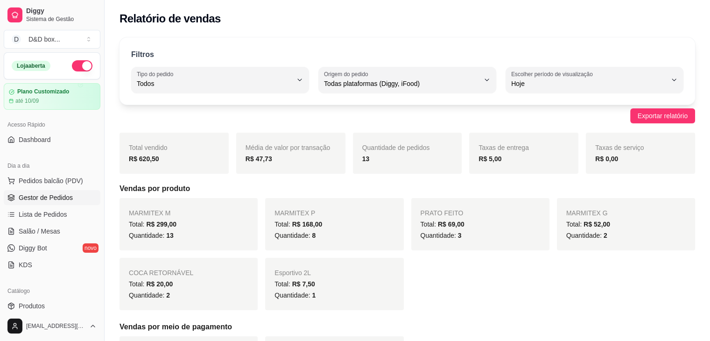
click at [59, 201] on span "Gestor de Pedidos" at bounding box center [46, 197] width 54 height 9
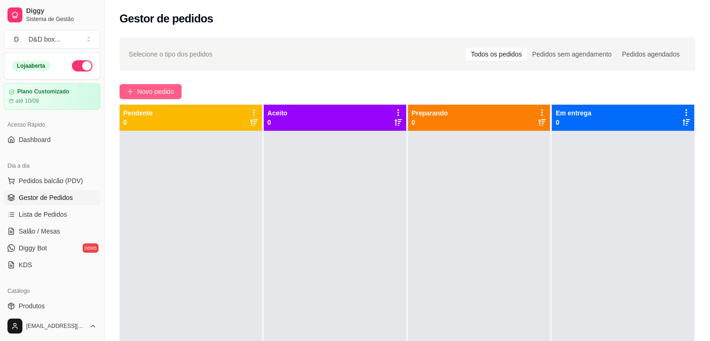
click at [172, 88] on span "Novo pedido" at bounding box center [155, 91] width 37 height 10
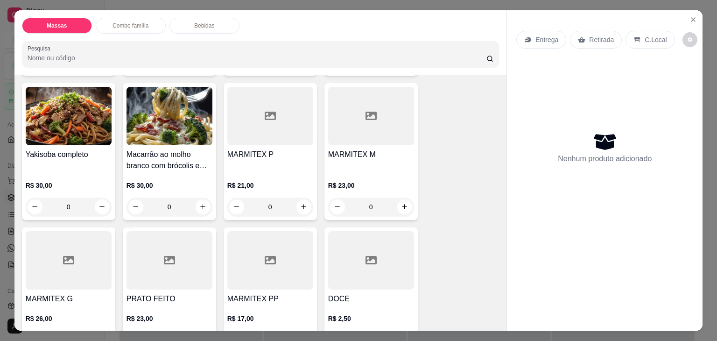
scroll to position [187, 0]
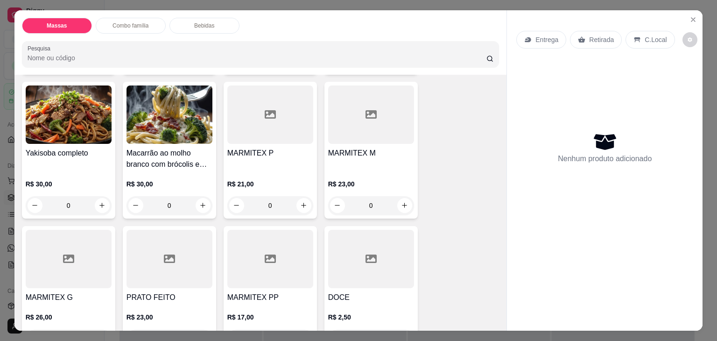
click at [375, 159] on div "MARMITEX M" at bounding box center [371, 159] width 86 height 22
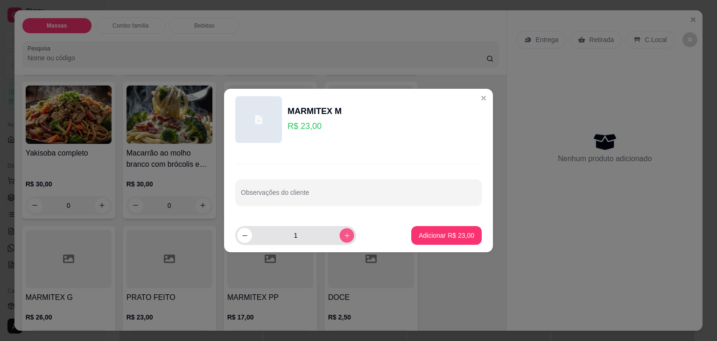
click at [344, 233] on icon "increase-product-quantity" at bounding box center [347, 235] width 7 height 7
type input "2"
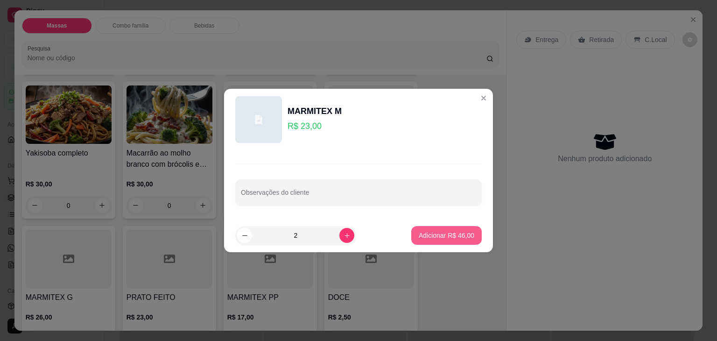
click at [430, 240] on p "Adicionar R$ 46,00" at bounding box center [447, 235] width 56 height 9
type input "2"
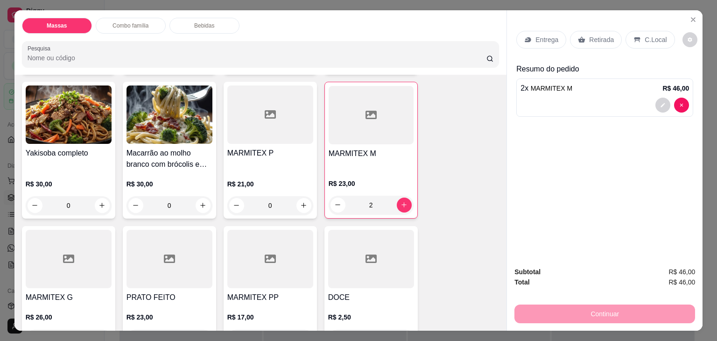
click at [575, 31] on div "Retirada" at bounding box center [596, 40] width 52 height 18
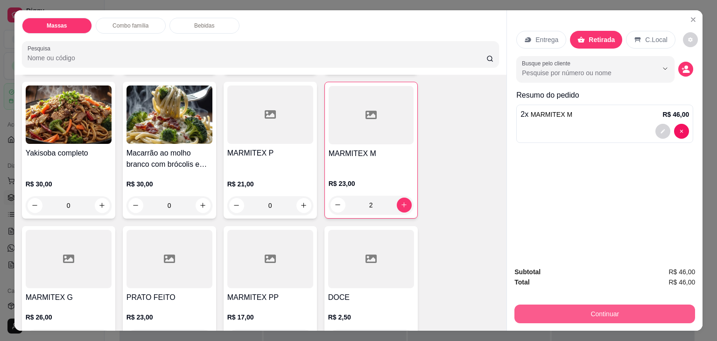
click at [574, 318] on button "Continuar" at bounding box center [605, 314] width 181 height 19
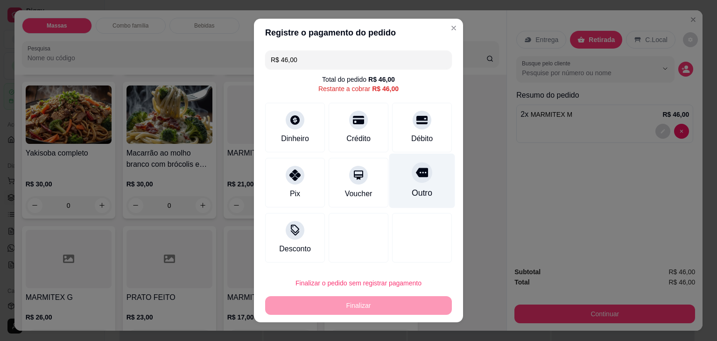
drag, startPoint x: 412, startPoint y: 123, endPoint x: 400, endPoint y: 180, distance: 58.8
click at [411, 128] on div "Débito" at bounding box center [422, 128] width 60 height 50
type input "R$ 0,00"
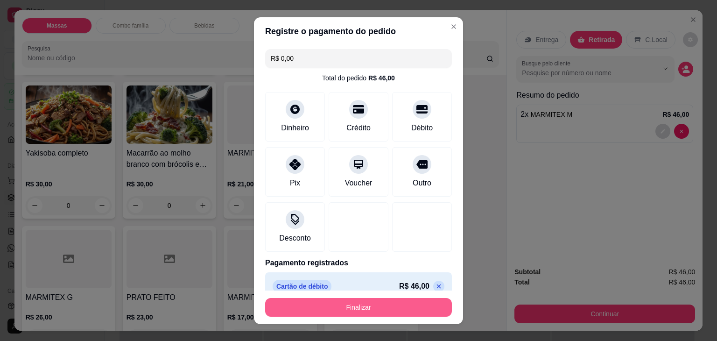
click at [375, 312] on button "Finalizar" at bounding box center [358, 307] width 187 height 19
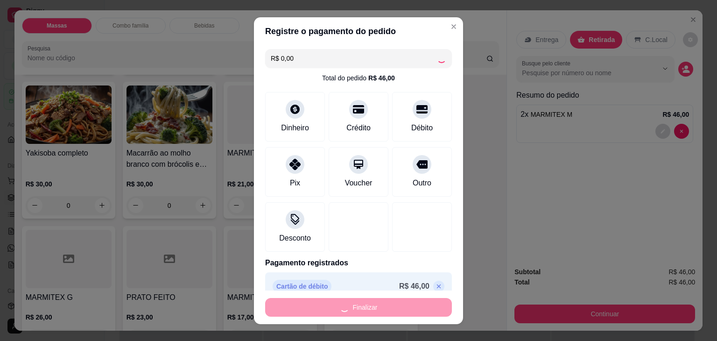
type input "0"
type input "-R$ 46,00"
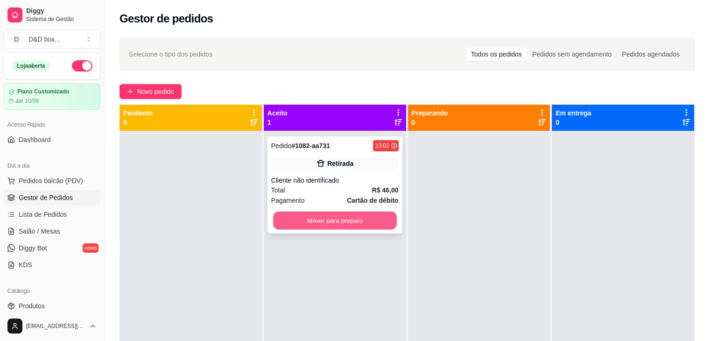
click at [353, 222] on button "Mover para preparo" at bounding box center [335, 221] width 124 height 18
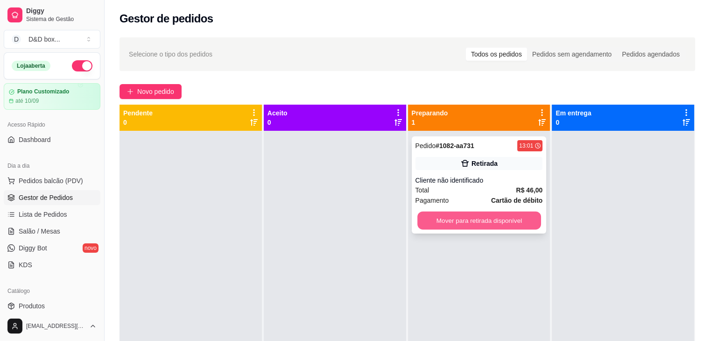
click at [465, 216] on button "Mover para retirada disponível" at bounding box center [480, 221] width 124 height 18
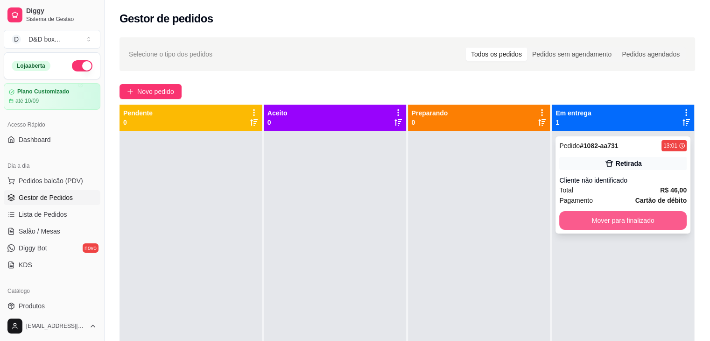
click at [596, 213] on button "Mover para finalizado" at bounding box center [624, 220] width 128 height 19
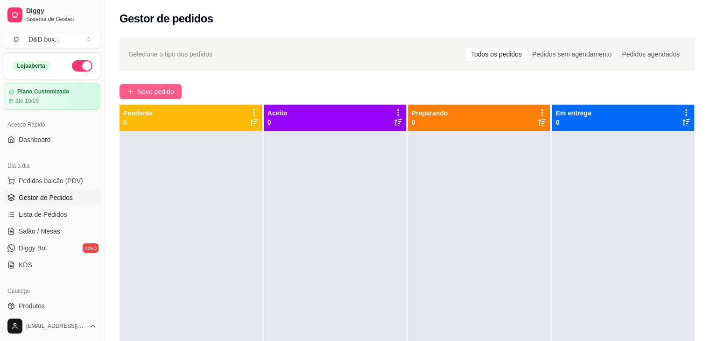
click at [165, 89] on span "Novo pedido" at bounding box center [155, 91] width 37 height 10
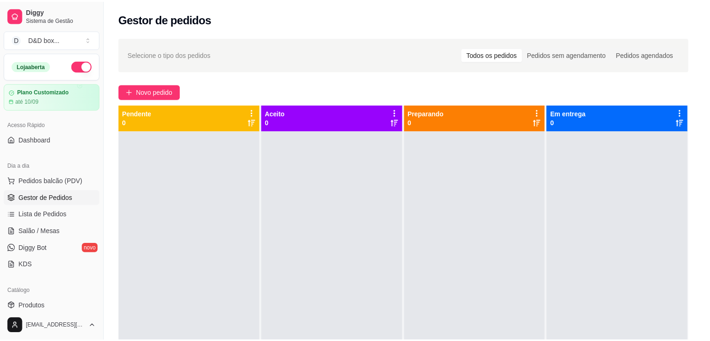
scroll to position [140, 0]
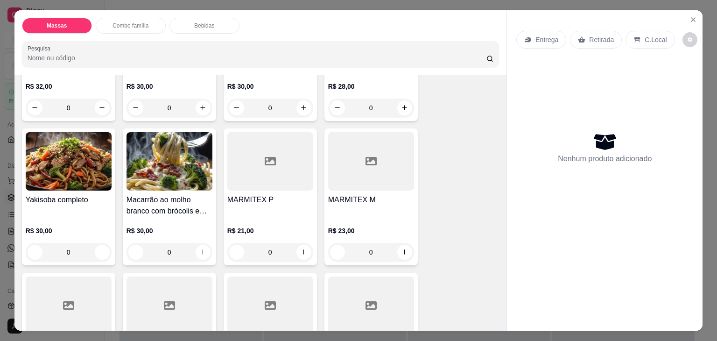
click at [325, 171] on div "MARMITEX M R$ 23,00 0" at bounding box center [371, 196] width 93 height 137
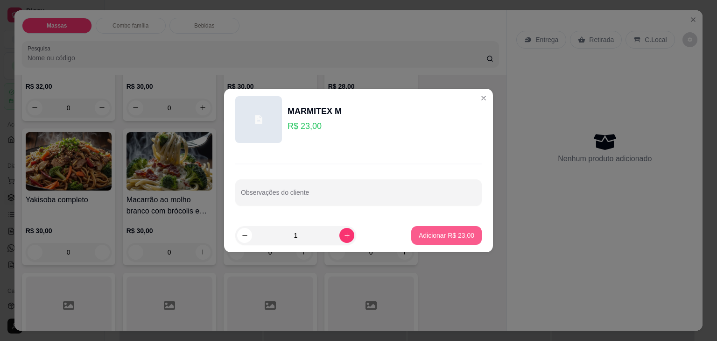
click at [426, 243] on button "Adicionar R$ 23,00" at bounding box center [446, 235] width 71 height 19
type input "1"
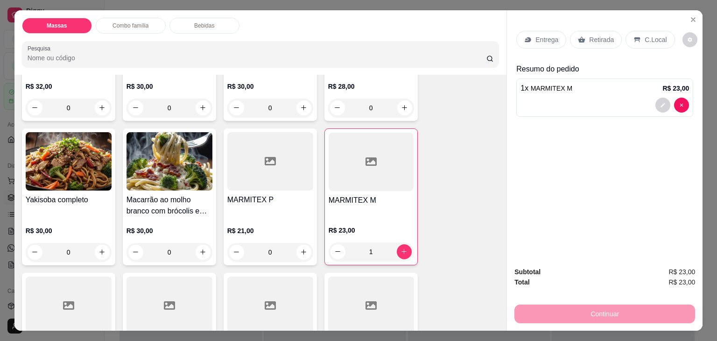
drag, startPoint x: 602, startPoint y: 31, endPoint x: 565, endPoint y: 295, distance: 266.4
click at [602, 35] on p "Retirada" at bounding box center [601, 39] width 25 height 9
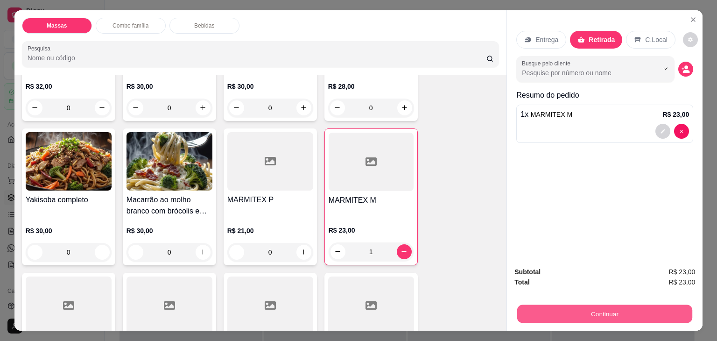
click at [517, 267] on div "Subtotal R$ 23,00 Total R$ 23,00 Continuar" at bounding box center [605, 295] width 181 height 57
click at [597, 312] on button "Continuar" at bounding box center [605, 314] width 175 height 18
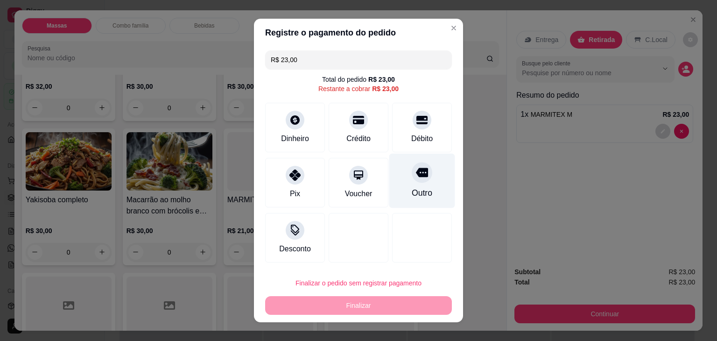
drag, startPoint x: 405, startPoint y: 117, endPoint x: 409, endPoint y: 146, distance: 29.7
click at [409, 138] on div "Débito" at bounding box center [422, 128] width 60 height 50
type input "R$ 0,00"
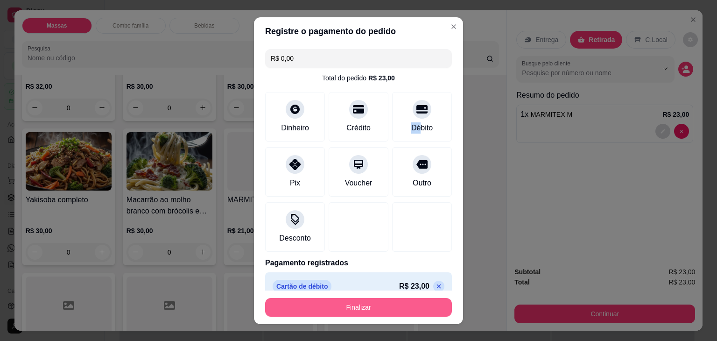
click at [402, 304] on button "Finalizar" at bounding box center [358, 307] width 187 height 19
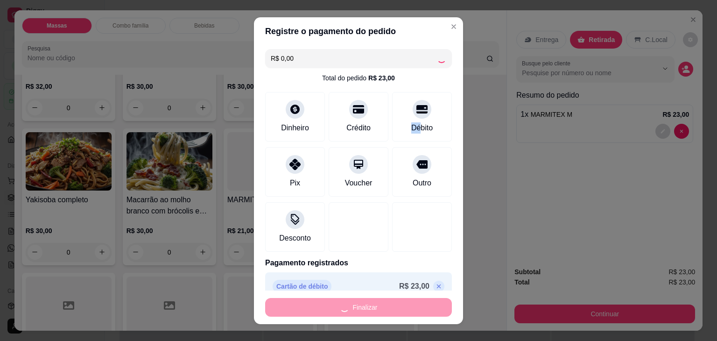
type input "0"
type input "-R$ 23,00"
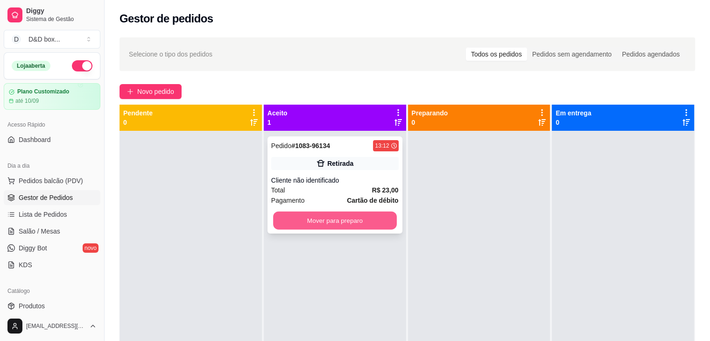
click at [312, 221] on button "Mover para preparo" at bounding box center [335, 221] width 124 height 18
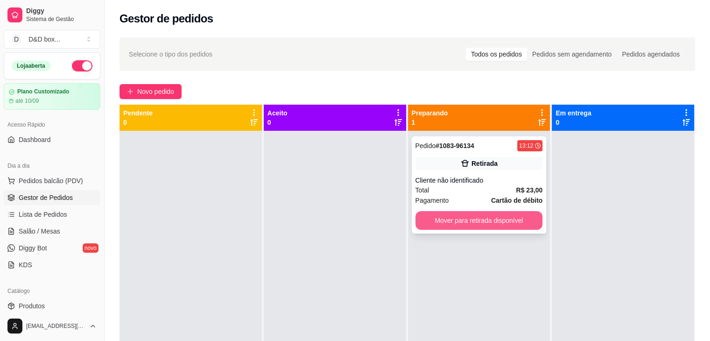
click at [448, 224] on button "Mover para retirada disponível" at bounding box center [480, 220] width 128 height 19
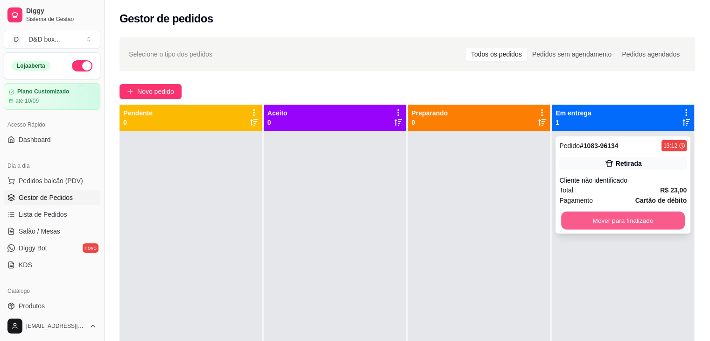
click at [615, 218] on button "Mover para finalizado" at bounding box center [623, 221] width 124 height 18
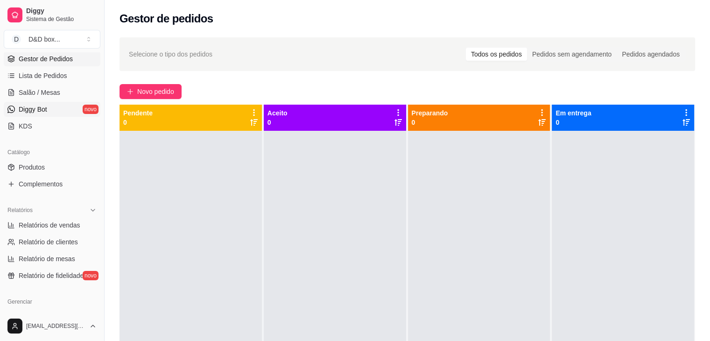
scroll to position [140, 0]
click at [53, 226] on span "Relatórios de vendas" at bounding box center [50, 223] width 62 height 9
select select "ALL"
select select "0"
